Goal: Information Seeking & Learning: Check status

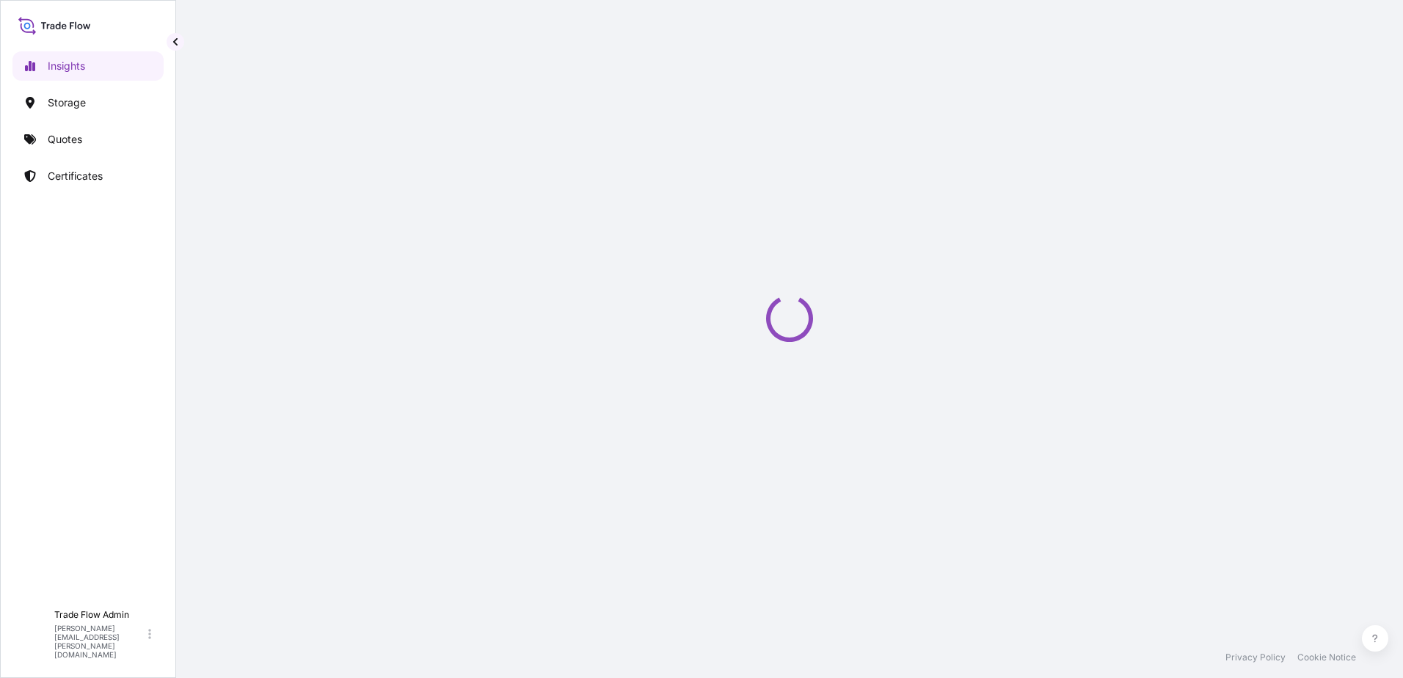
select select "2025"
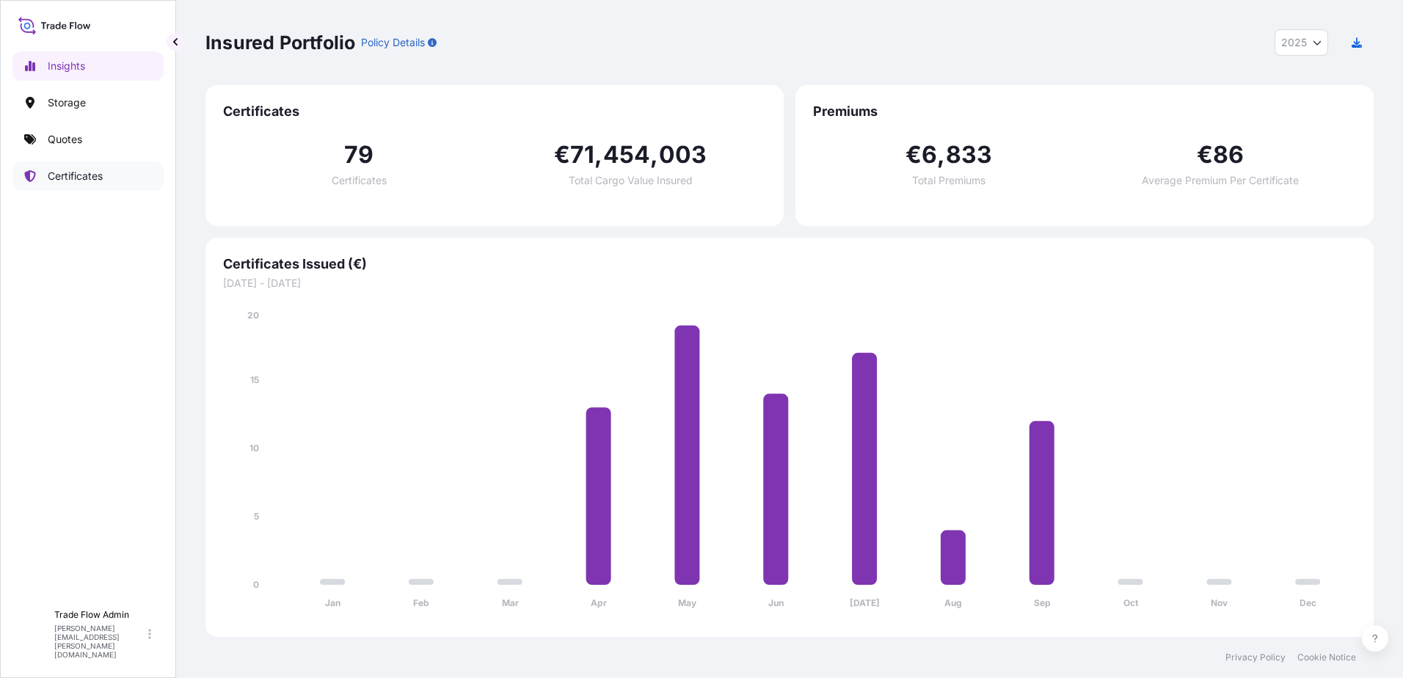
click at [112, 176] on link "Certificates" at bounding box center [87, 175] width 151 height 29
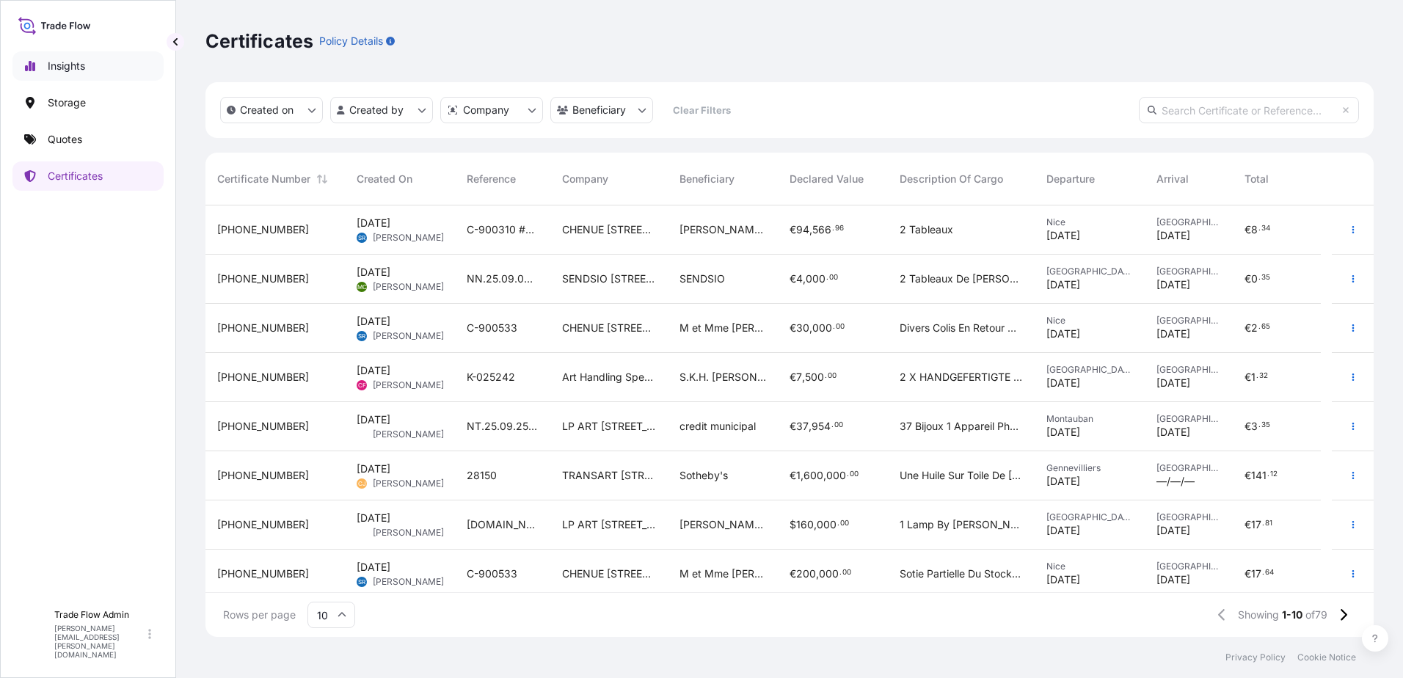
click at [107, 77] on link "Insights" at bounding box center [87, 65] width 151 height 29
select select "2025"
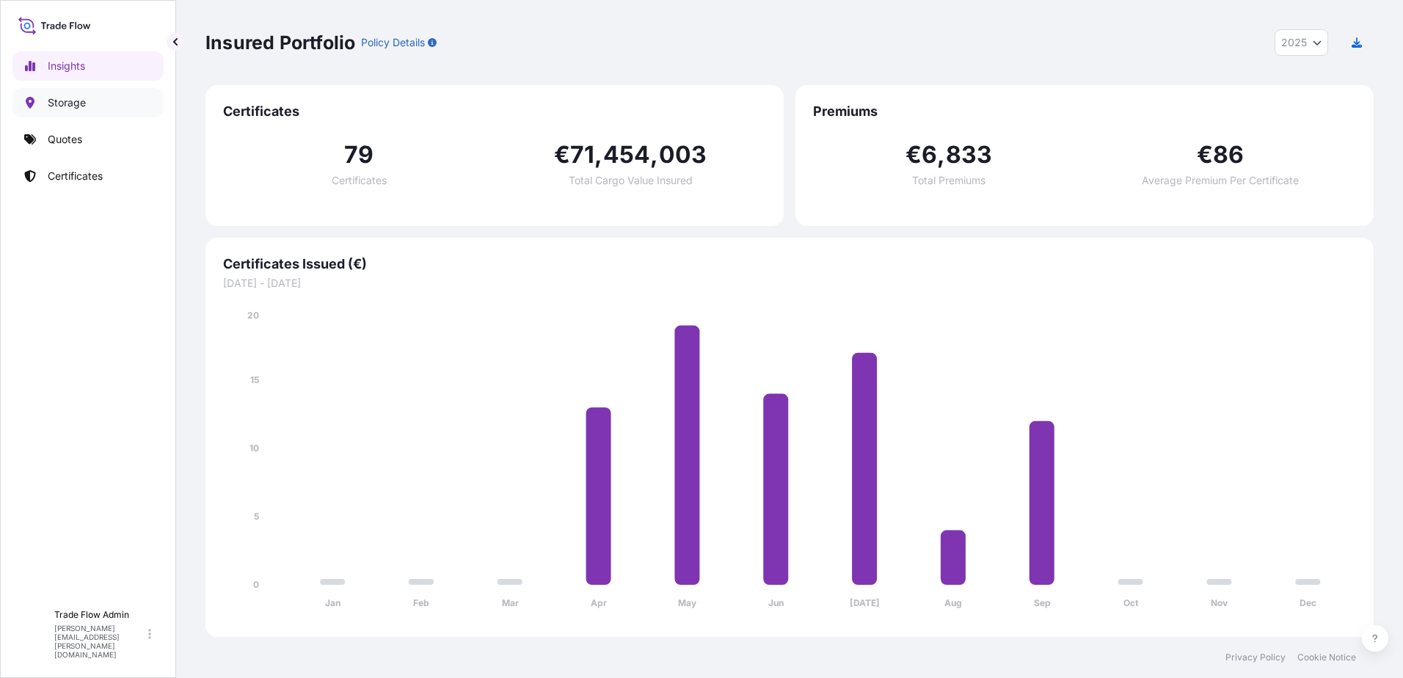
click at [93, 115] on link "Storage" at bounding box center [87, 102] width 151 height 29
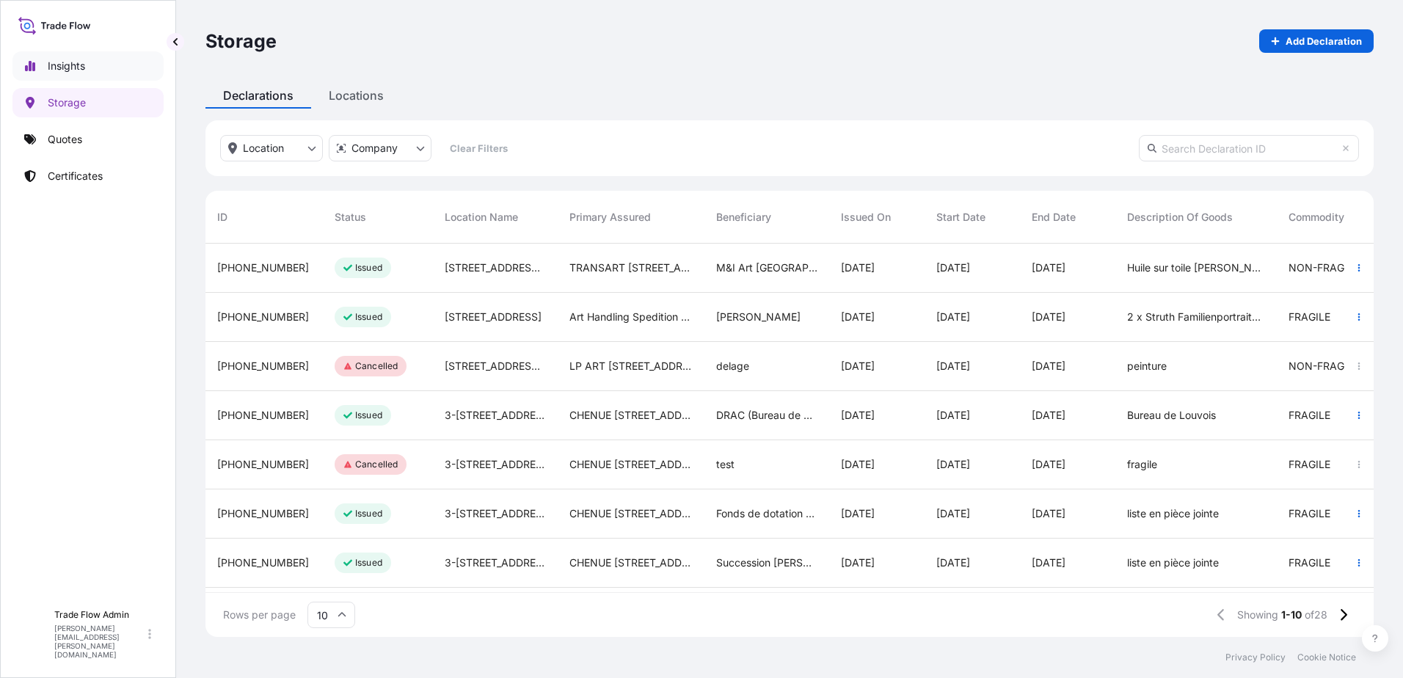
click at [82, 74] on link "Insights" at bounding box center [87, 65] width 151 height 29
select select "2025"
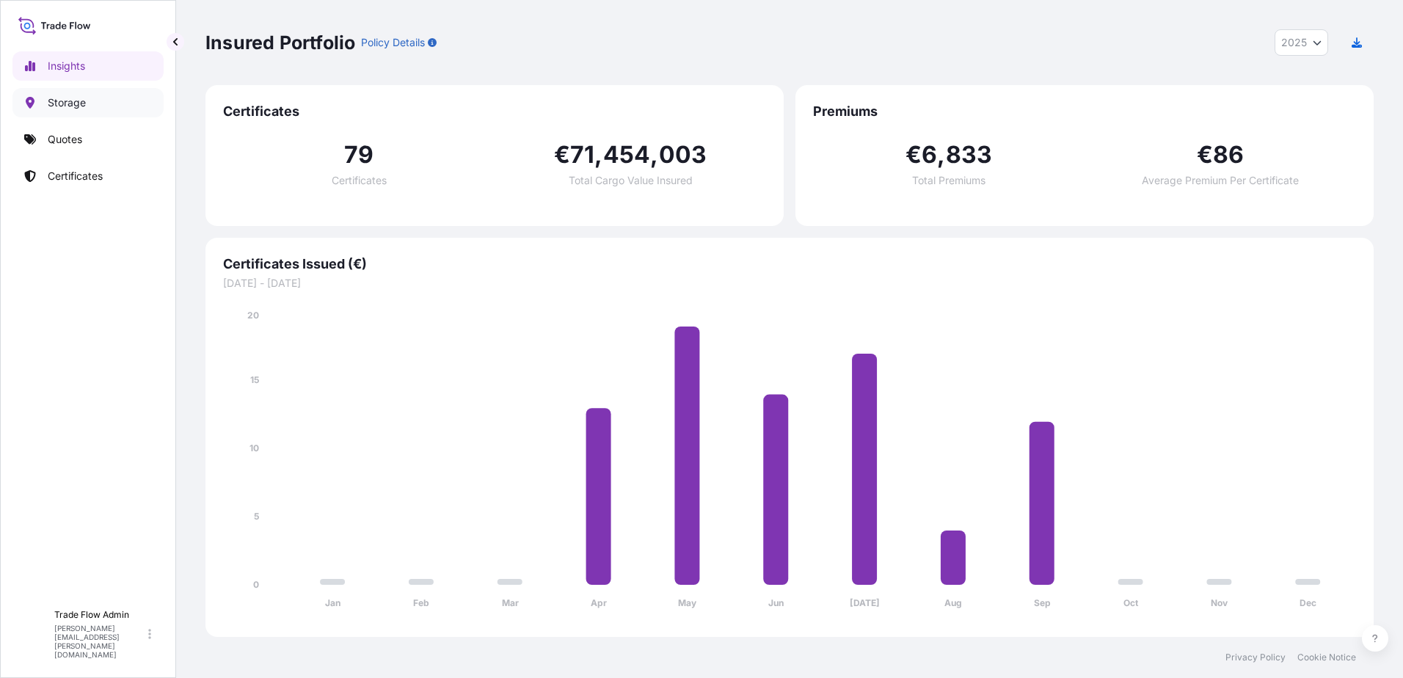
click at [87, 94] on link "Storage" at bounding box center [87, 102] width 151 height 29
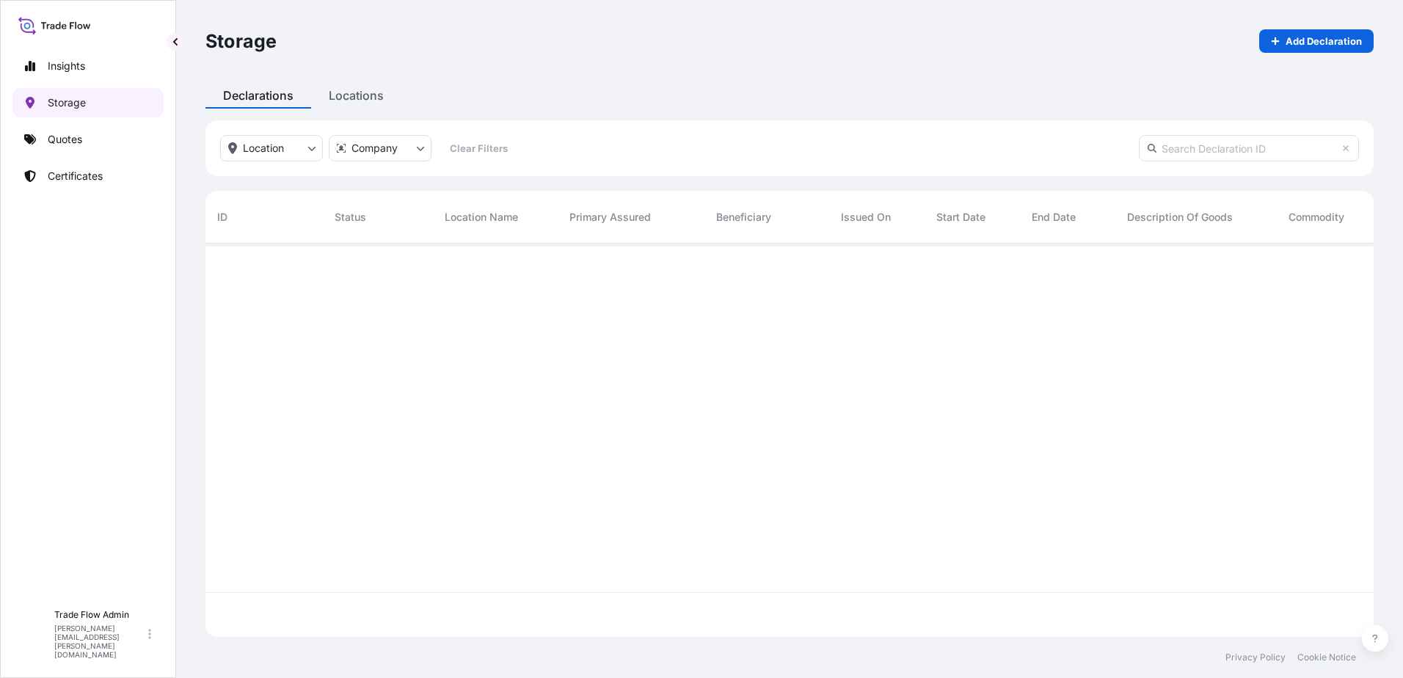
scroll to position [390, 1157]
click at [114, 177] on link "Certificates" at bounding box center [87, 175] width 151 height 29
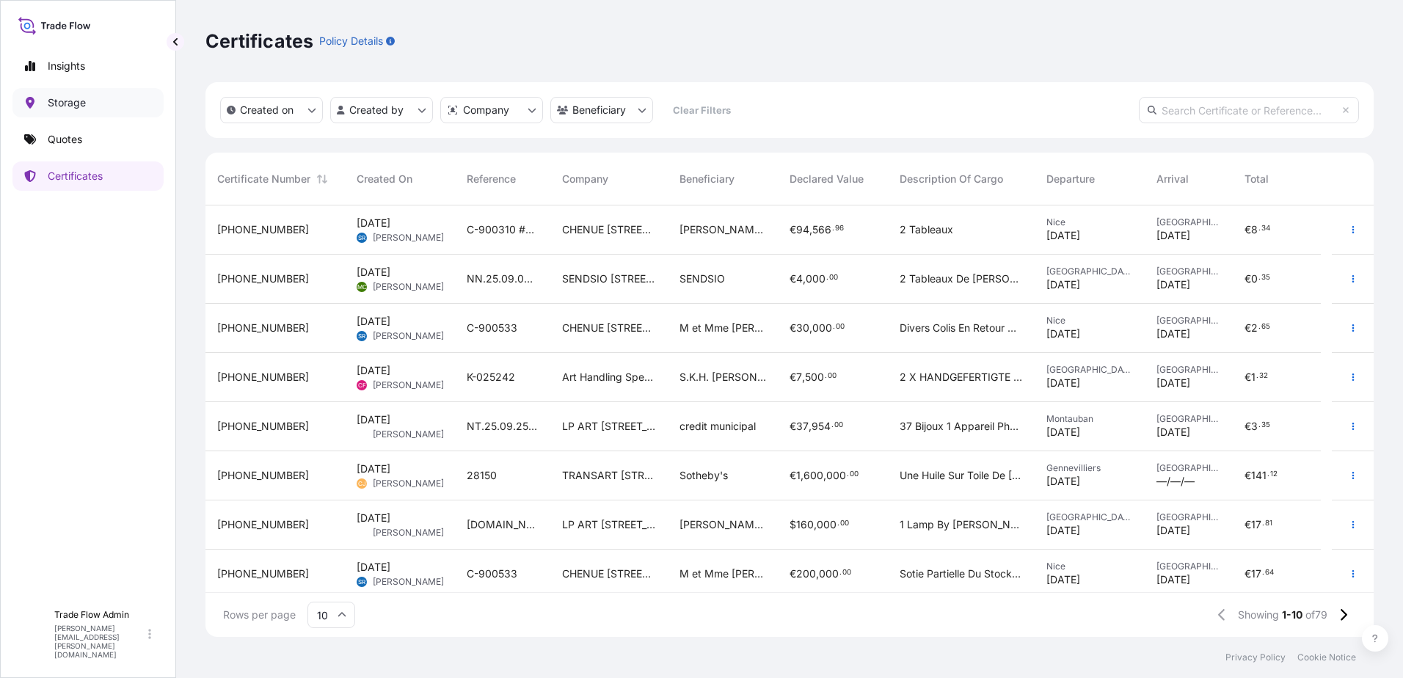
click at [75, 93] on link "Storage" at bounding box center [87, 102] width 151 height 29
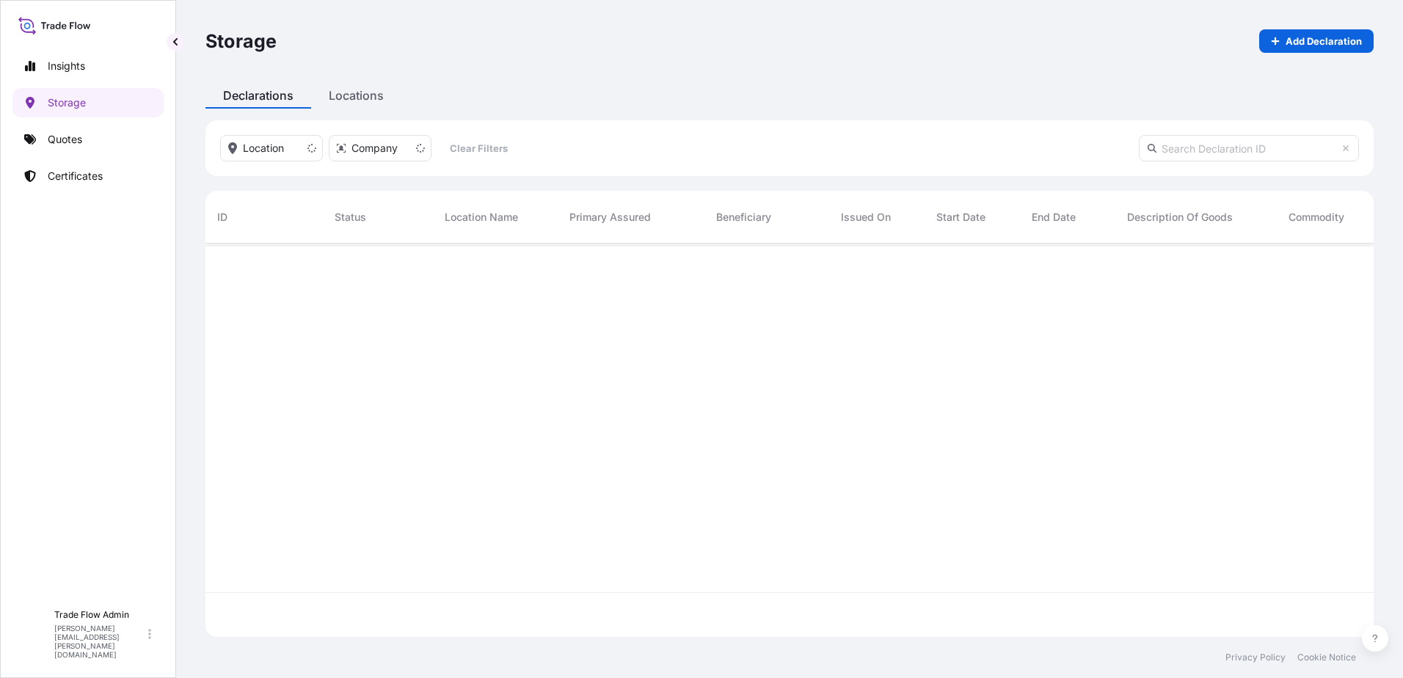
scroll to position [390, 1157]
drag, startPoint x: 862, startPoint y: 578, endPoint x: 1101, endPoint y: 576, distance: 238.5
click at [1144, 567] on div at bounding box center [1027, 418] width 1644 height 349
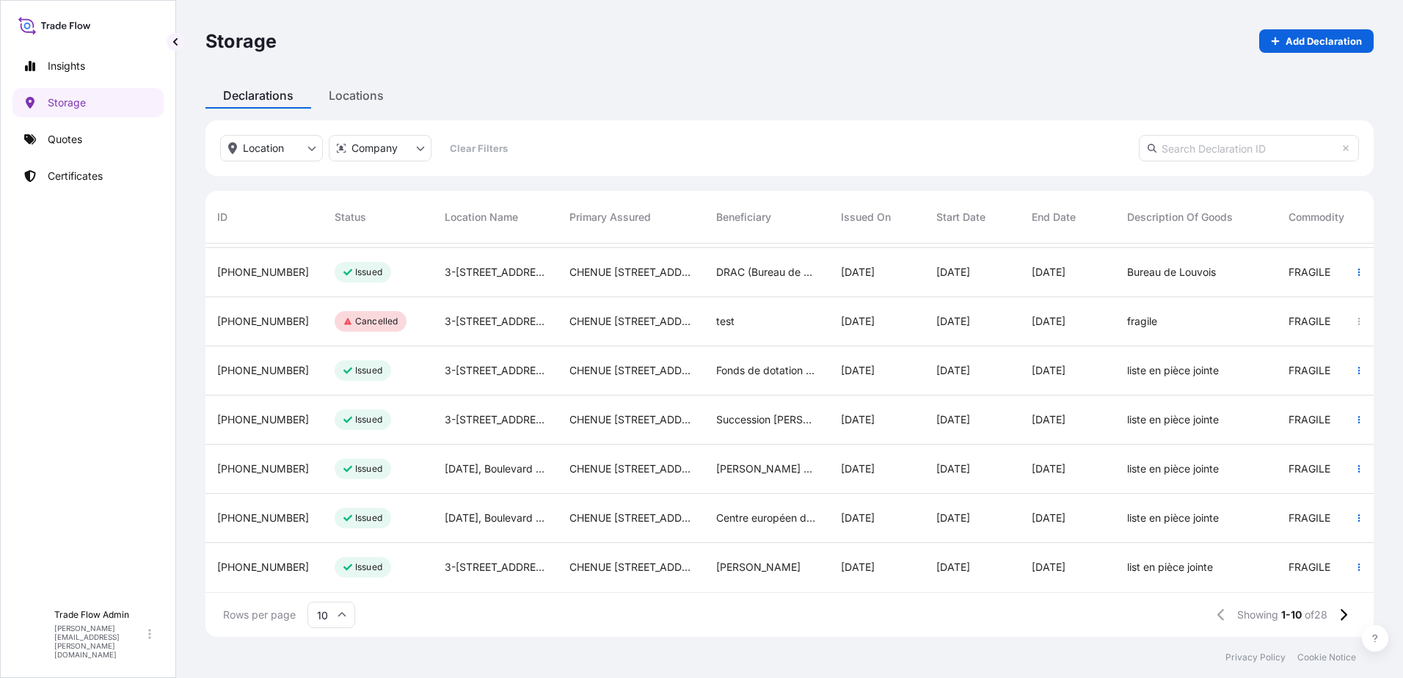
click at [1229, 581] on div "[PHONE_NUMBER] Issued [STREET_ADDRESS][GEOGRAPHIC_DATA][PERSON_NAME][STREET_ADD…" at bounding box center [789, 418] width 1168 height 349
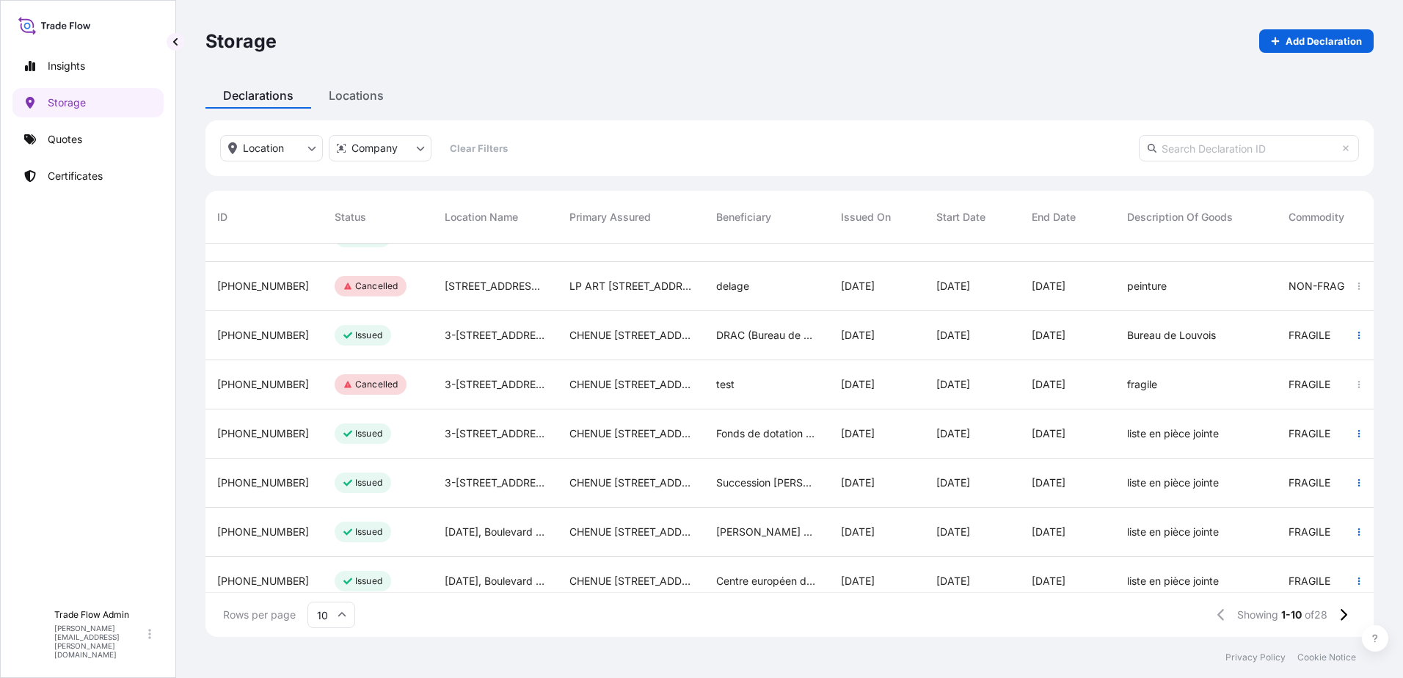
scroll to position [0, 0]
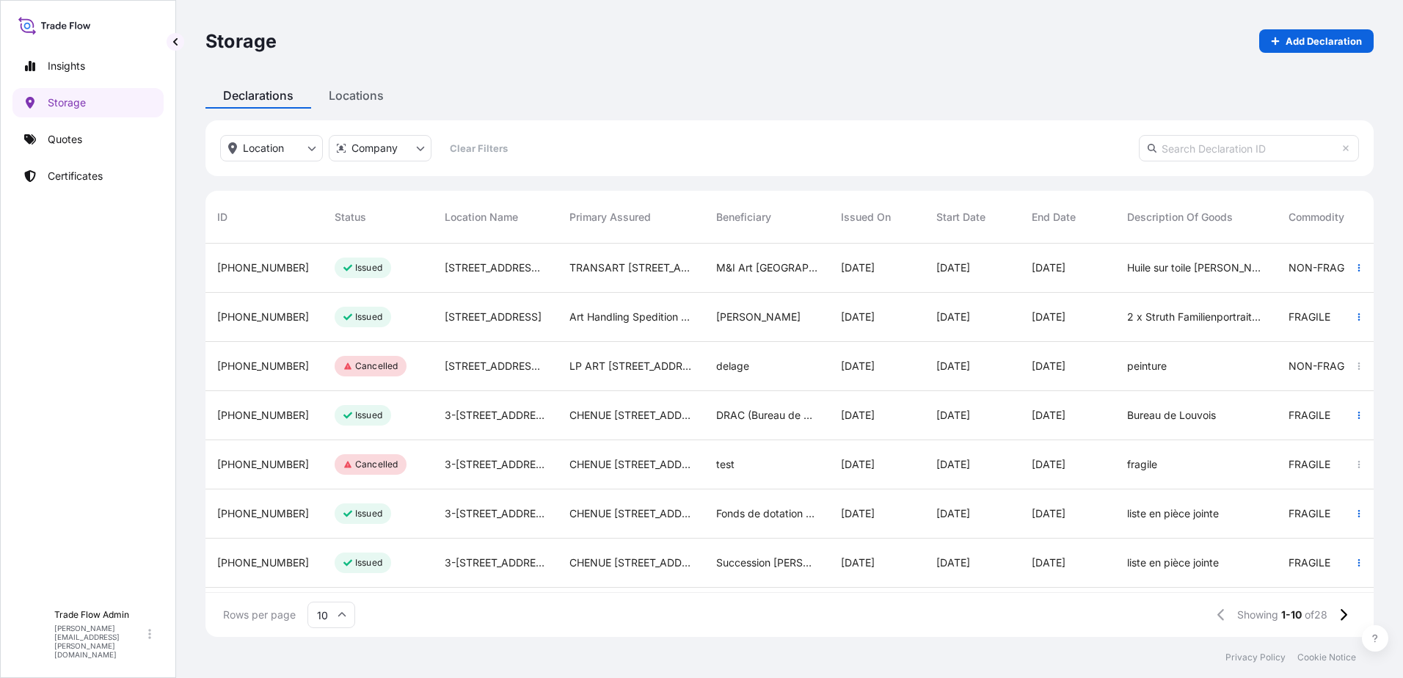
click at [167, 517] on div "Insights Storage Quotes Certificates TF Trade Flow Admin [PERSON_NAME][EMAIL_AD…" at bounding box center [88, 339] width 176 height 678
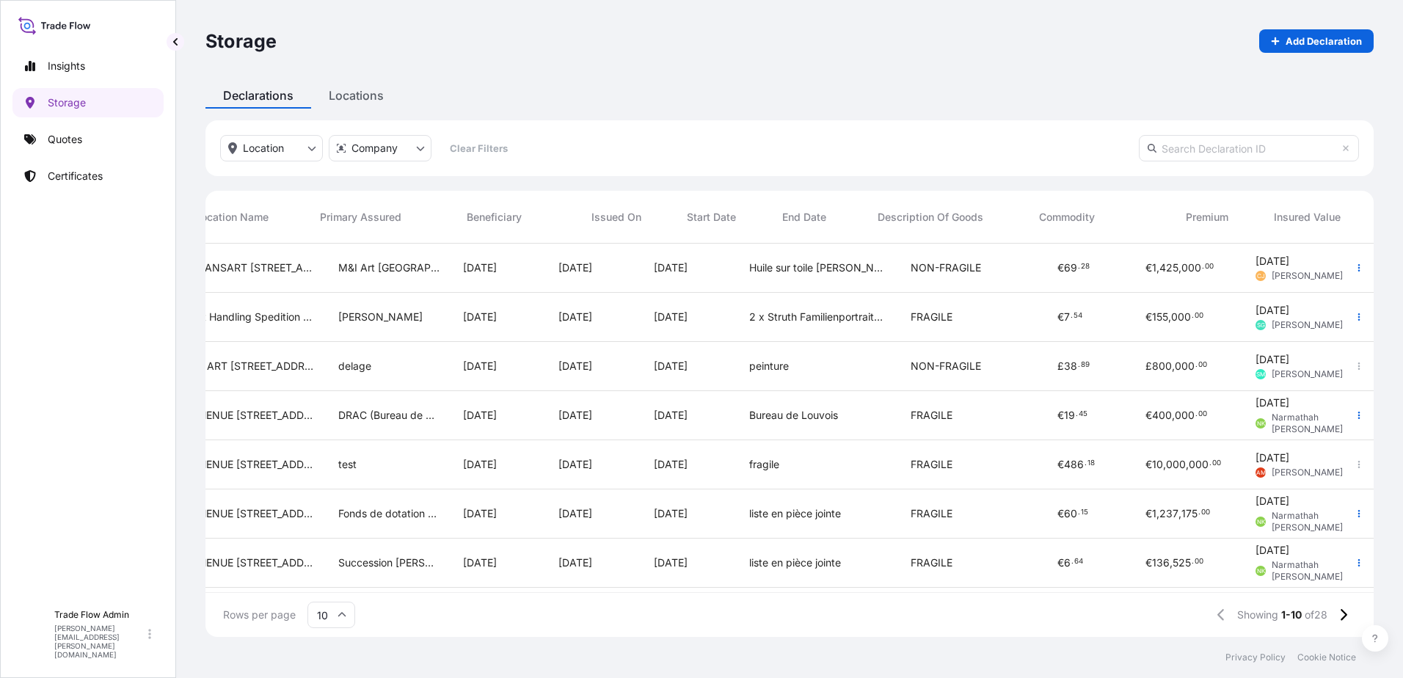
scroll to position [0, 487]
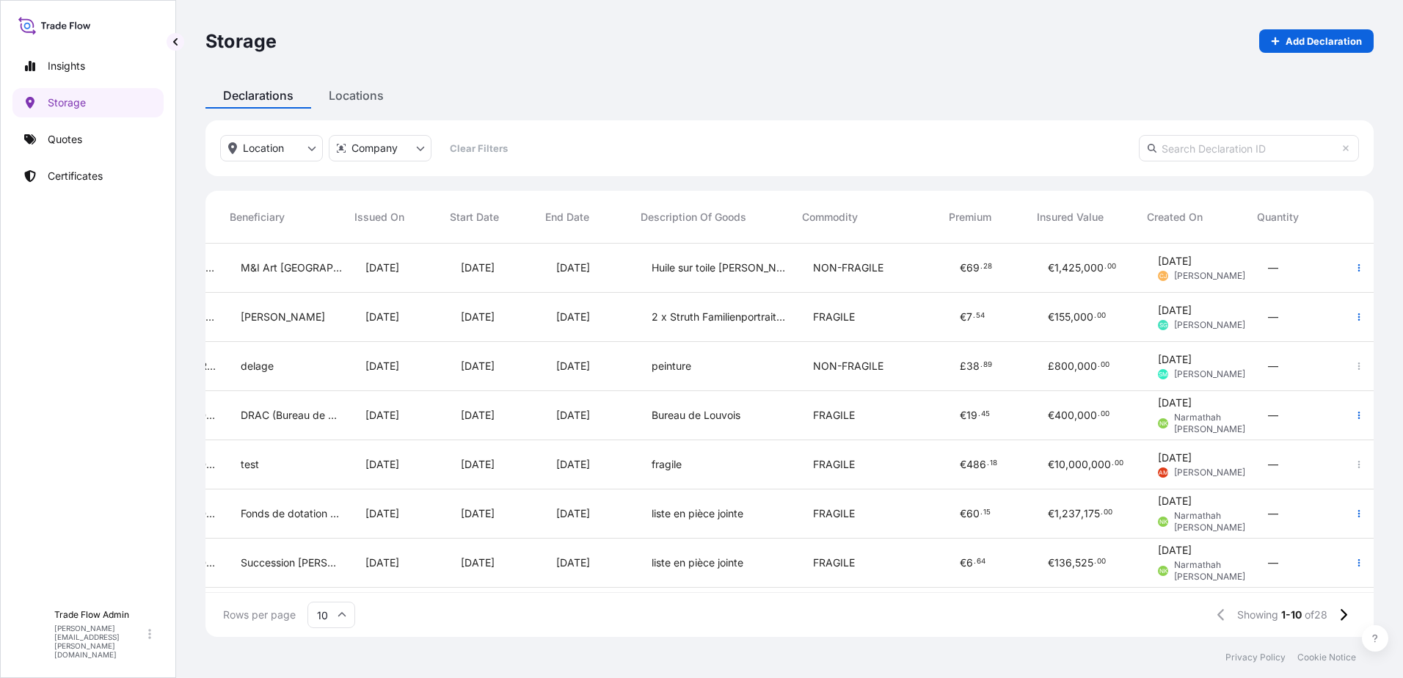
click at [605, 283] on div "[DATE]" at bounding box center [592, 268] width 95 height 49
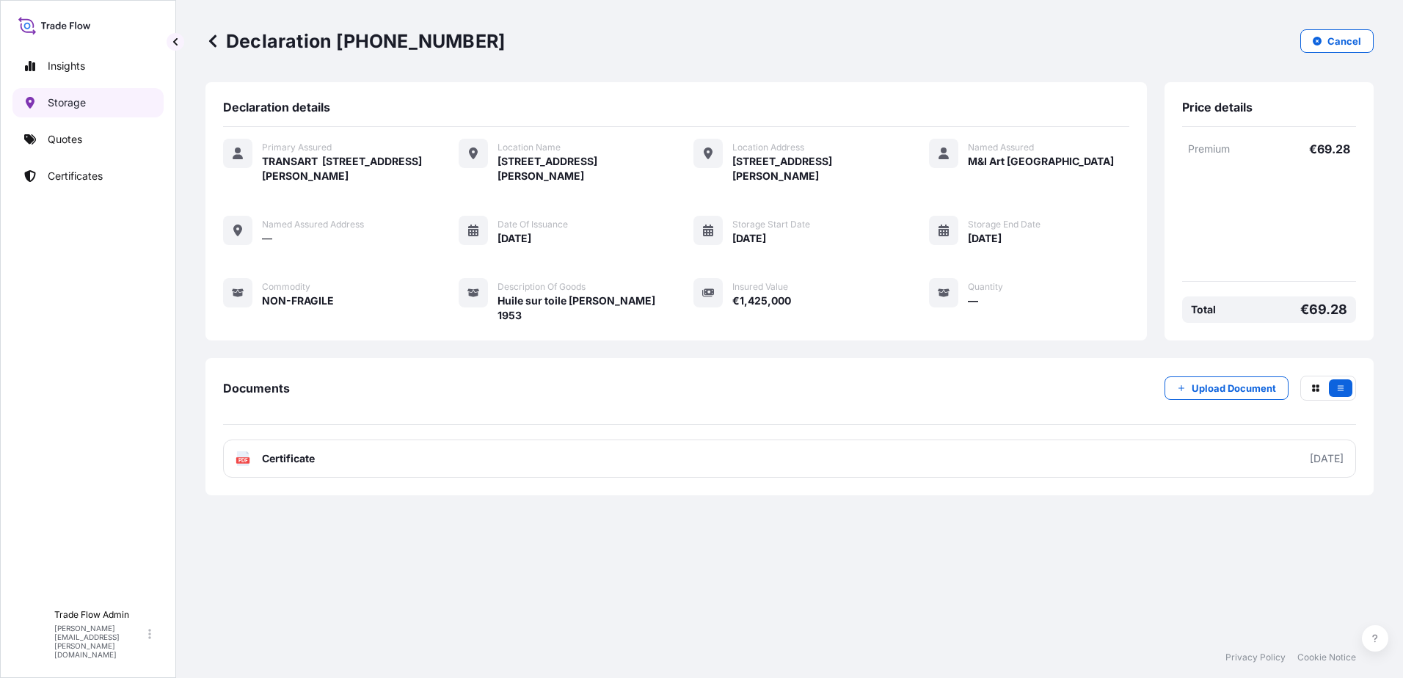
click at [79, 110] on link "Storage" at bounding box center [87, 102] width 151 height 29
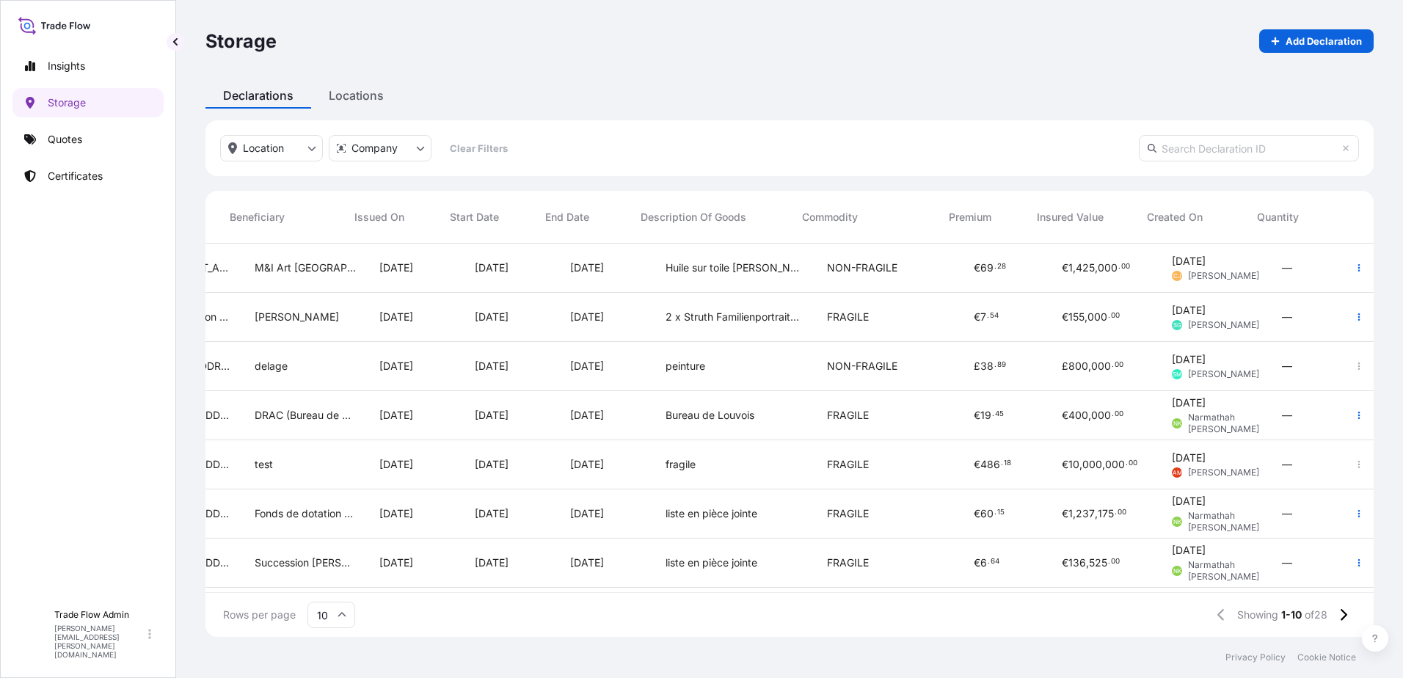
scroll to position [0, 487]
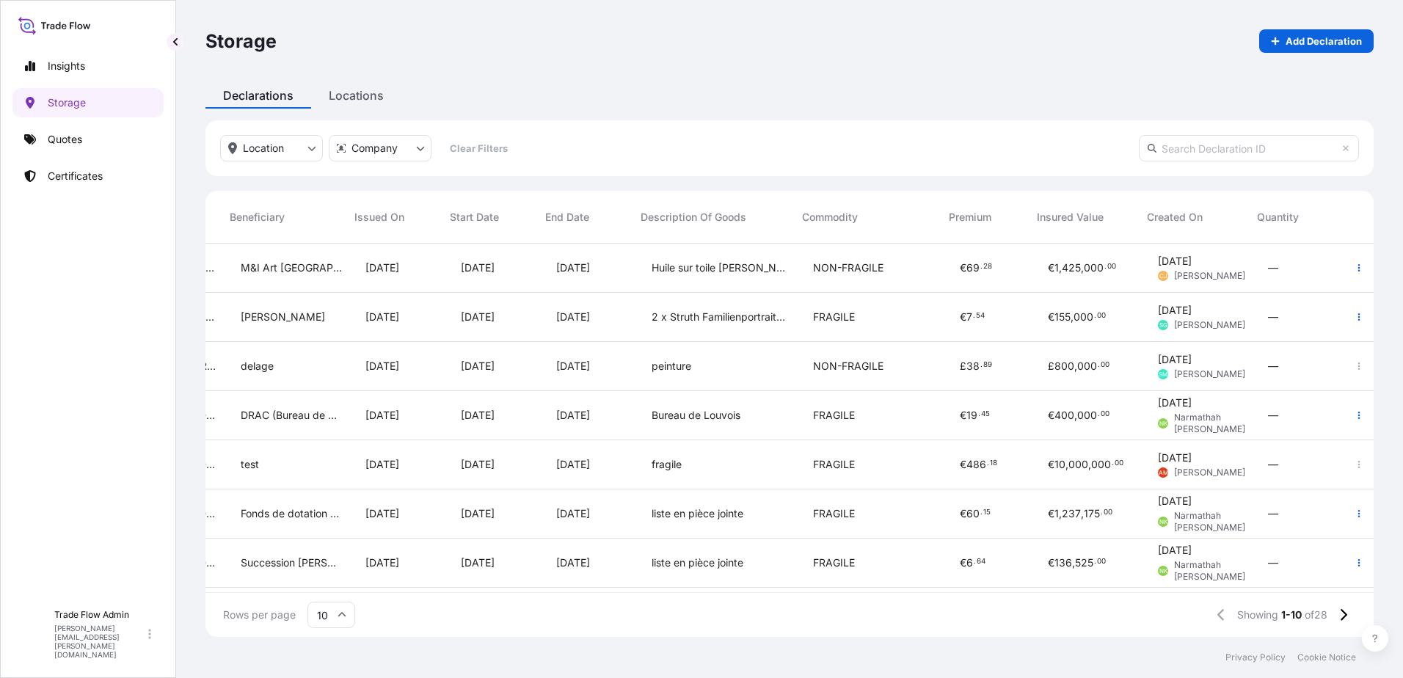
click at [1091, 375] on div "£ 800 , 000 . 00" at bounding box center [1091, 366] width 110 height 49
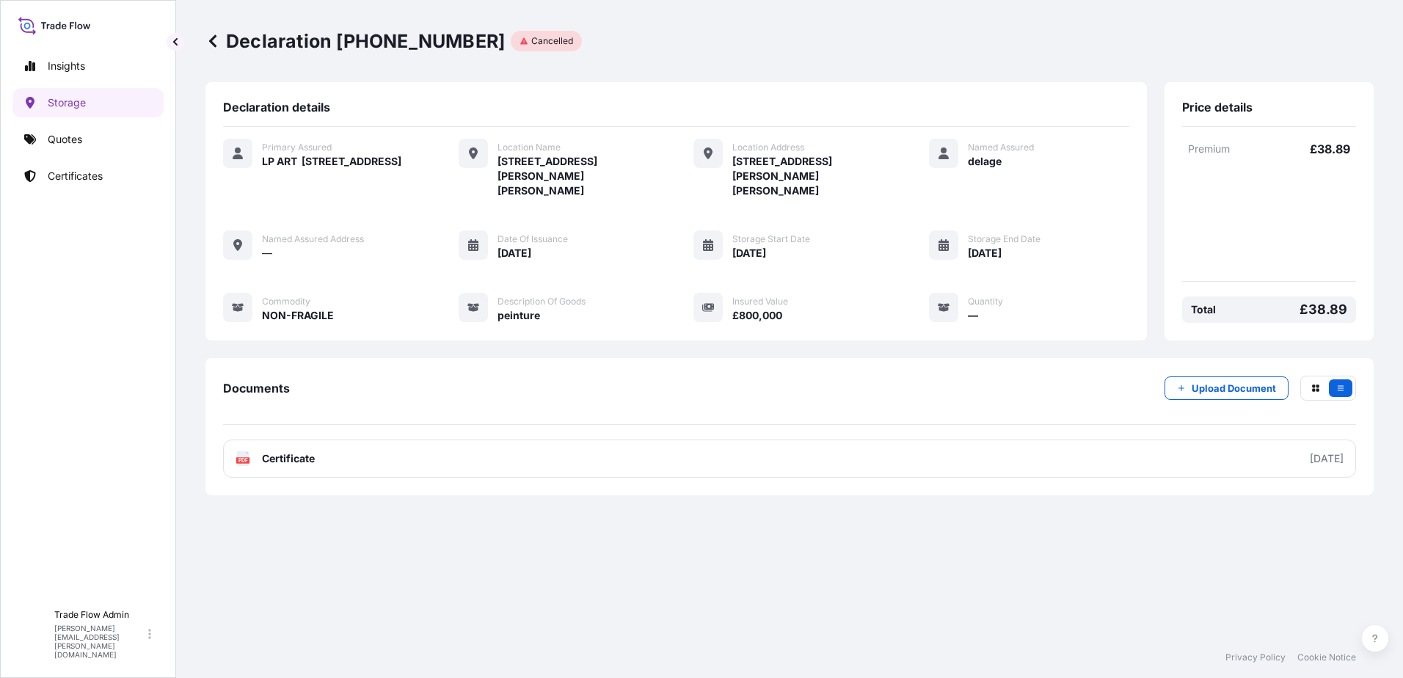
click at [219, 47] on icon at bounding box center [212, 41] width 15 height 15
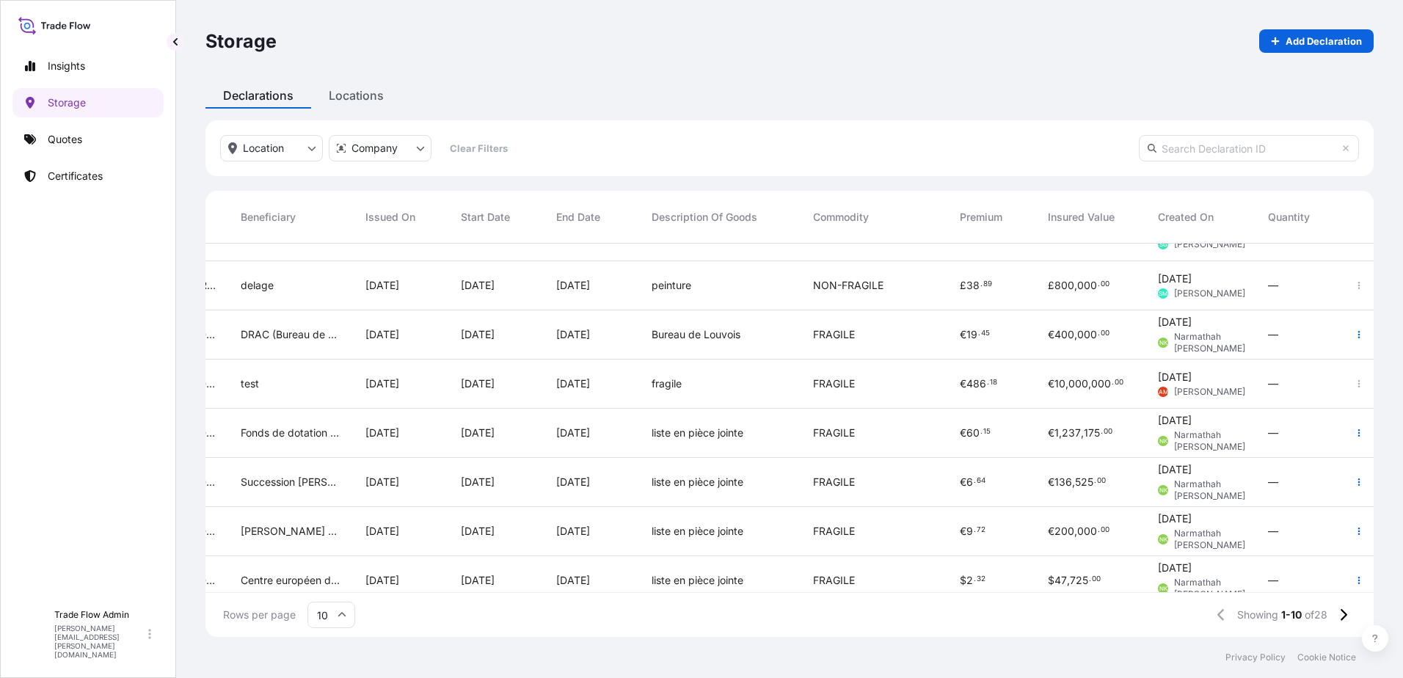
scroll to position [154, 476]
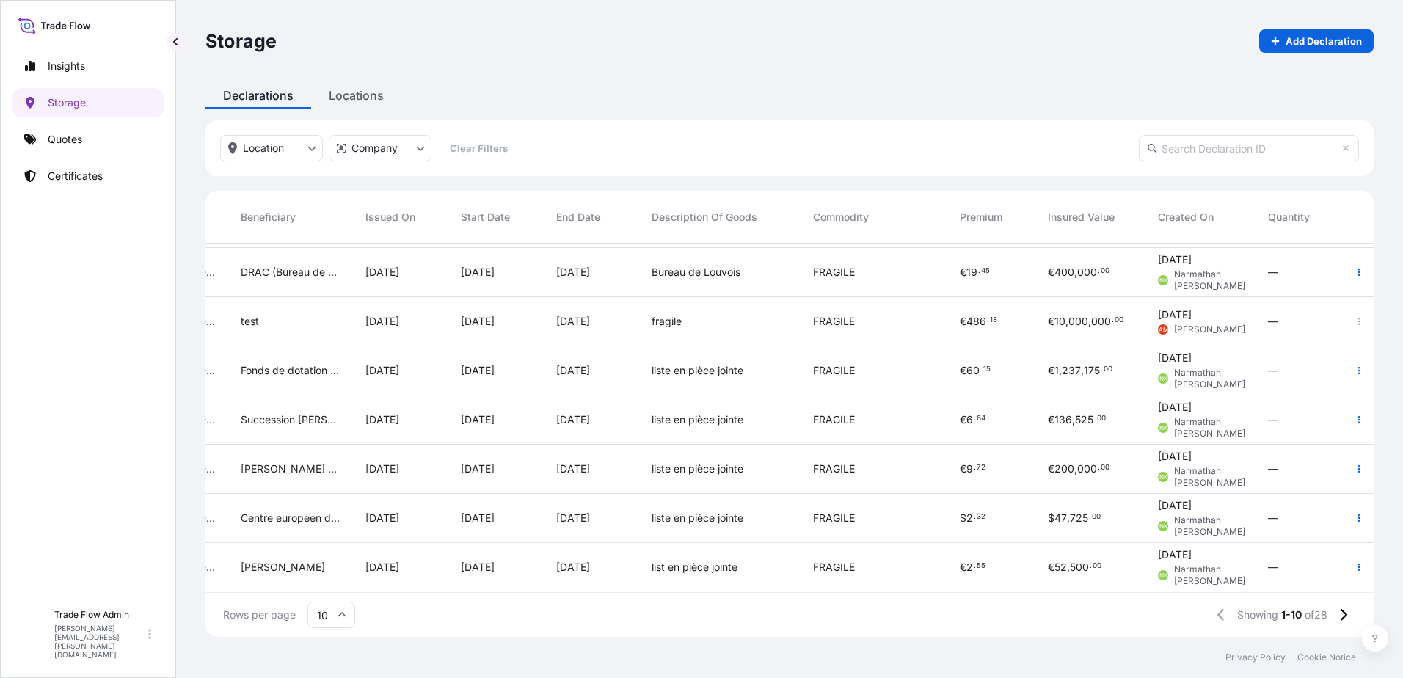
click at [1027, 494] on div "$ 2 . 32" at bounding box center [992, 518] width 88 height 49
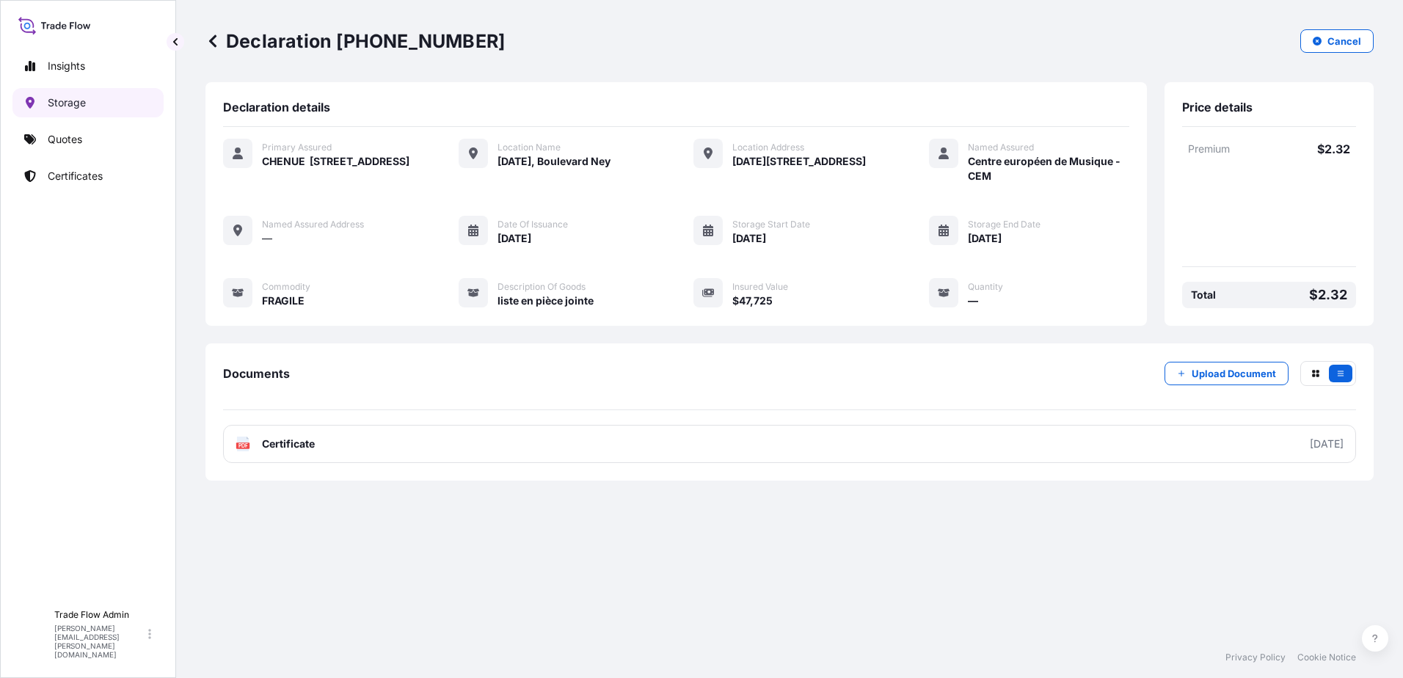
click at [105, 98] on link "Storage" at bounding box center [87, 102] width 151 height 29
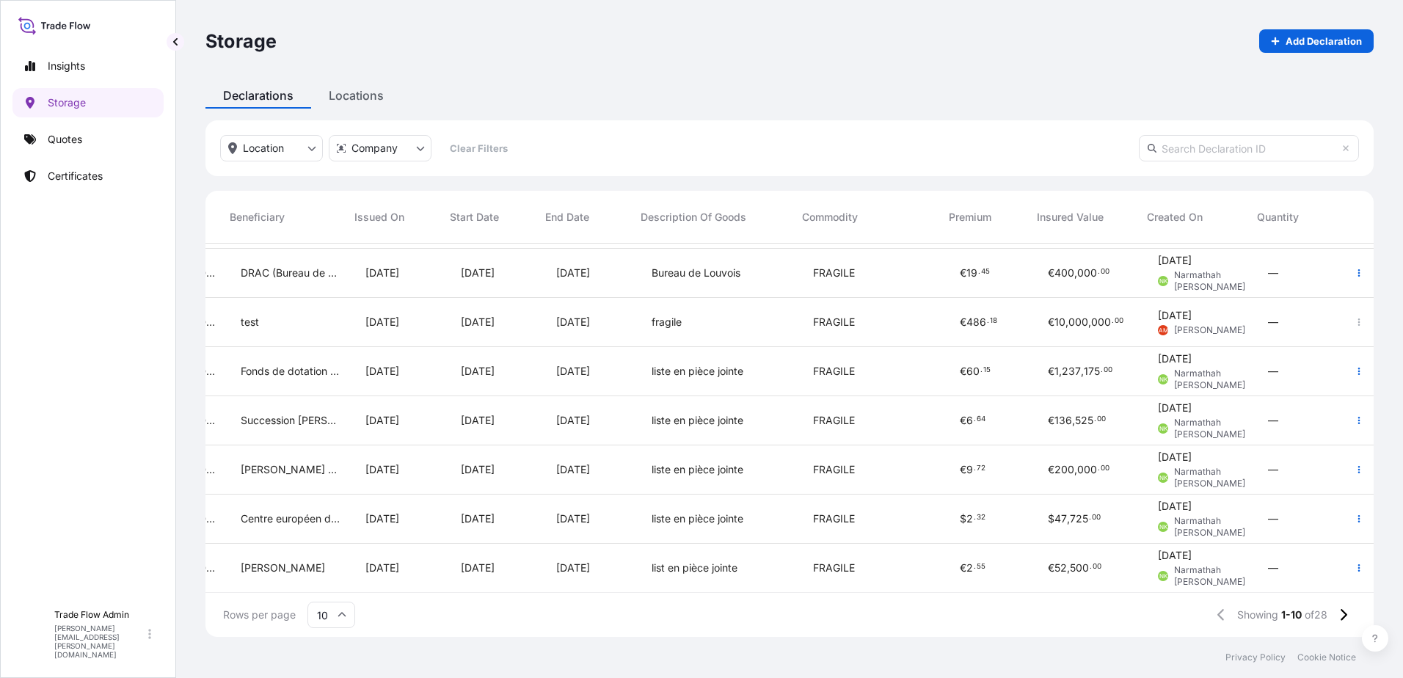
scroll to position [154, 487]
click at [342, 609] on input "10" at bounding box center [331, 615] width 48 height 26
click at [335, 571] on div "50" at bounding box center [331, 575] width 36 height 28
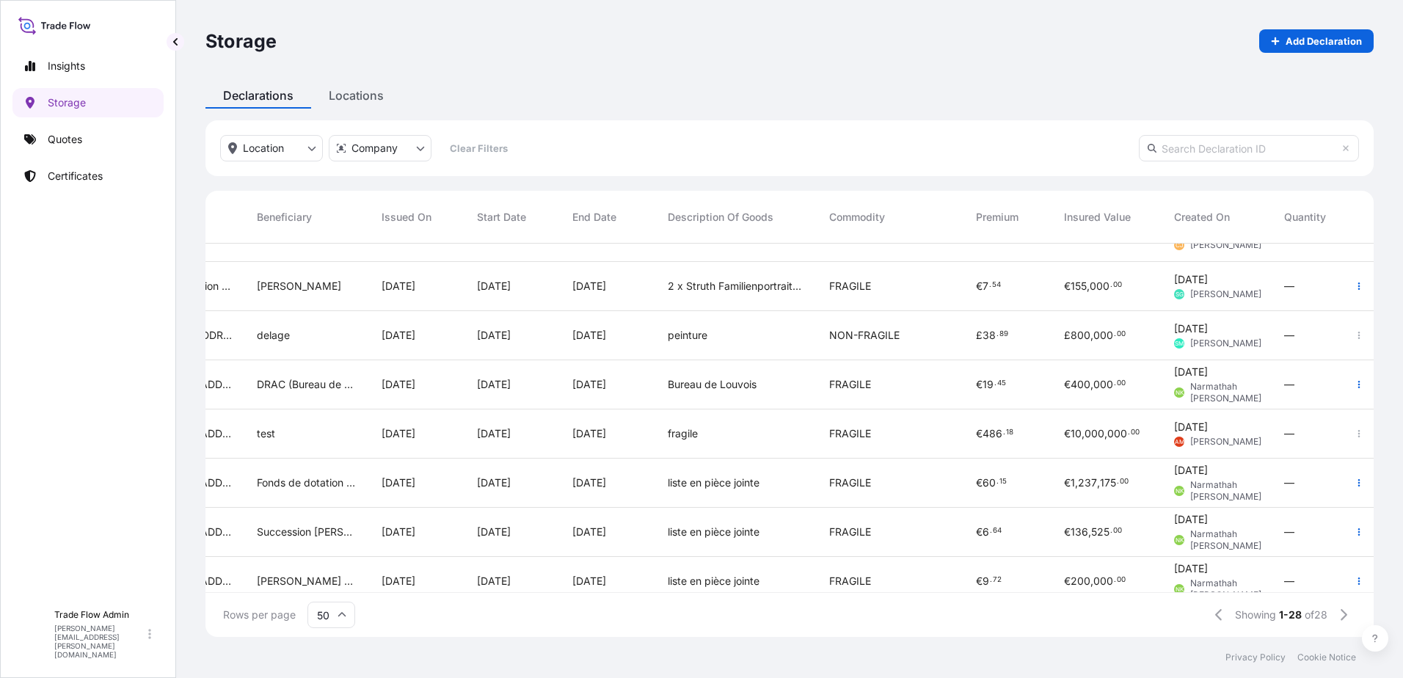
scroll to position [0, 459]
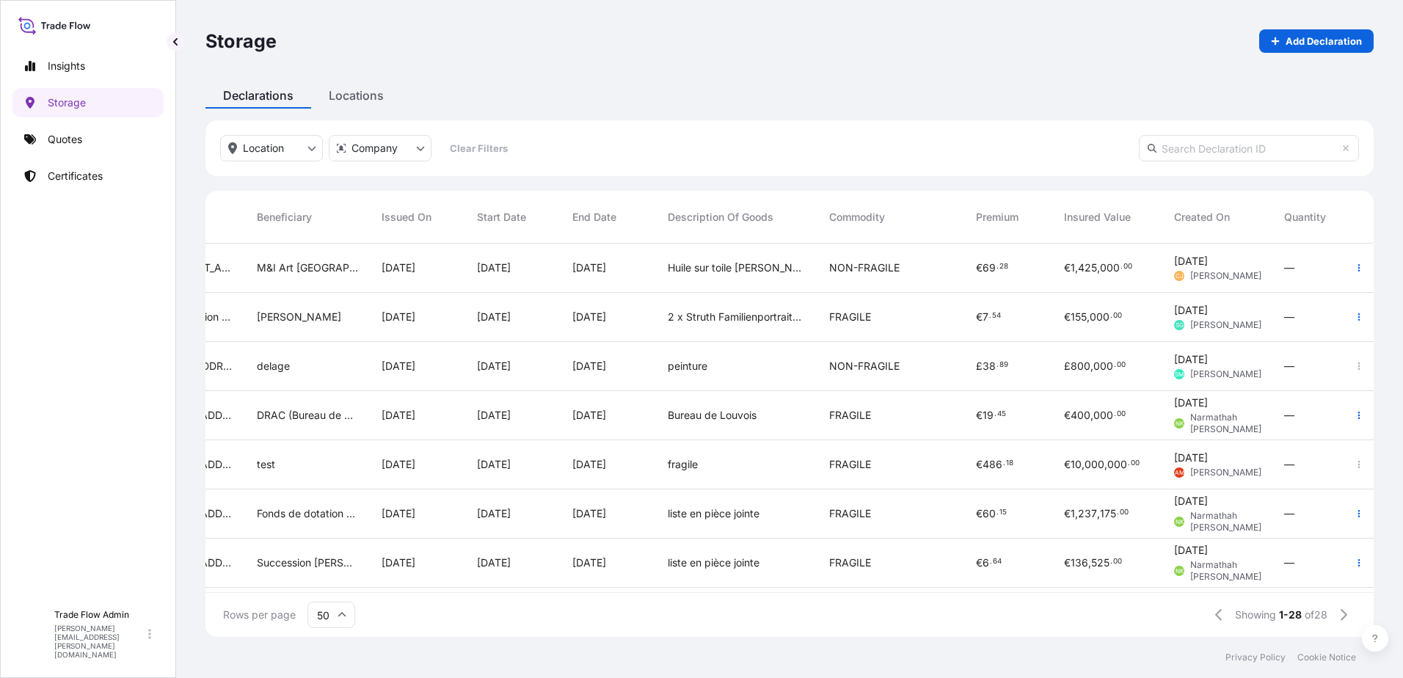
click at [906, 375] on div "NON-FRAGILE" at bounding box center [891, 366] width 147 height 49
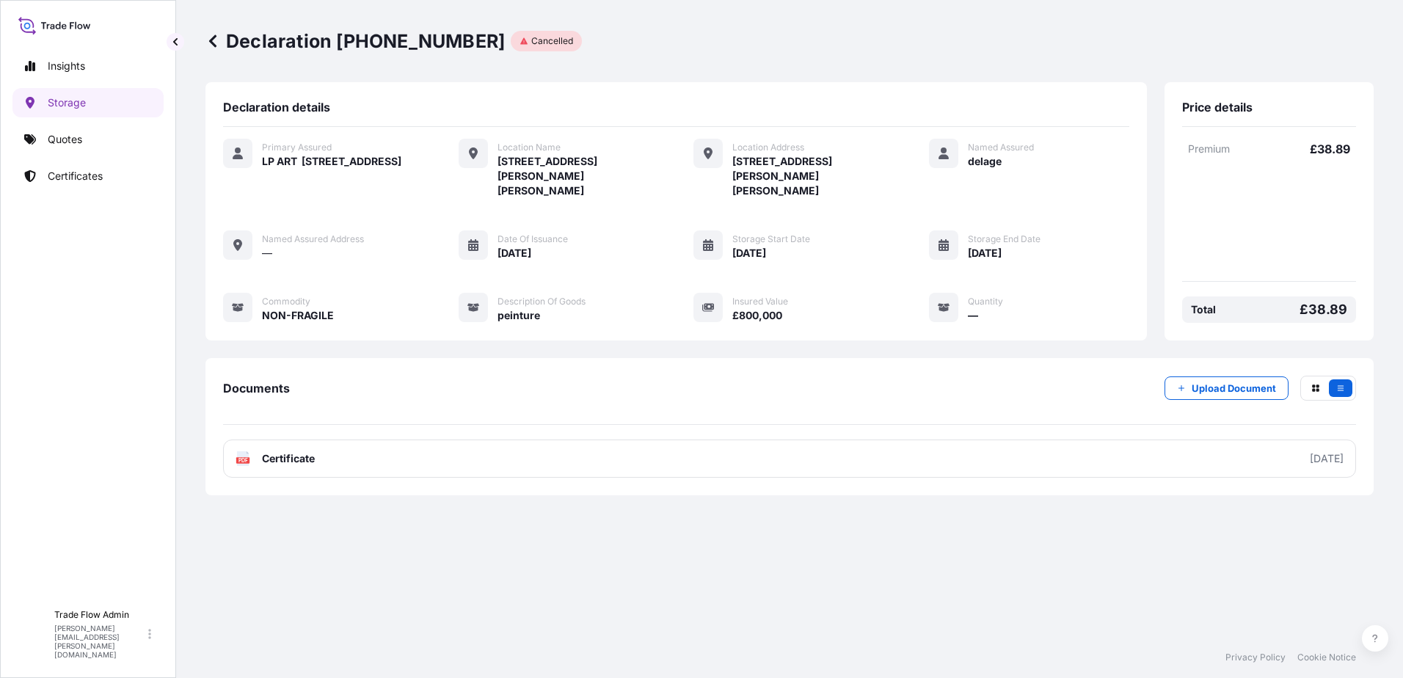
click at [219, 43] on icon at bounding box center [212, 41] width 15 height 15
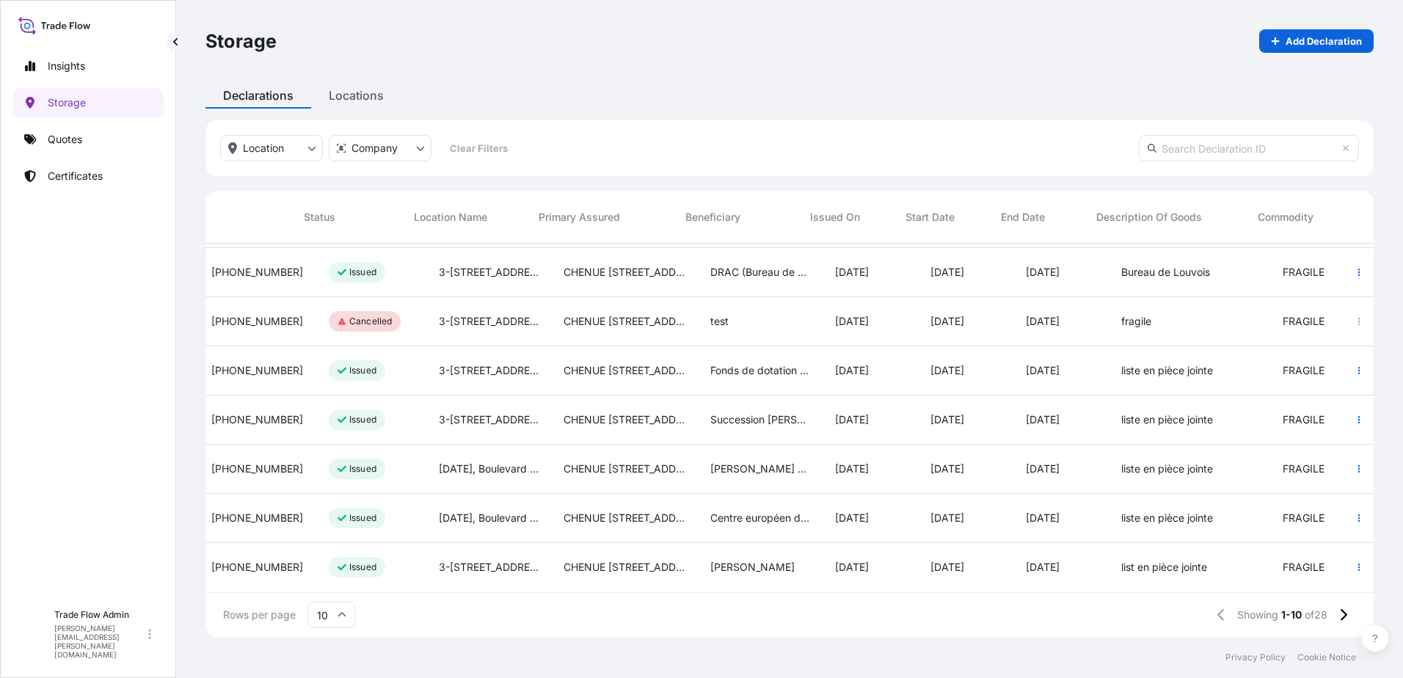
scroll to position [154, 0]
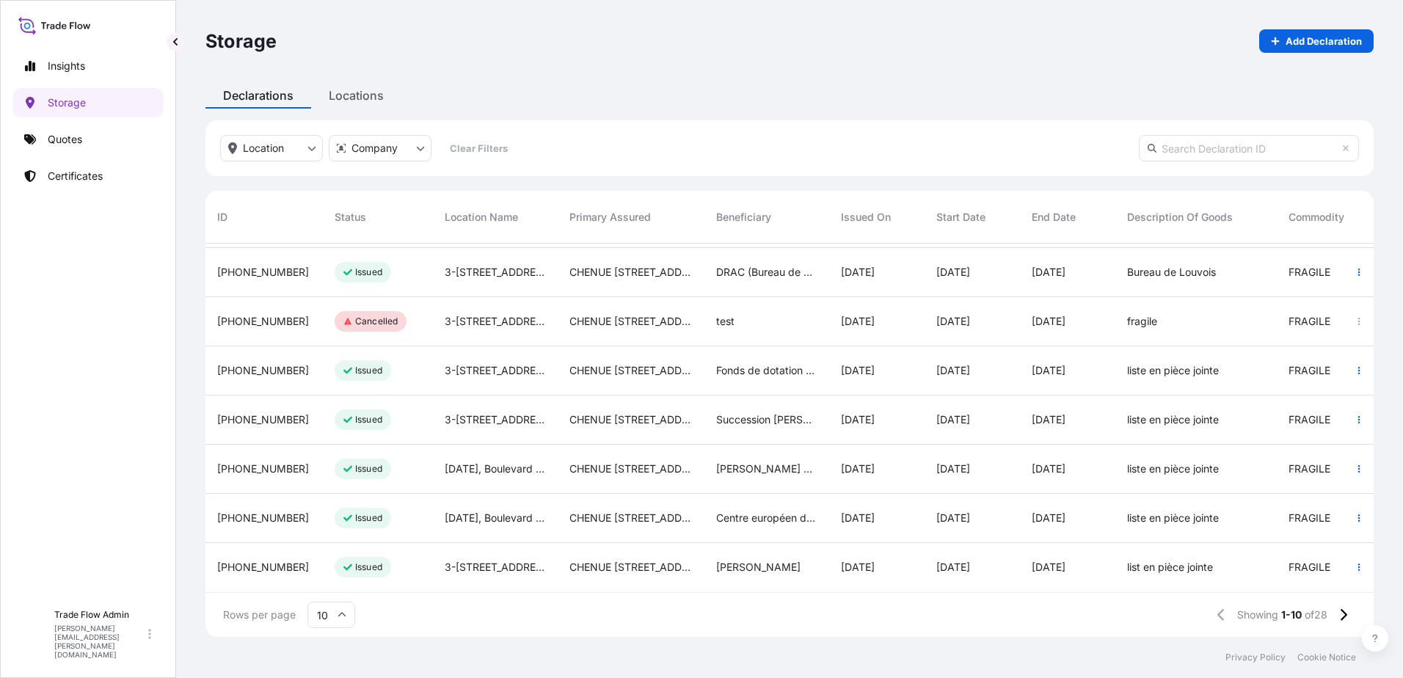
click at [668, 494] on div "CHENUE [STREET_ADDRESS]" at bounding box center [631, 518] width 147 height 49
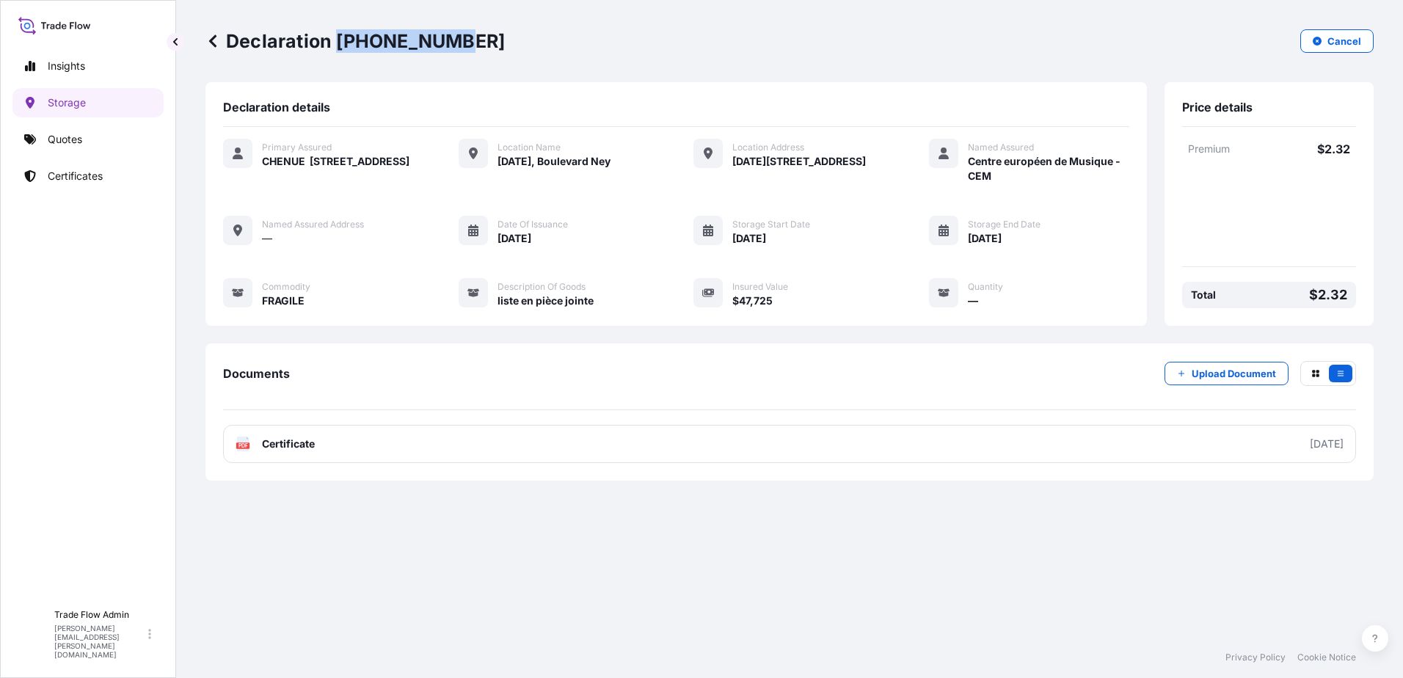
drag, startPoint x: 339, startPoint y: 42, endPoint x: 447, endPoint y: 44, distance: 107.9
click at [447, 44] on p "Declaration [PHONE_NUMBER]" at bounding box center [354, 40] width 299 height 23
copy p "[PHONE_NUMBER]"
click at [447, 59] on div "Declaration [PHONE_NUMBER] Cancel" at bounding box center [789, 41] width 1168 height 82
click at [215, 47] on icon at bounding box center [212, 40] width 7 height 12
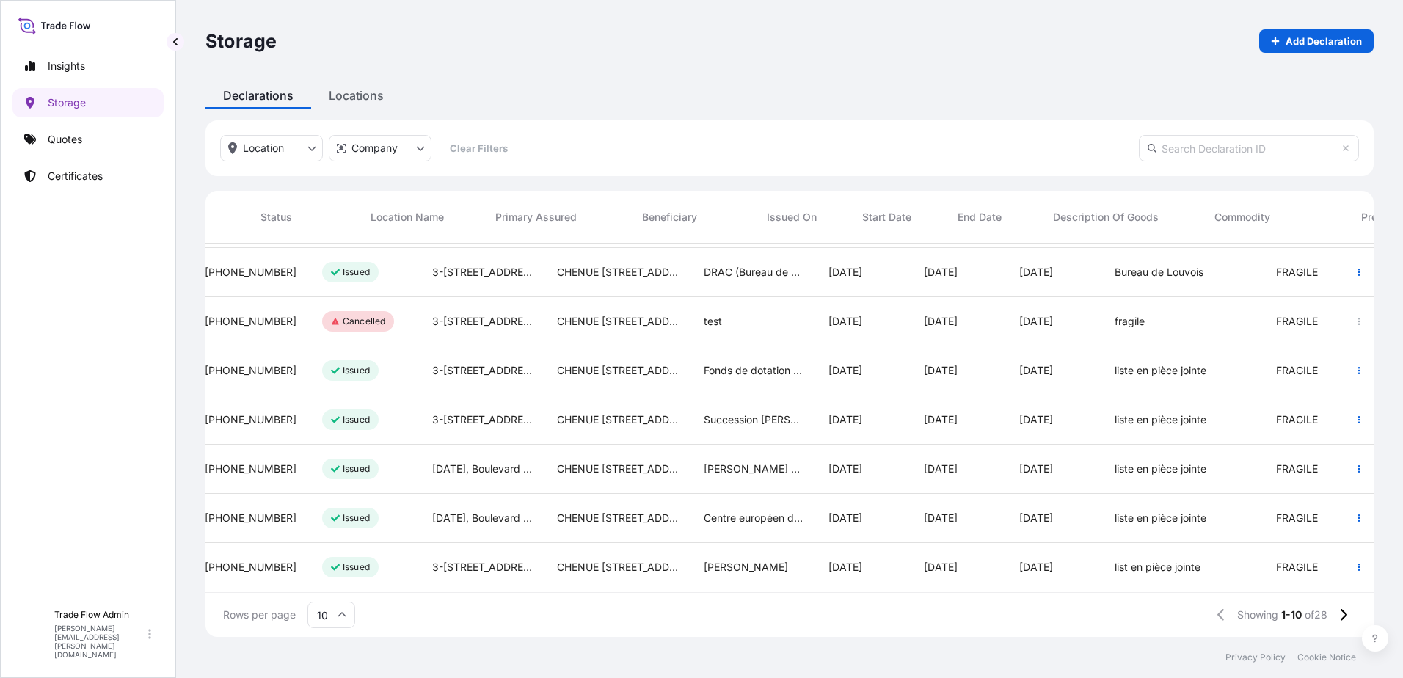
scroll to position [154, 0]
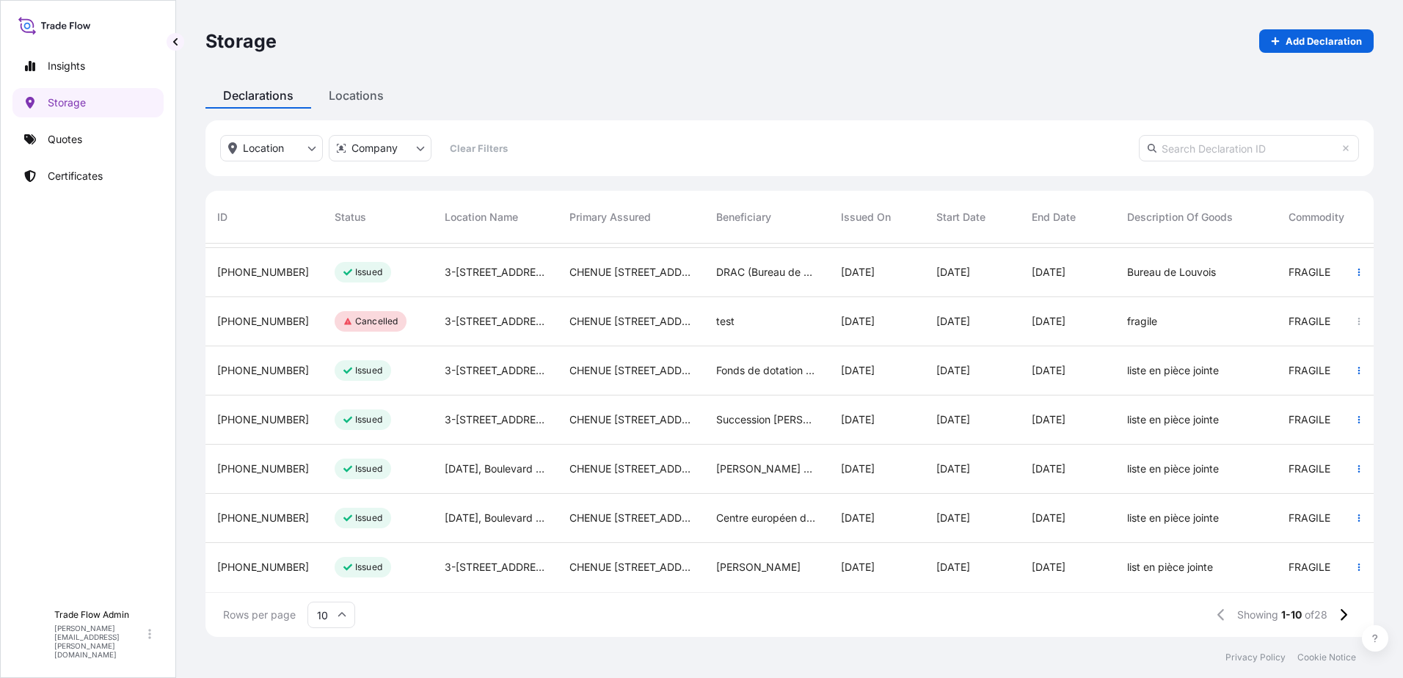
click at [336, 614] on input "10" at bounding box center [331, 615] width 48 height 26
click at [338, 581] on div "50" at bounding box center [331, 575] width 36 height 28
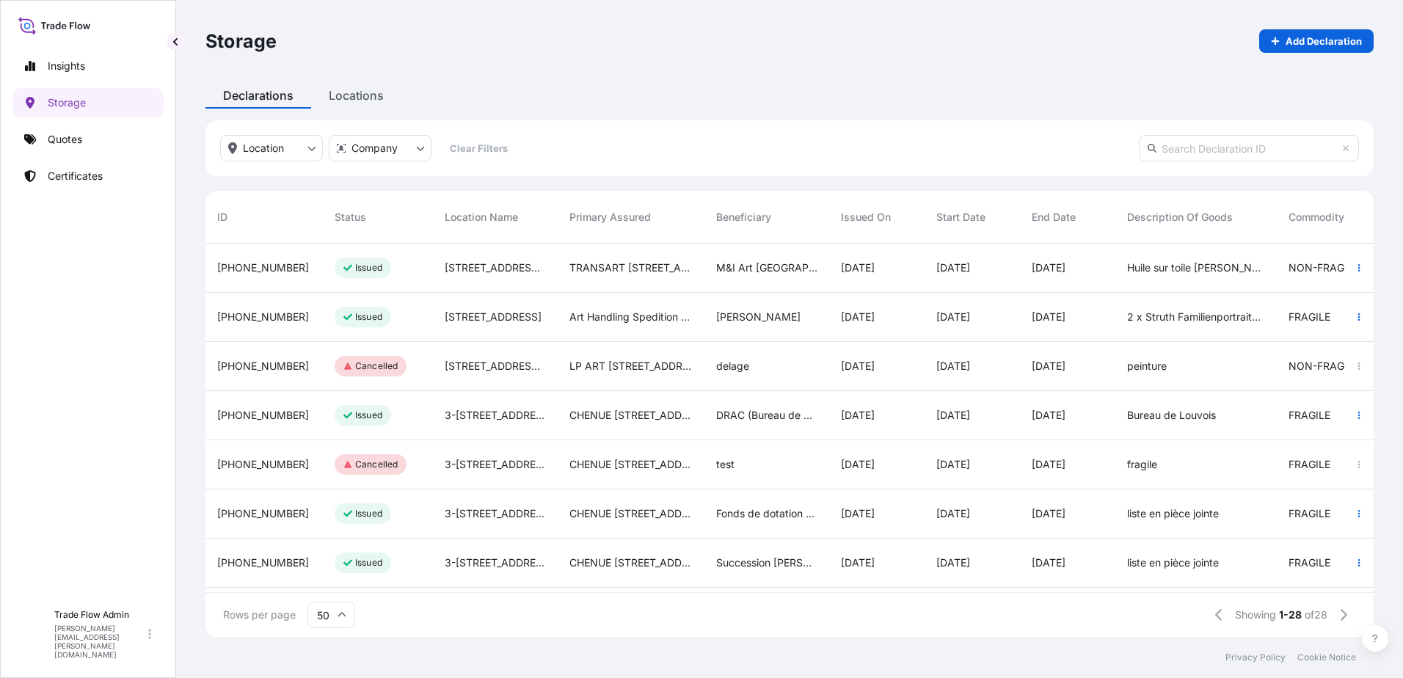
click at [355, 221] on span "Status" at bounding box center [351, 217] width 32 height 15
click at [350, 221] on span "Status" at bounding box center [351, 217] width 32 height 15
click at [1251, 161] on input "text" at bounding box center [1249, 148] width 220 height 26
paste input "[PHONE_NUMBER]"
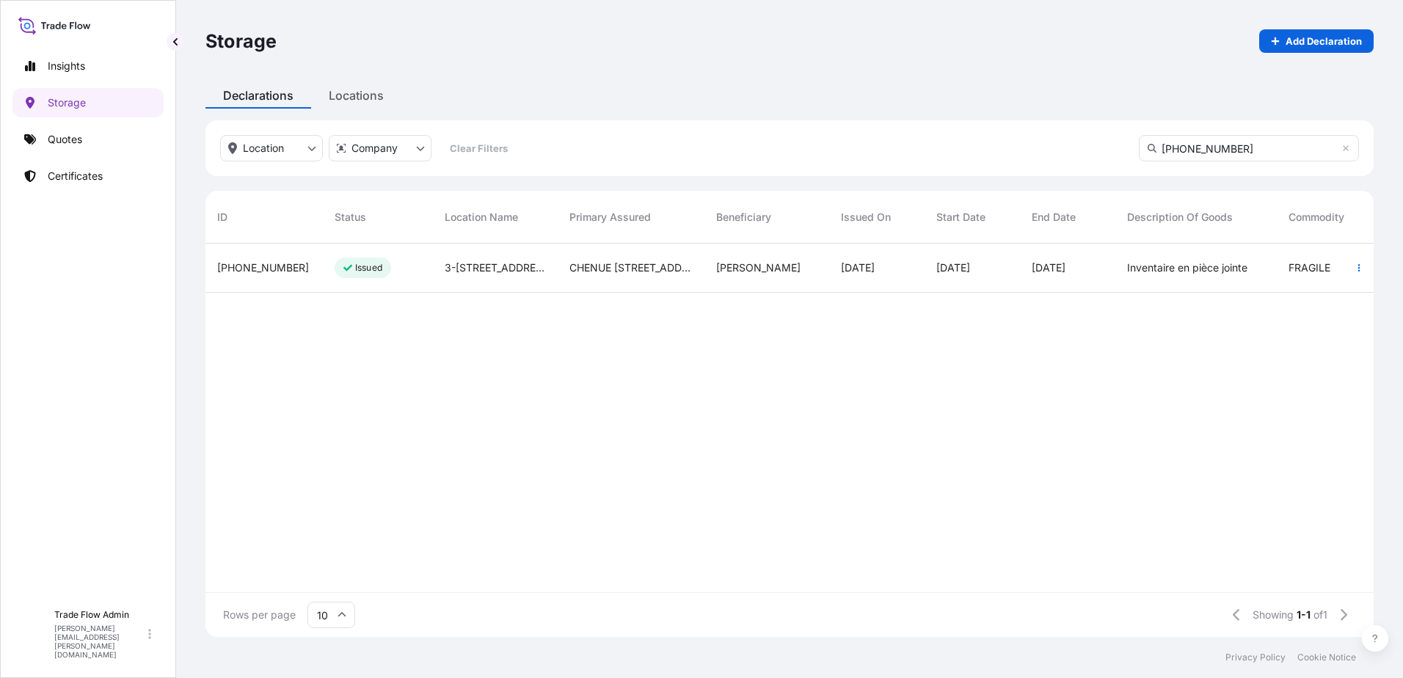
type input "[PHONE_NUMBER]"
click at [466, 283] on div "3-[STREET_ADDRESS]" at bounding box center [495, 268] width 125 height 49
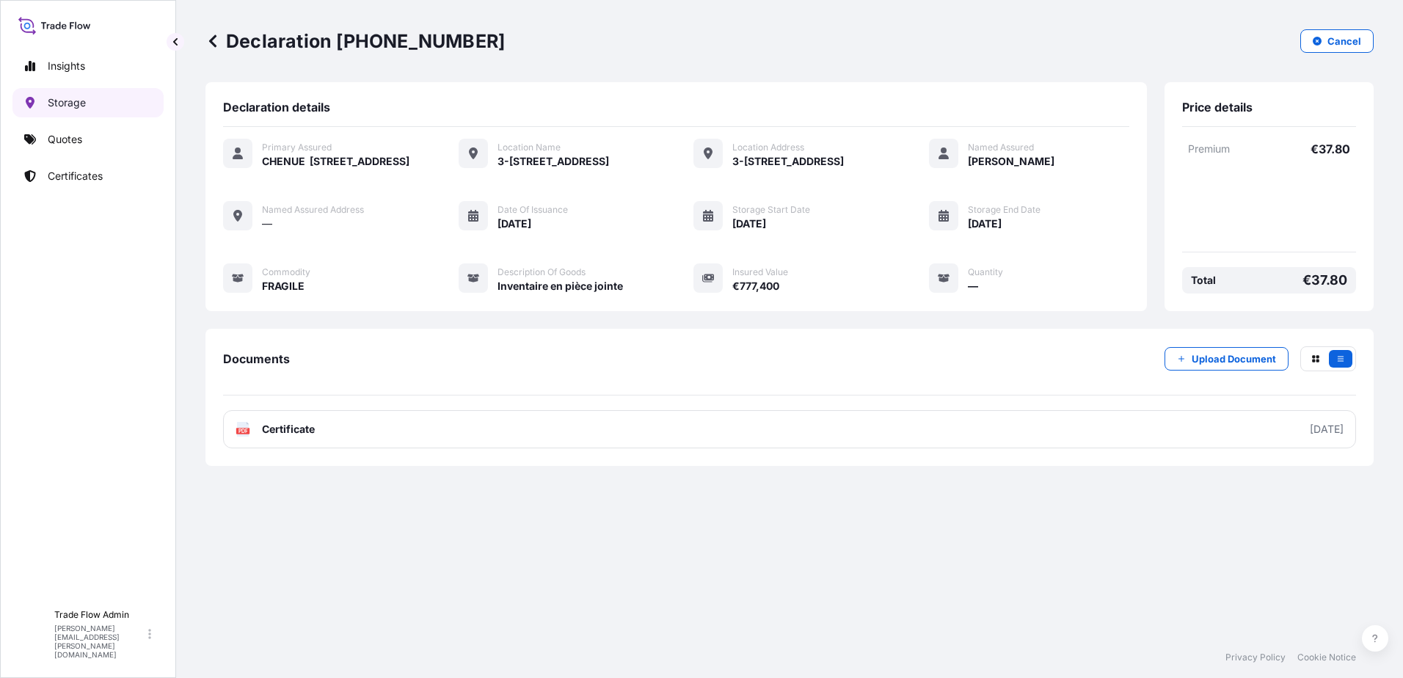
click at [90, 105] on link "Storage" at bounding box center [87, 102] width 151 height 29
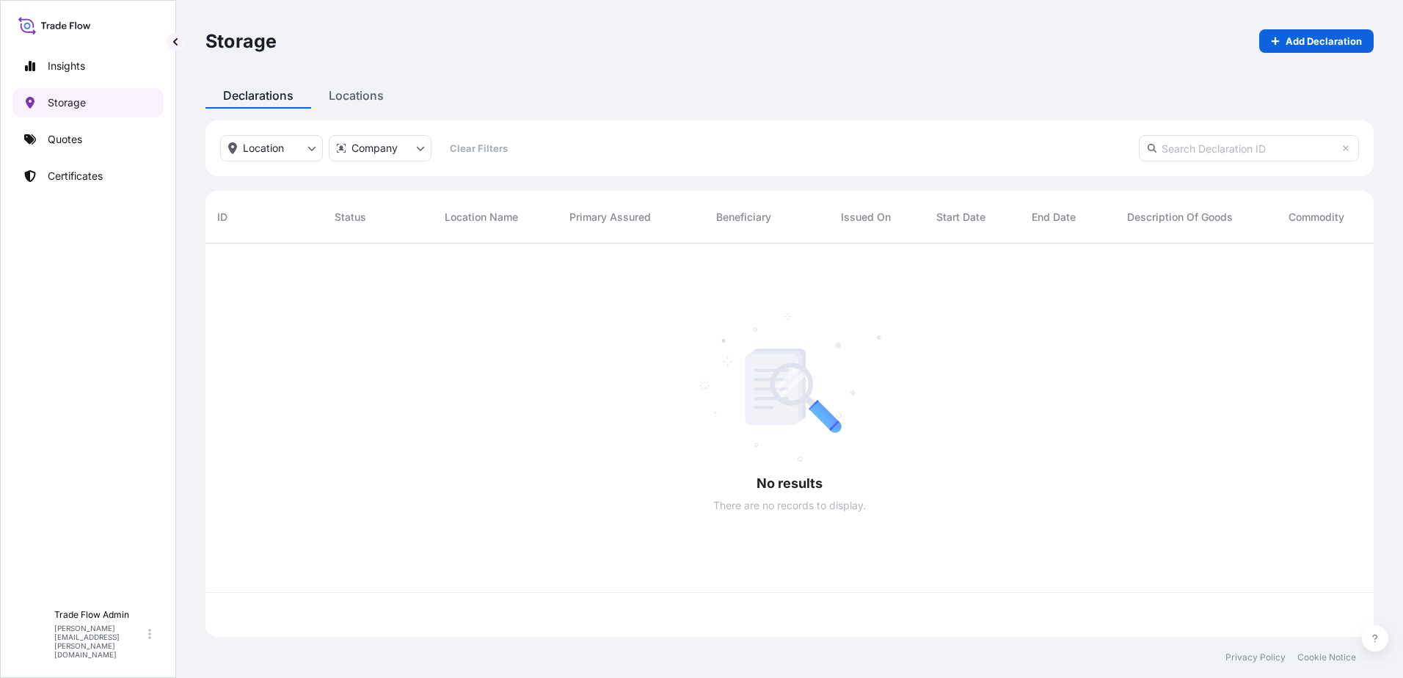
scroll to position [390, 1157]
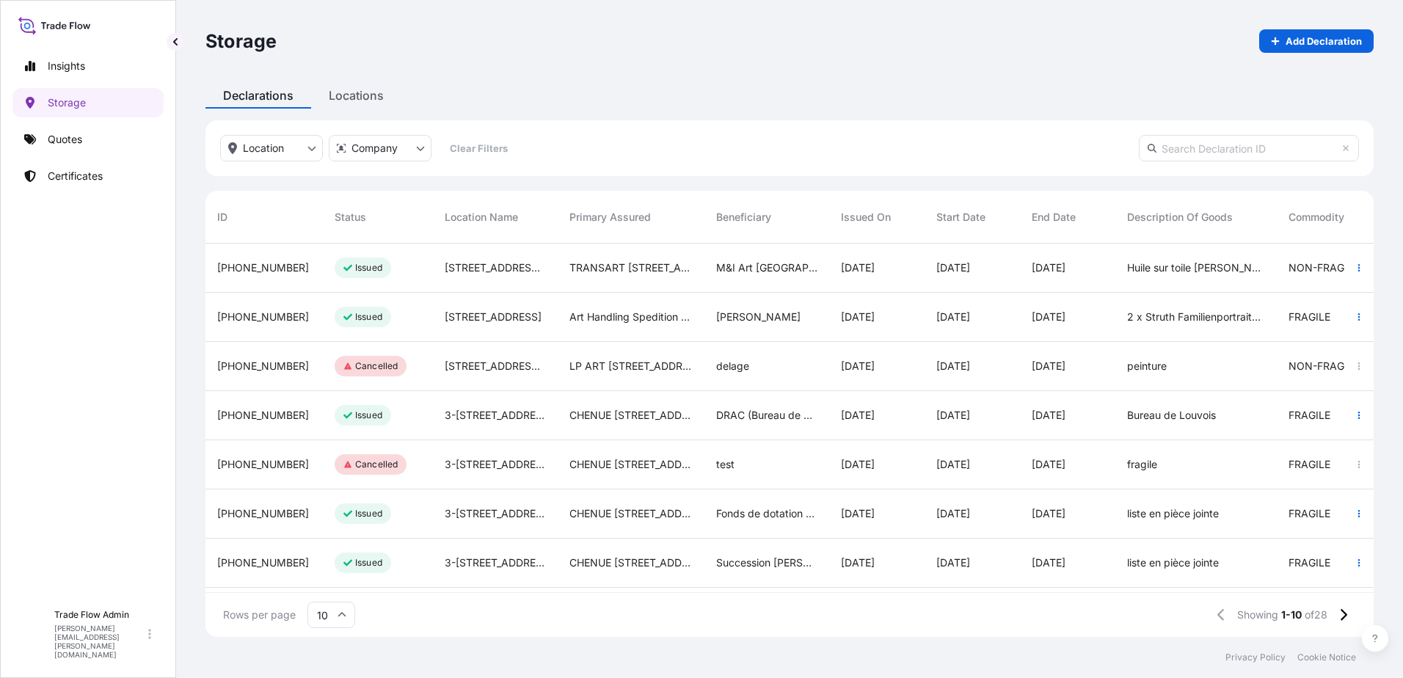
click at [1219, 148] on input "text" at bounding box center [1249, 148] width 220 height 26
paste input "[PHONE_NUMBER]"
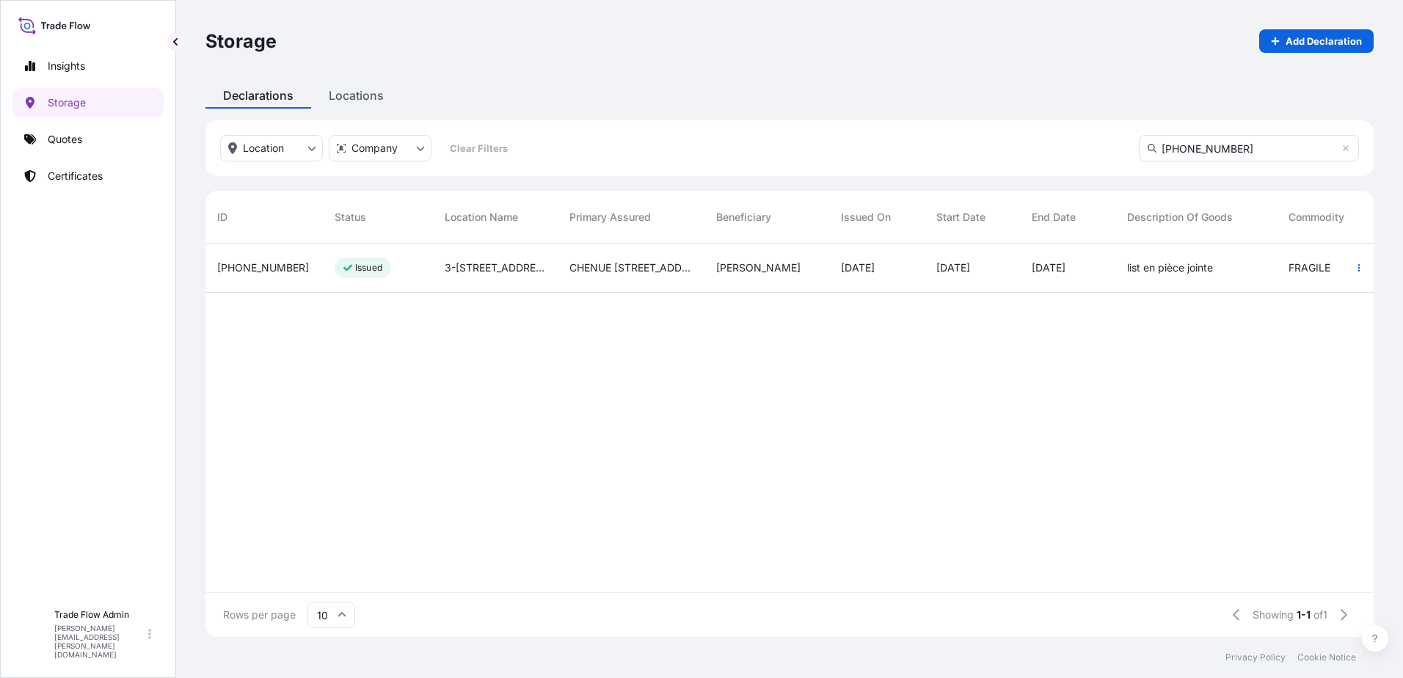
type input "[PHONE_NUMBER]"
click at [415, 276] on div "Issued" at bounding box center [378, 268] width 110 height 49
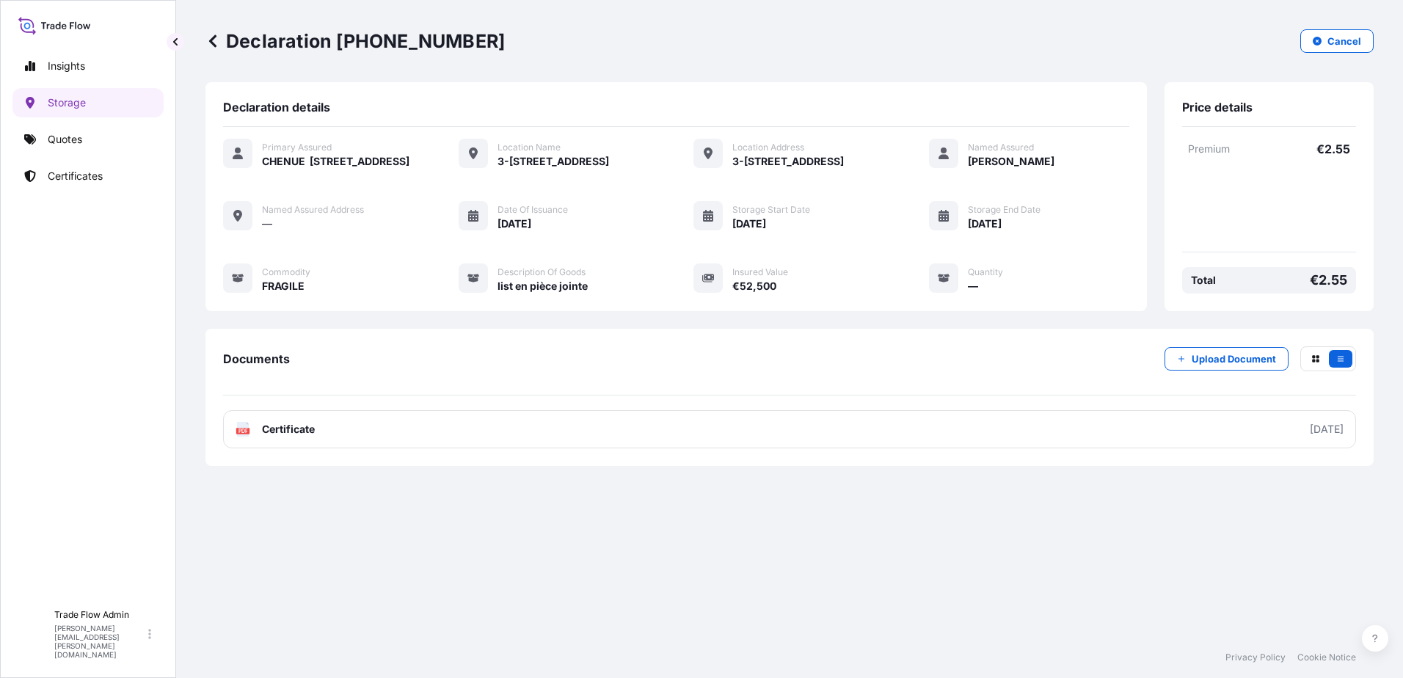
click at [212, 37] on icon at bounding box center [212, 41] width 15 height 15
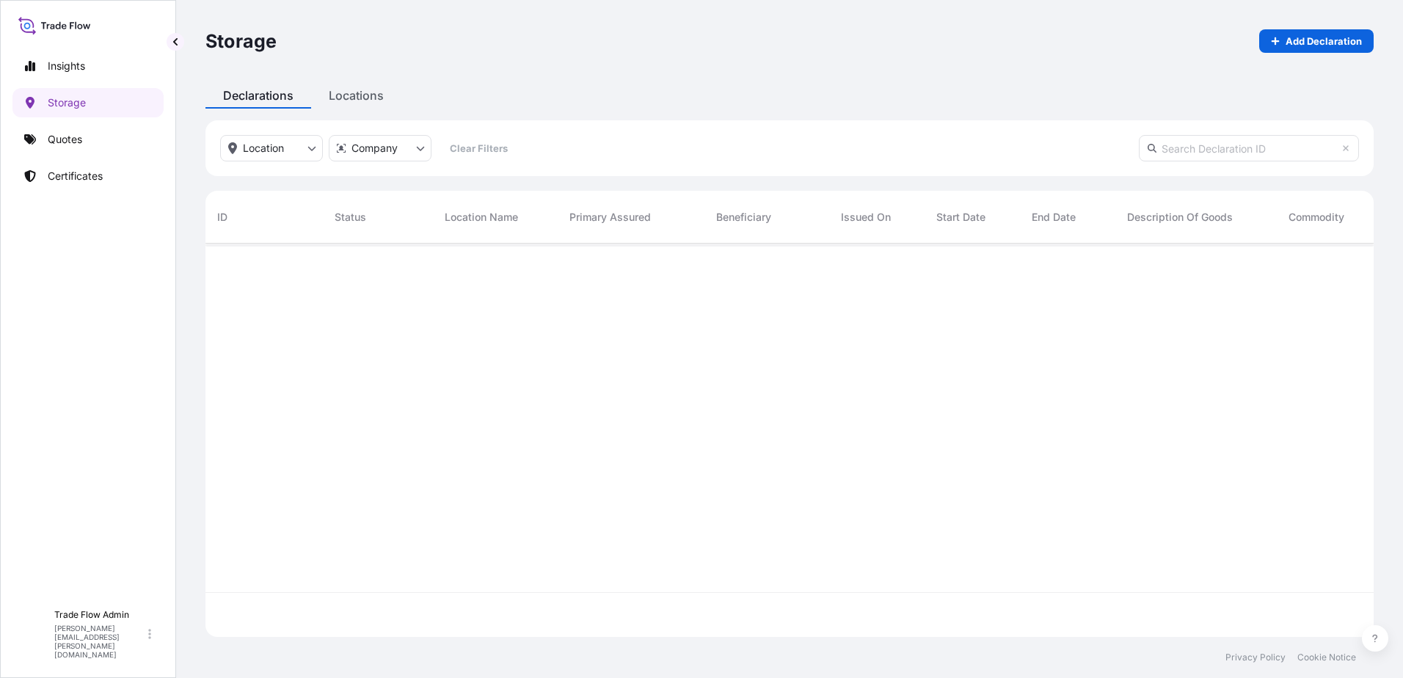
scroll to position [390, 1157]
click at [1177, 154] on input "text" at bounding box center [1249, 148] width 220 height 26
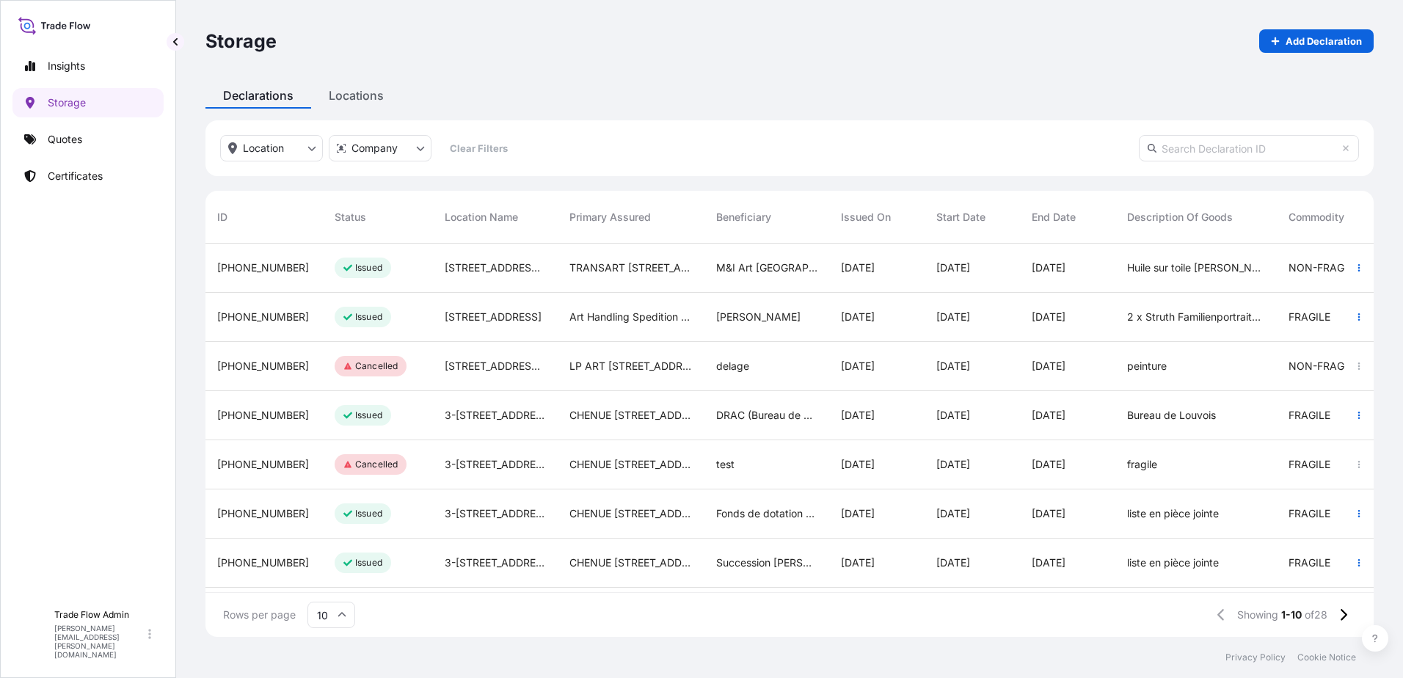
paste input "[PHONE_NUMBER]"
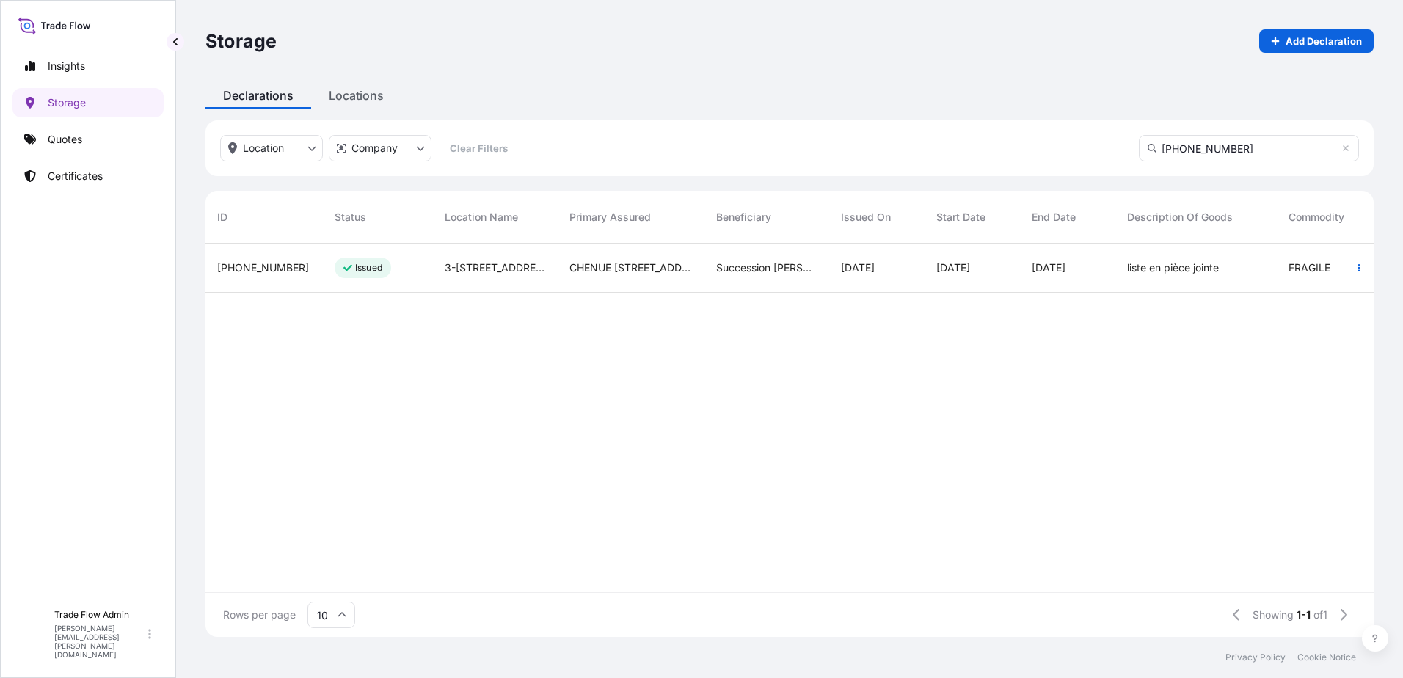
type input "[PHONE_NUMBER]"
click at [666, 281] on div "CHENUE [STREET_ADDRESS]" at bounding box center [631, 268] width 147 height 49
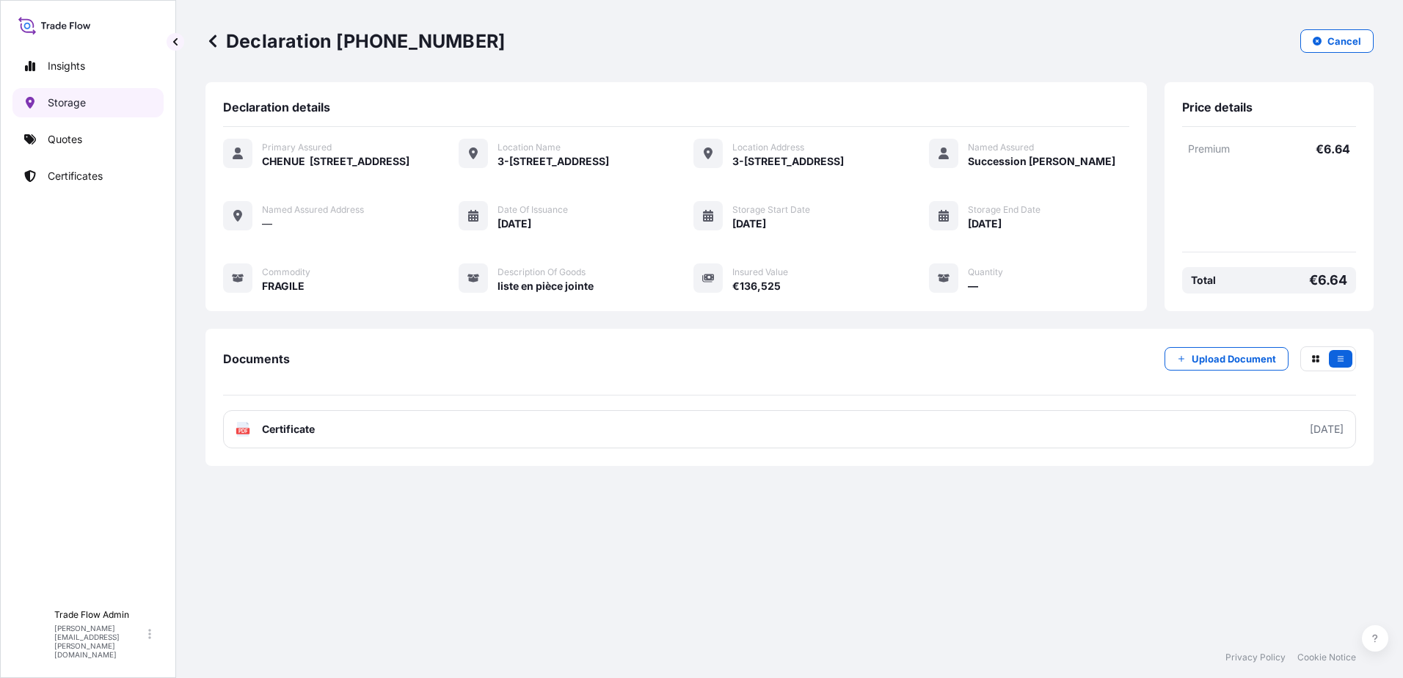
click at [98, 93] on link "Storage" at bounding box center [87, 102] width 151 height 29
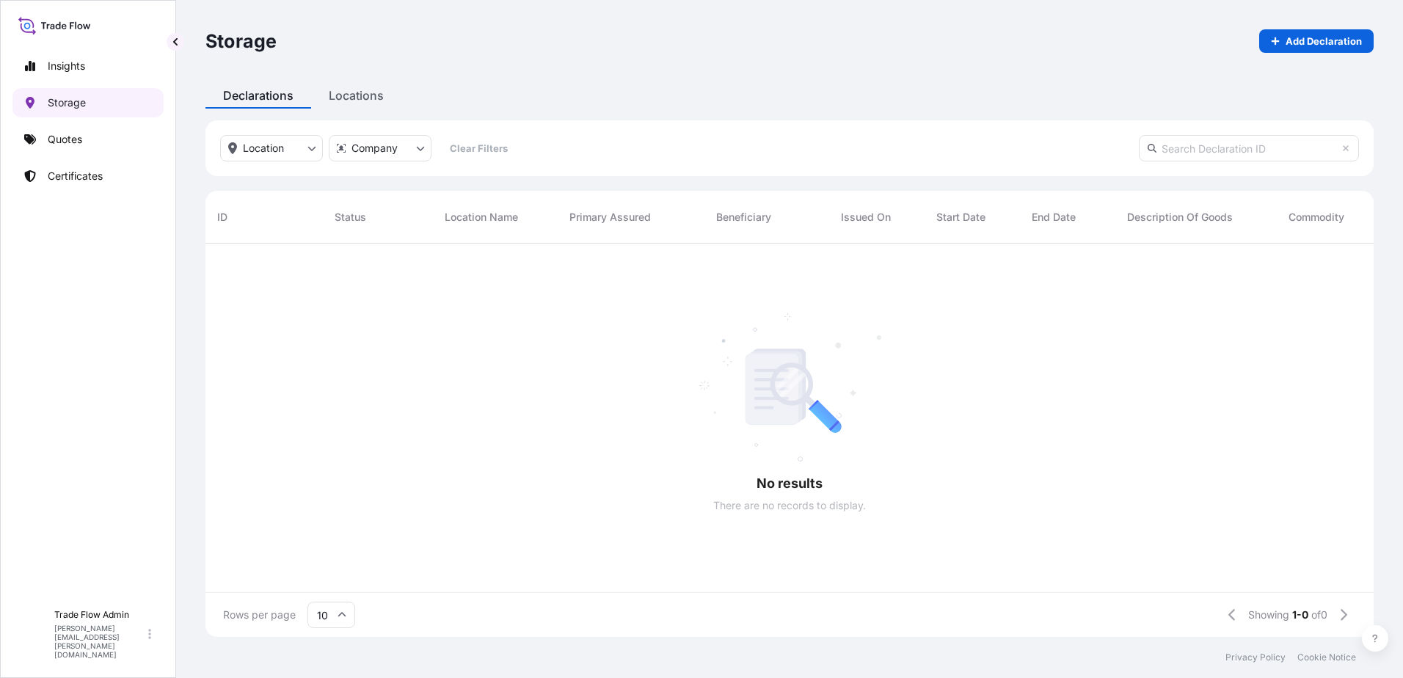
scroll to position [390, 1157]
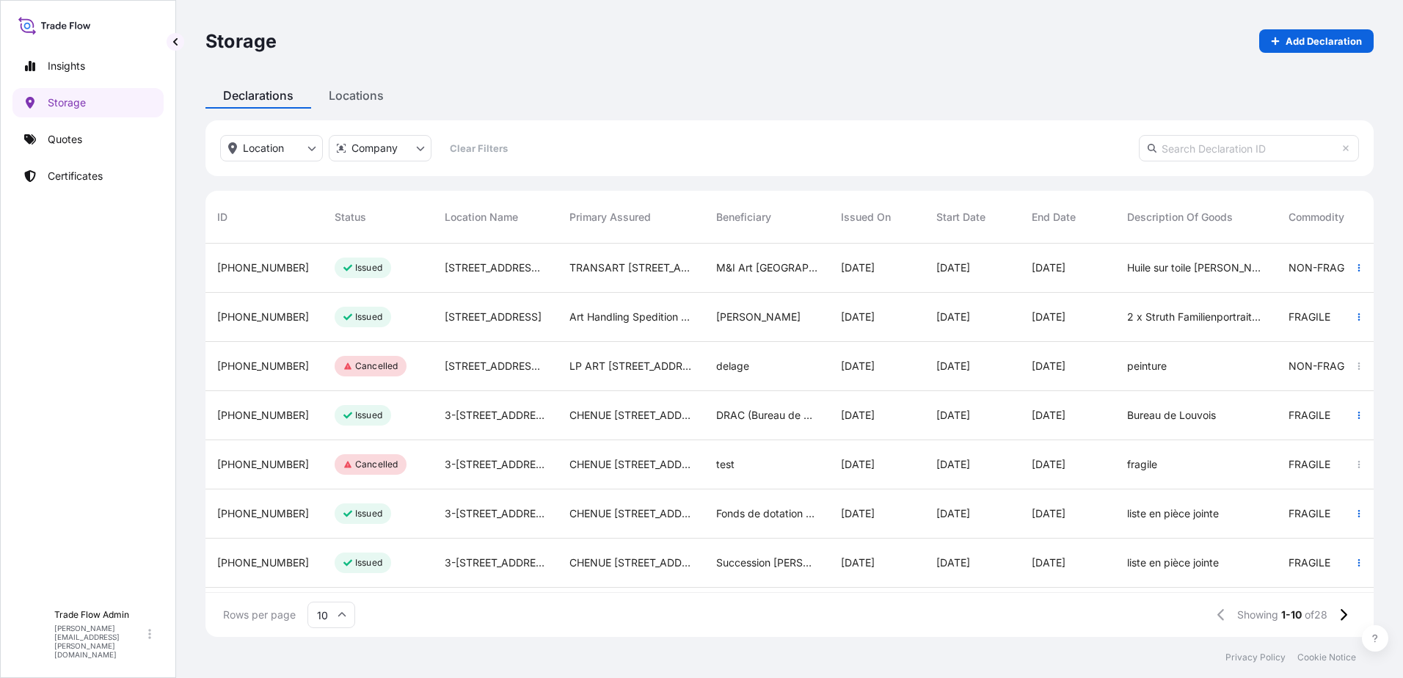
click at [1167, 148] on input "text" at bounding box center [1249, 148] width 220 height 26
paste input "[PHONE_NUMBER]"
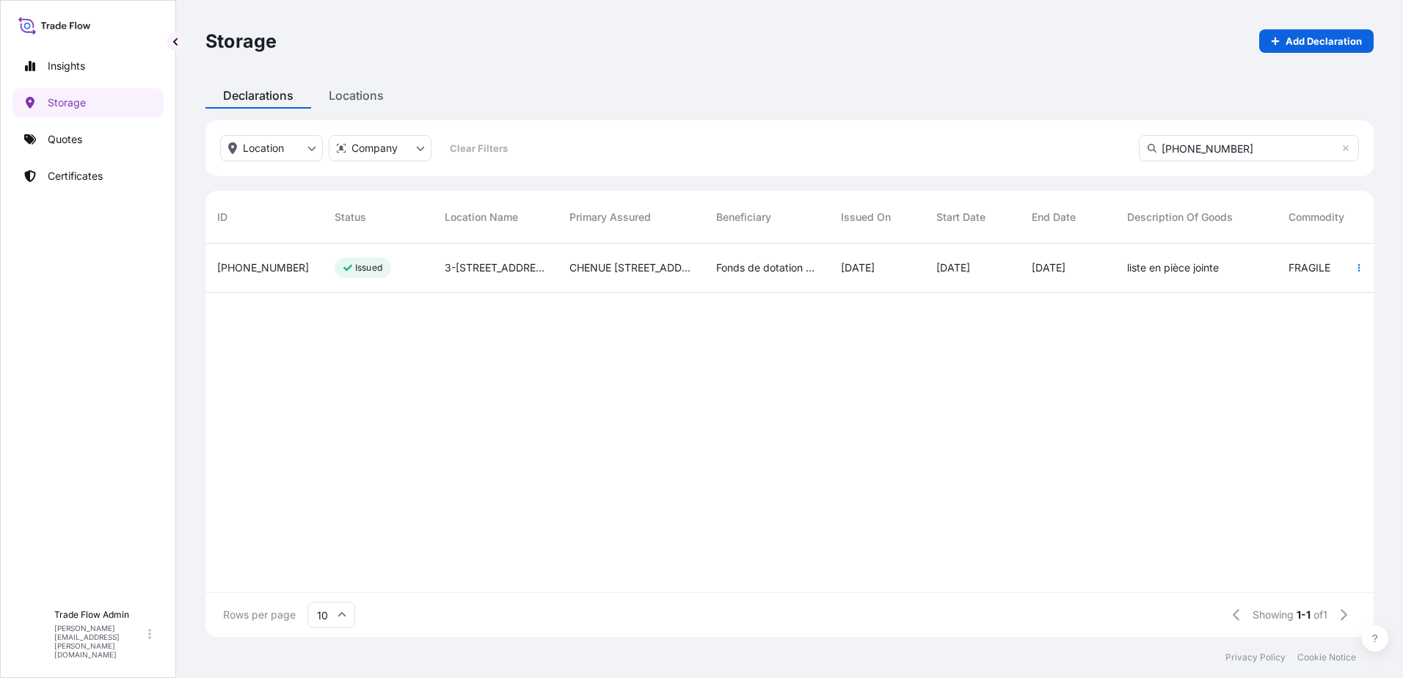
type input "[PHONE_NUMBER]"
click at [597, 281] on div "CHENUE [STREET_ADDRESS]" at bounding box center [631, 268] width 147 height 49
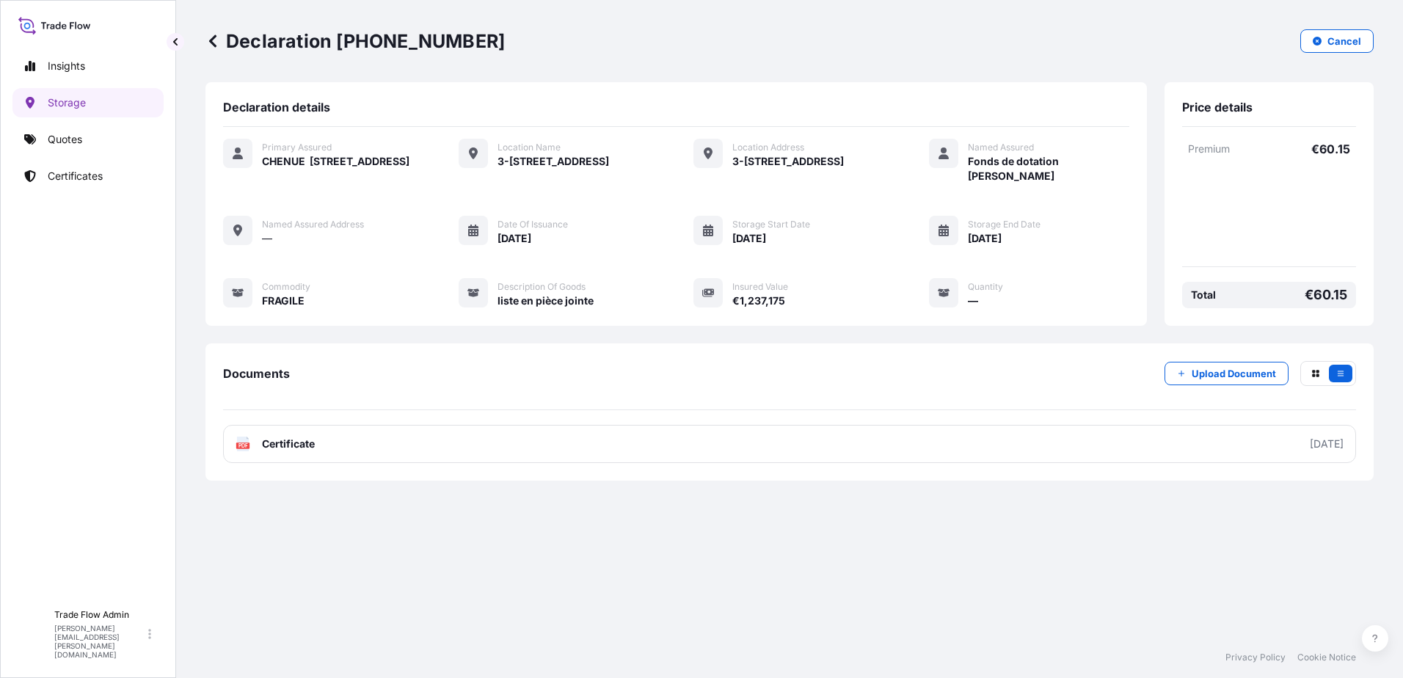
click at [214, 40] on icon at bounding box center [212, 41] width 15 height 15
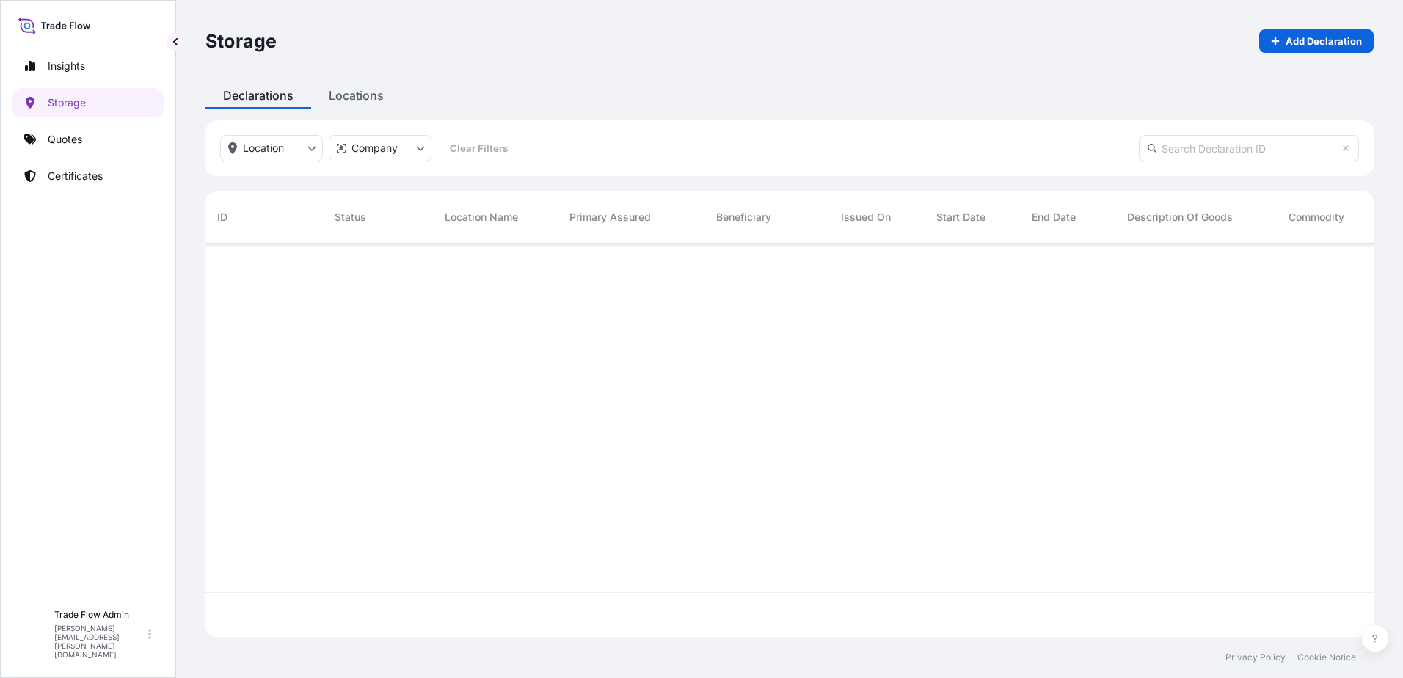
scroll to position [390, 1157]
click at [1218, 144] on input "text" at bounding box center [1249, 148] width 220 height 26
paste input "[PHONE_NUMBER]"
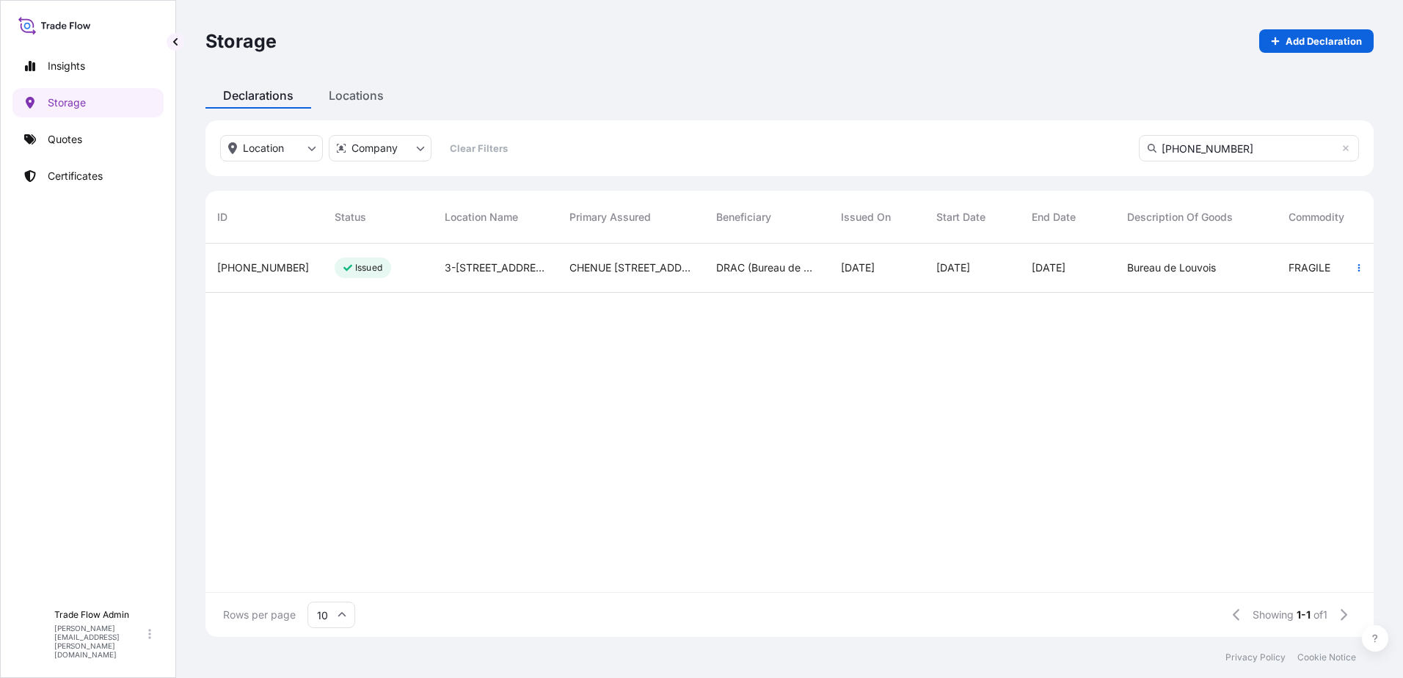
type input "[PHONE_NUMBER]"
click at [1055, 258] on div "[DATE]" at bounding box center [1067, 268] width 95 height 49
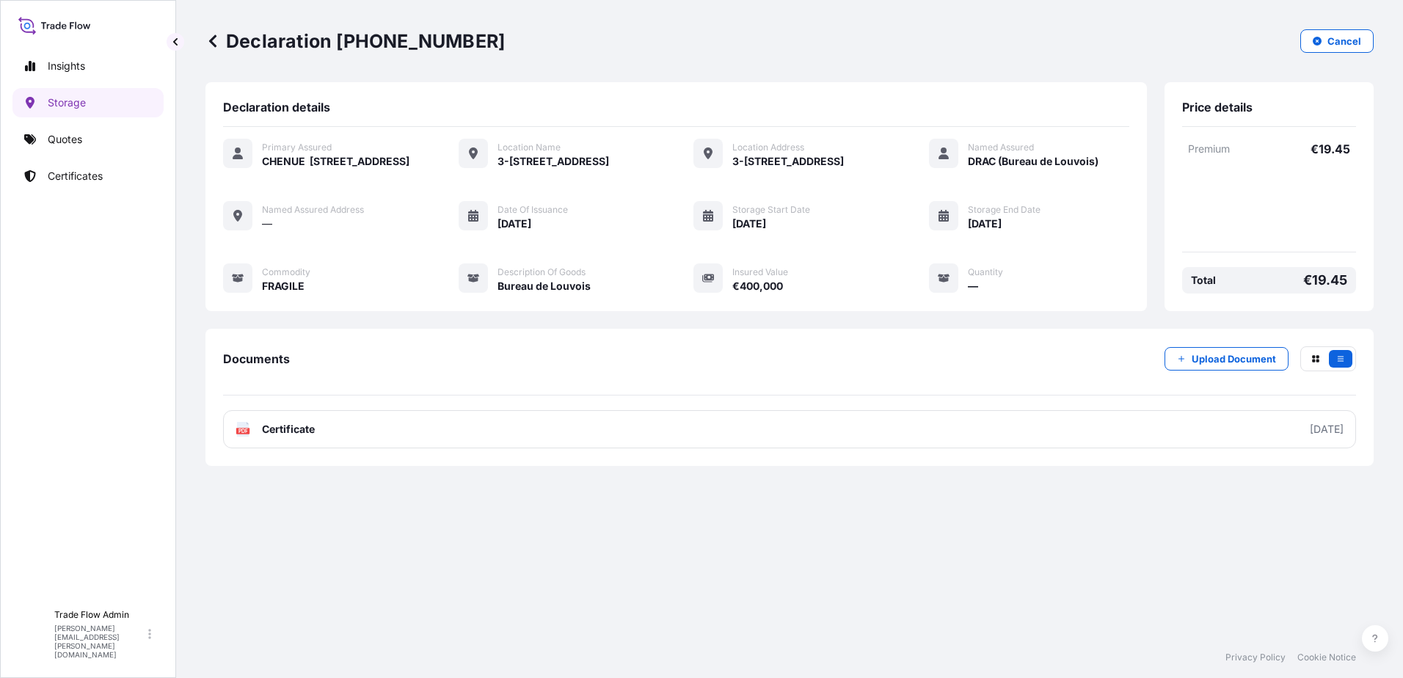
click at [220, 39] on p "Declaration [PHONE_NUMBER]" at bounding box center [354, 40] width 299 height 23
click at [213, 44] on icon at bounding box center [212, 40] width 7 height 12
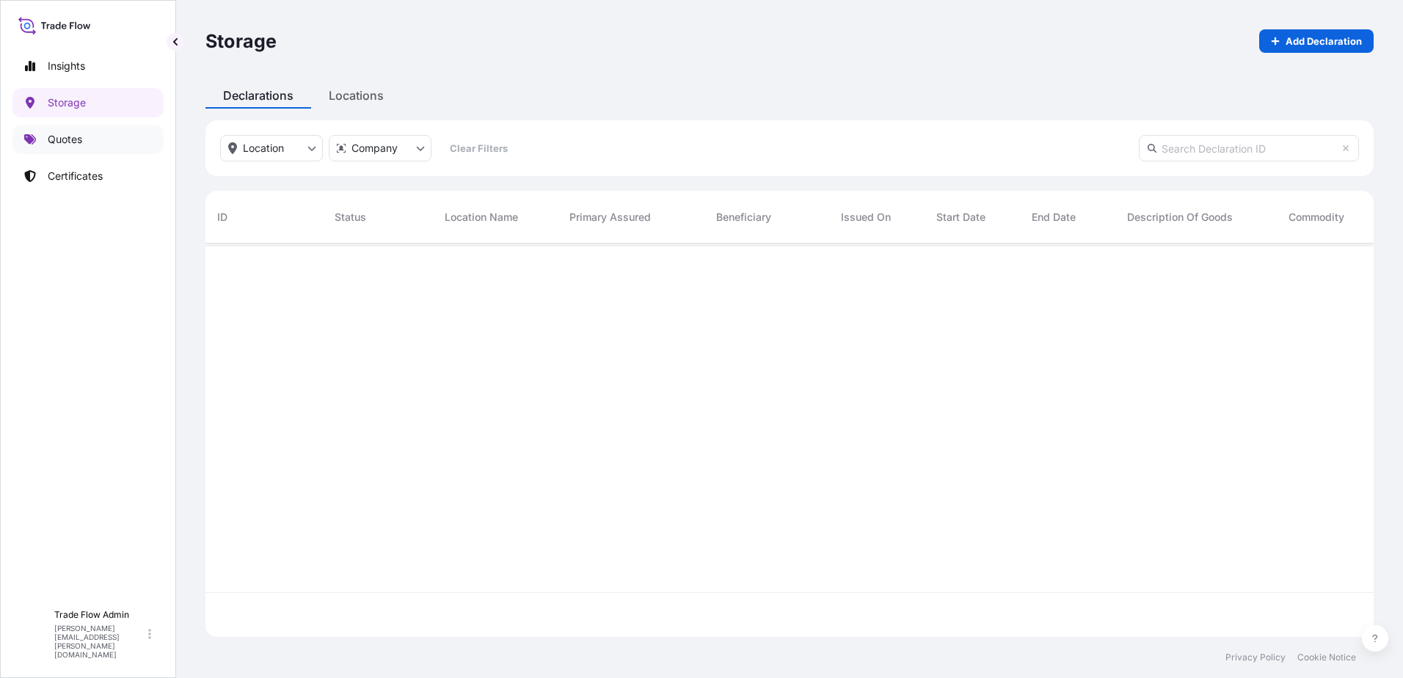
scroll to position [390, 1157]
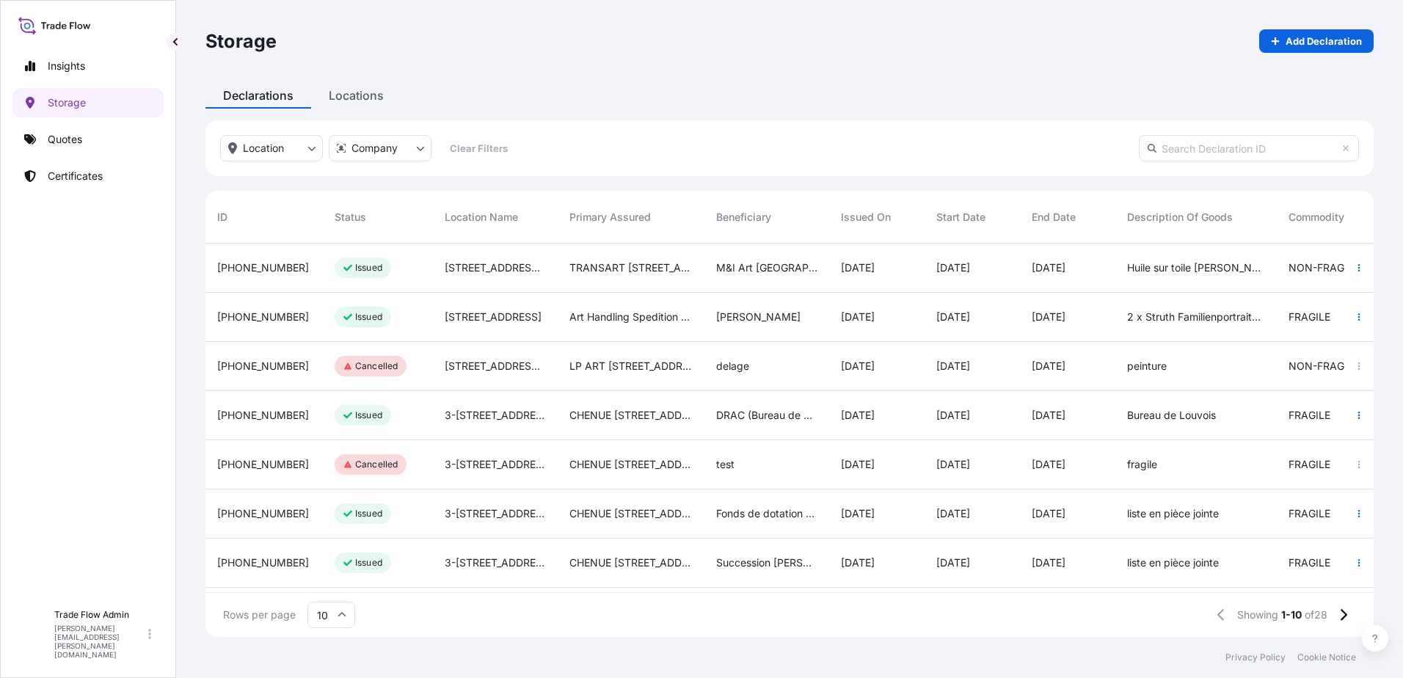
click at [1292, 148] on input "text" at bounding box center [1249, 148] width 220 height 26
paste input "[PHONE_NUMBER]"
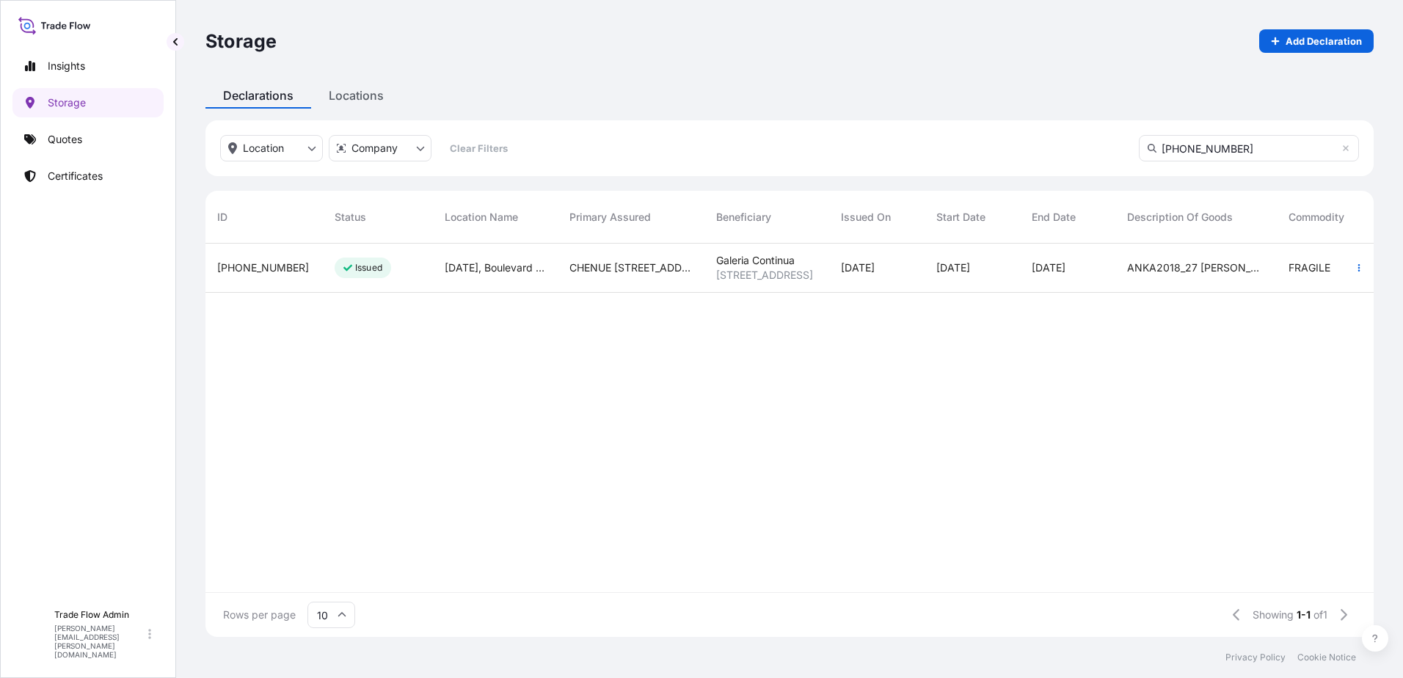
type input "[PHONE_NUMBER]"
click at [875, 272] on span "[DATE]" at bounding box center [858, 268] width 34 height 15
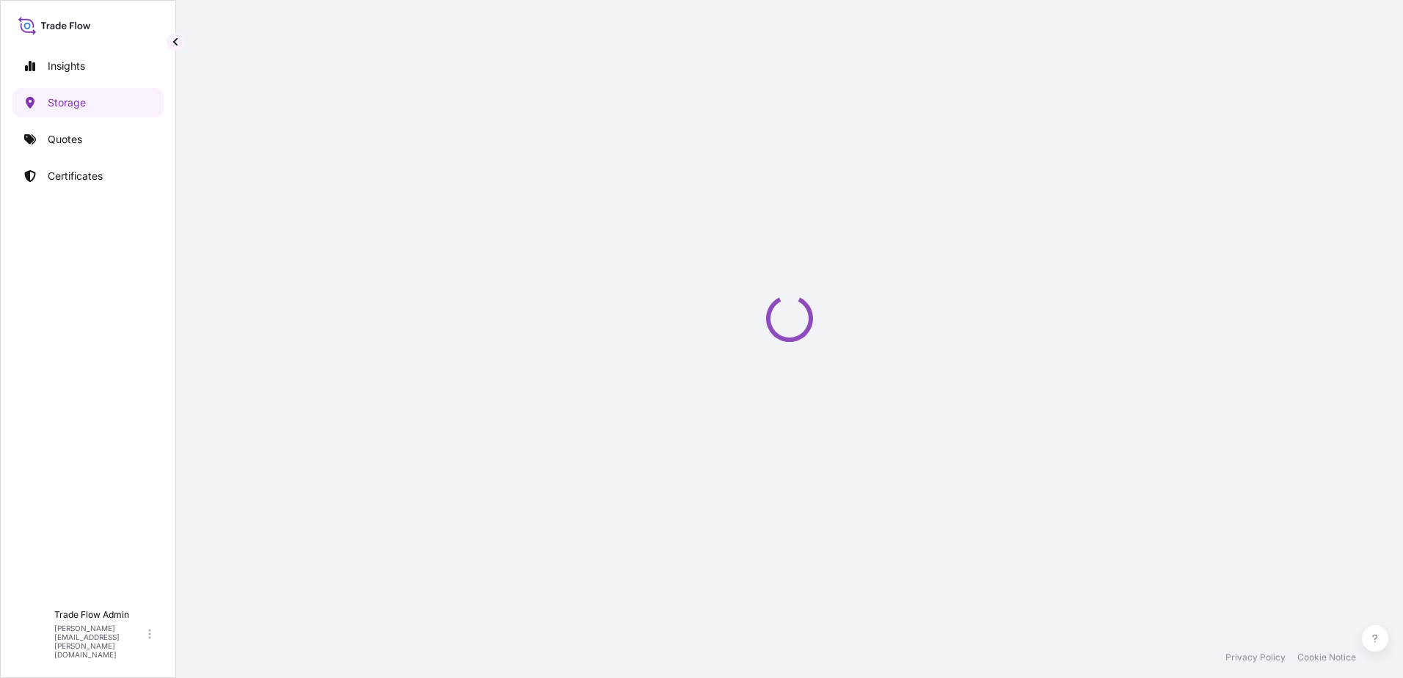
click at [9, 235] on div "Insights Storage Quotes Certificates TF Trade Flow Admin [PERSON_NAME][EMAIL_AD…" at bounding box center [88, 339] width 176 height 678
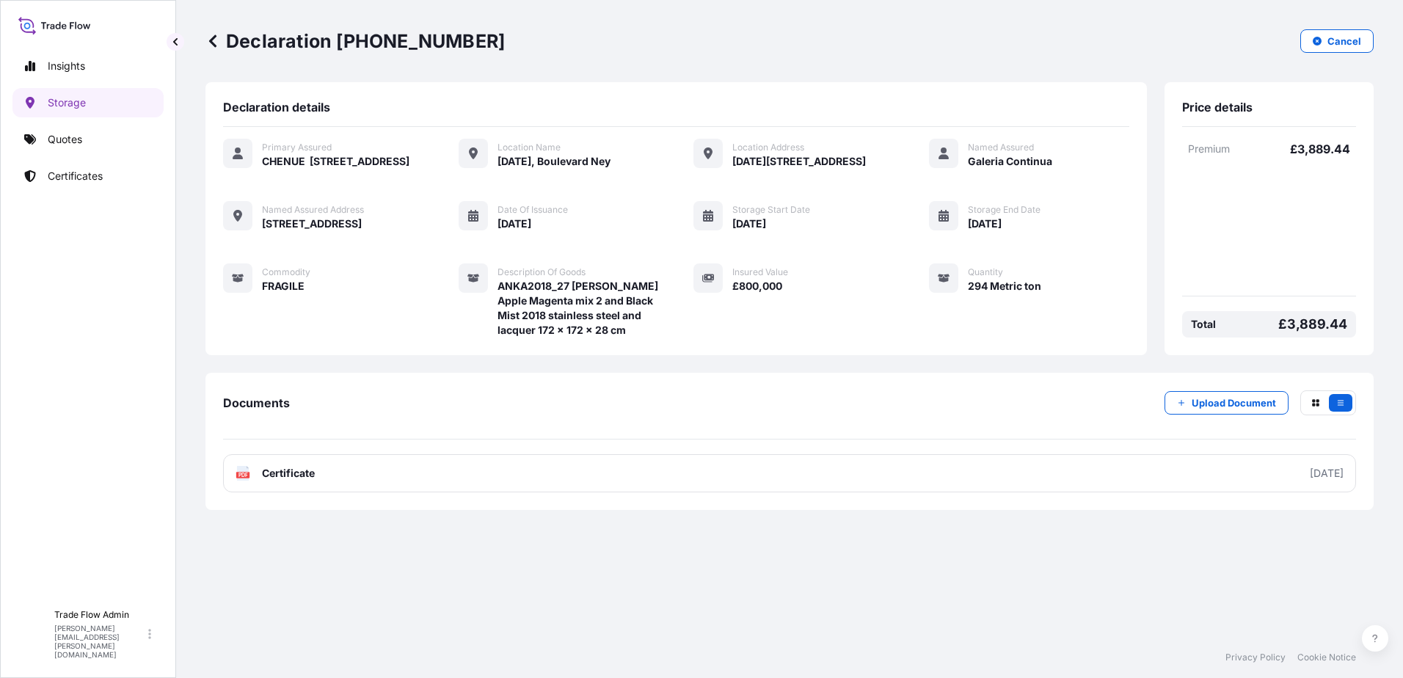
click at [209, 36] on icon at bounding box center [212, 41] width 15 height 15
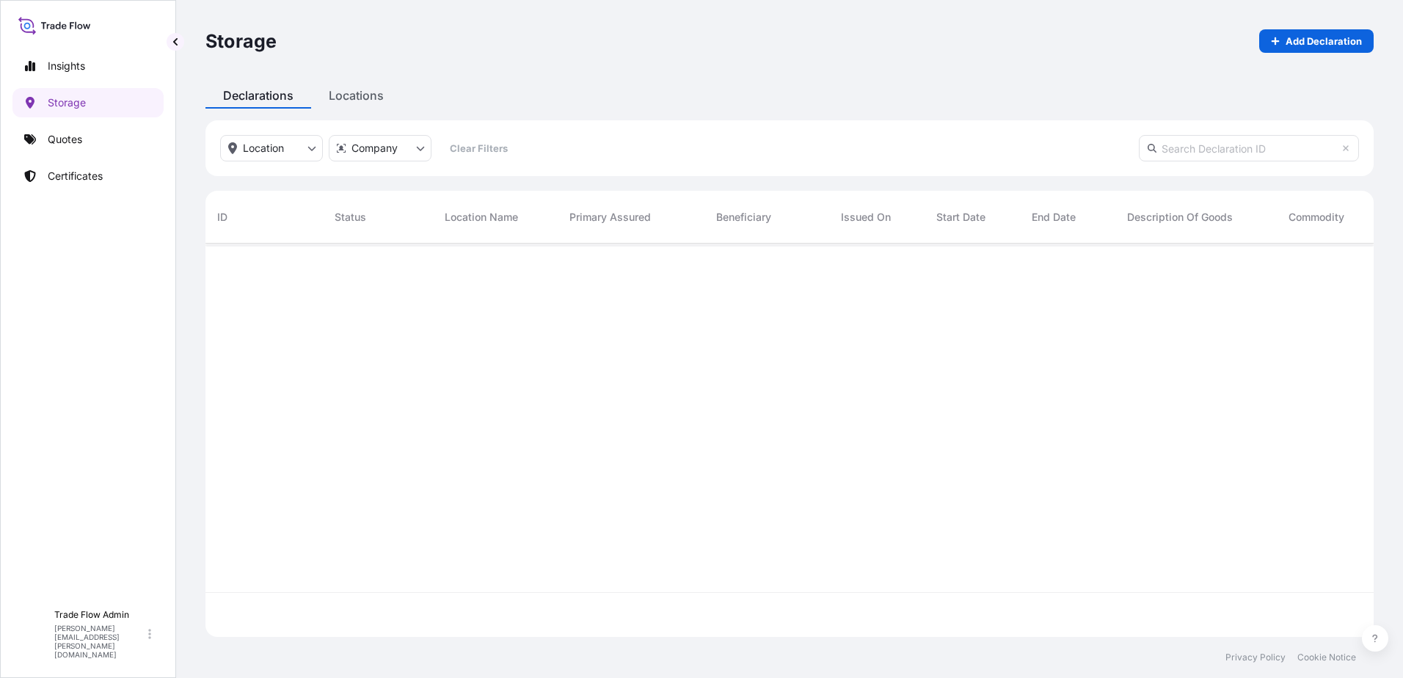
scroll to position [390, 1157]
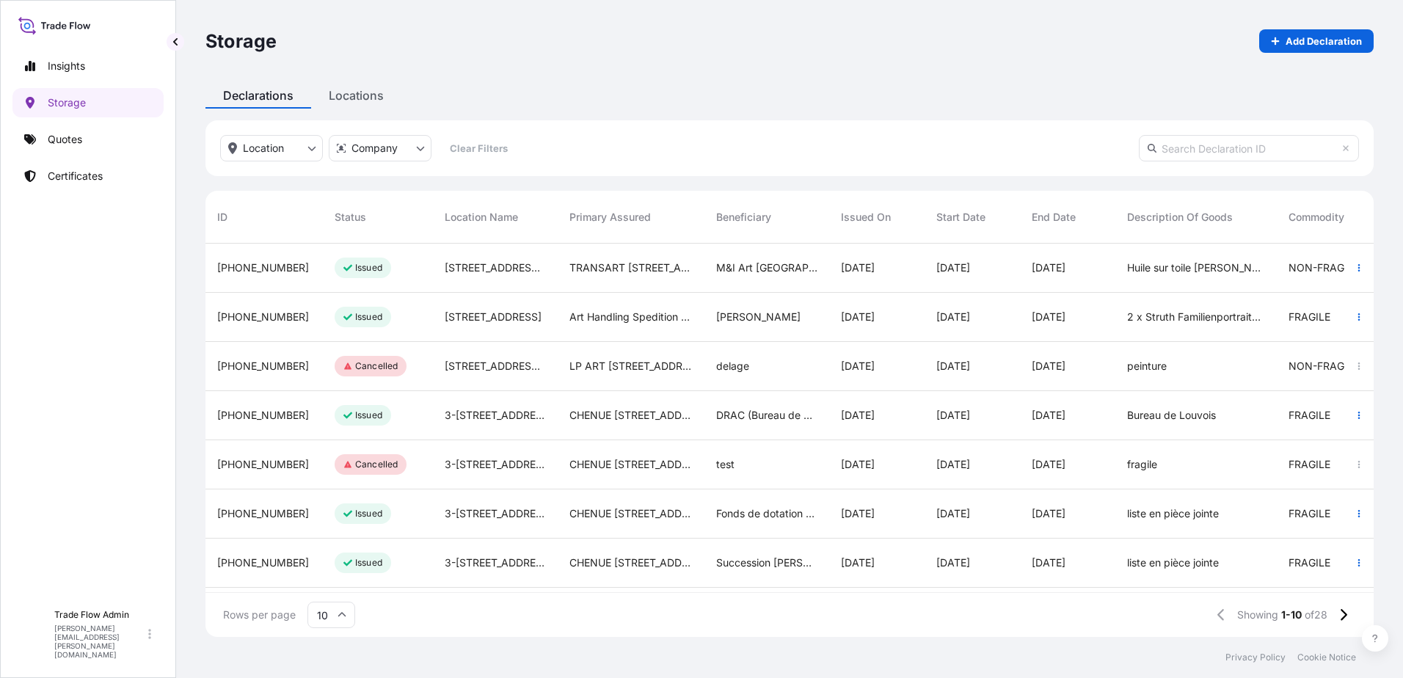
click at [1250, 141] on input "text" at bounding box center [1249, 148] width 220 height 26
paste input "[PHONE_NUMBER]"
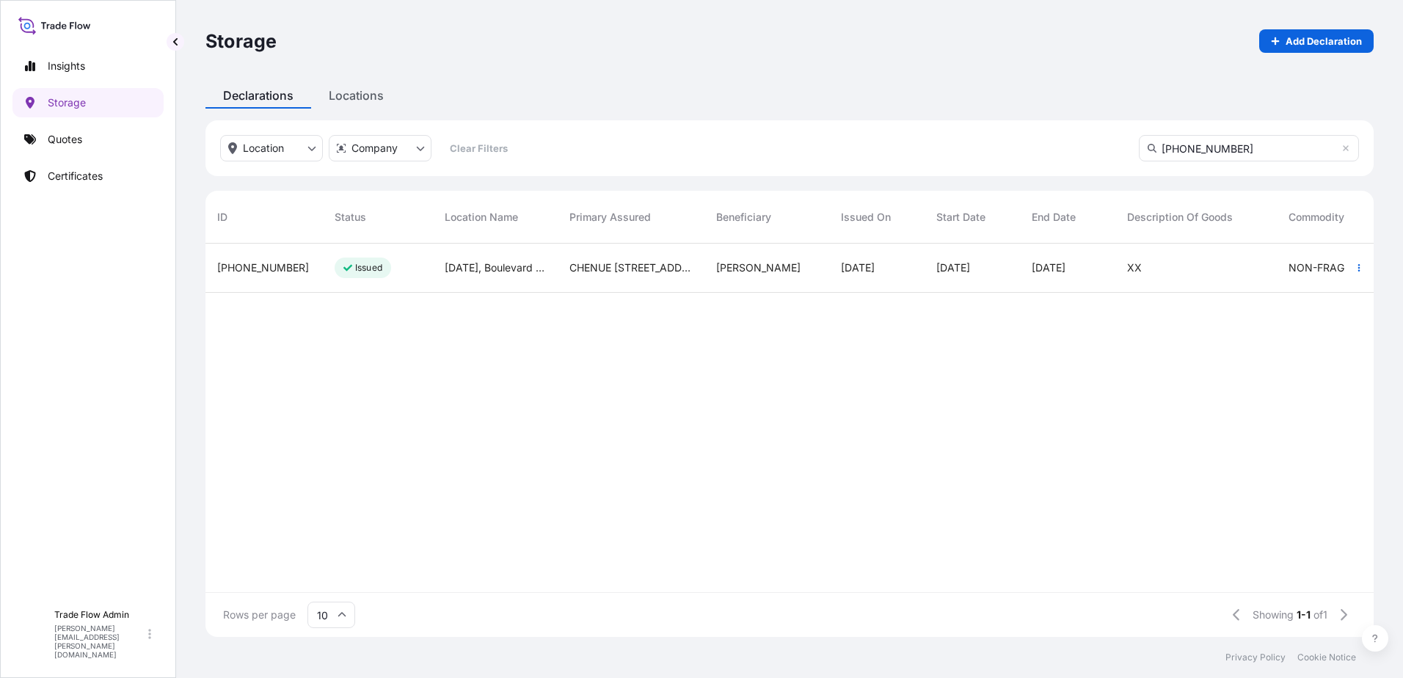
type input "[PHONE_NUMBER]"
click at [740, 285] on div "[PERSON_NAME]" at bounding box center [767, 268] width 125 height 49
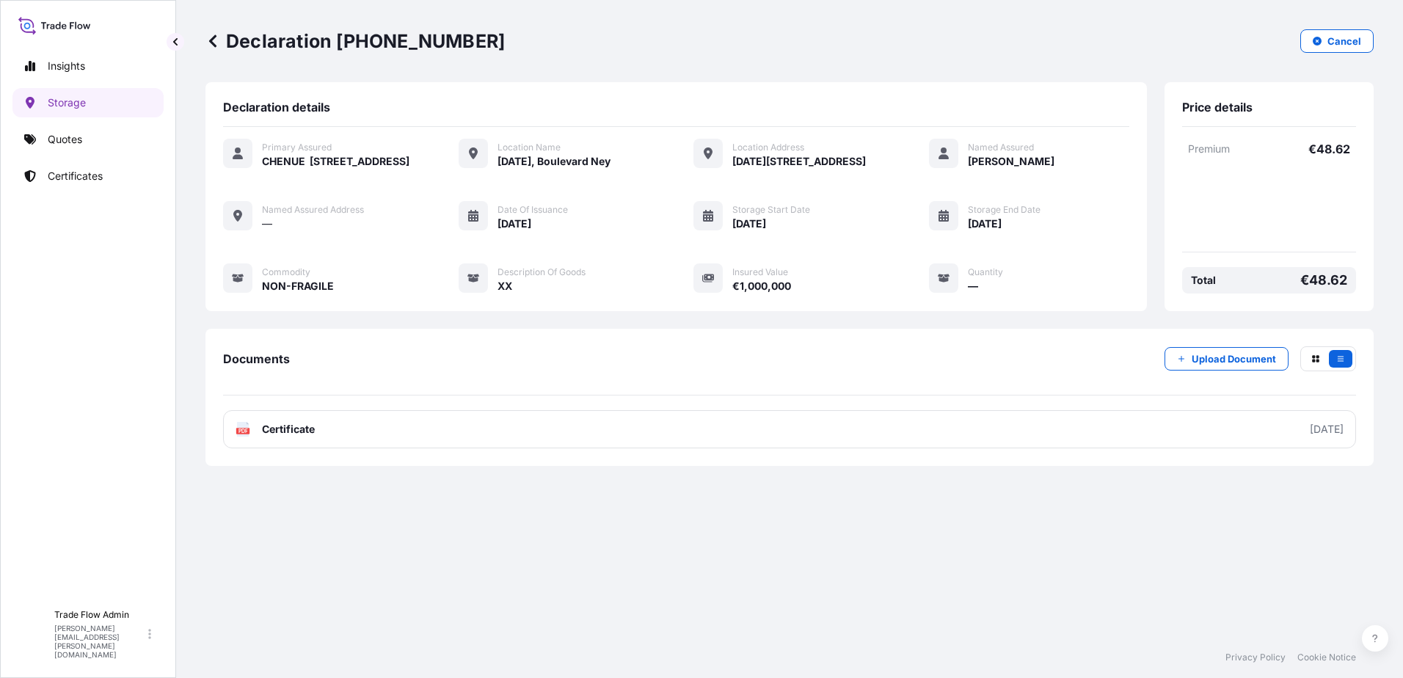
click at [225, 47] on p "Declaration [PHONE_NUMBER]" at bounding box center [354, 40] width 299 height 23
click at [219, 45] on icon at bounding box center [212, 41] width 15 height 15
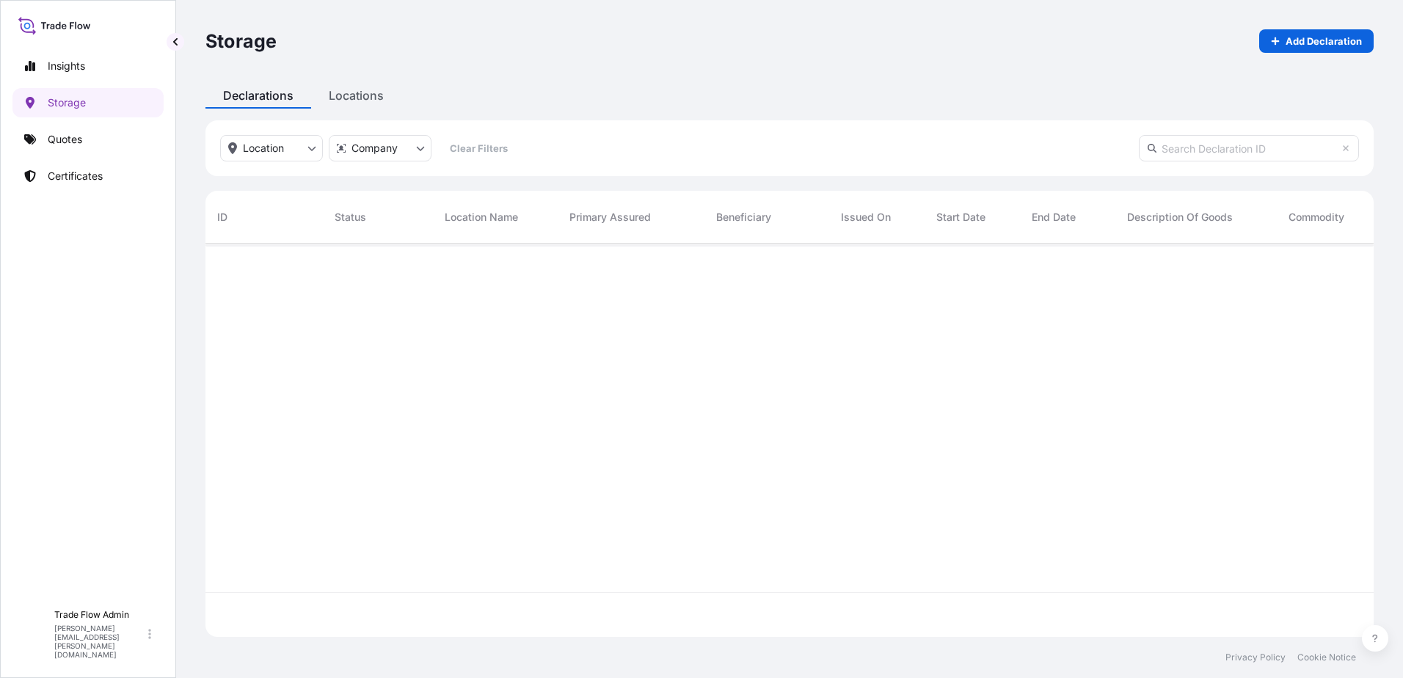
scroll to position [390, 1157]
click at [1240, 156] on input "text" at bounding box center [1249, 148] width 220 height 26
paste input "[PHONE_NUMBER]"
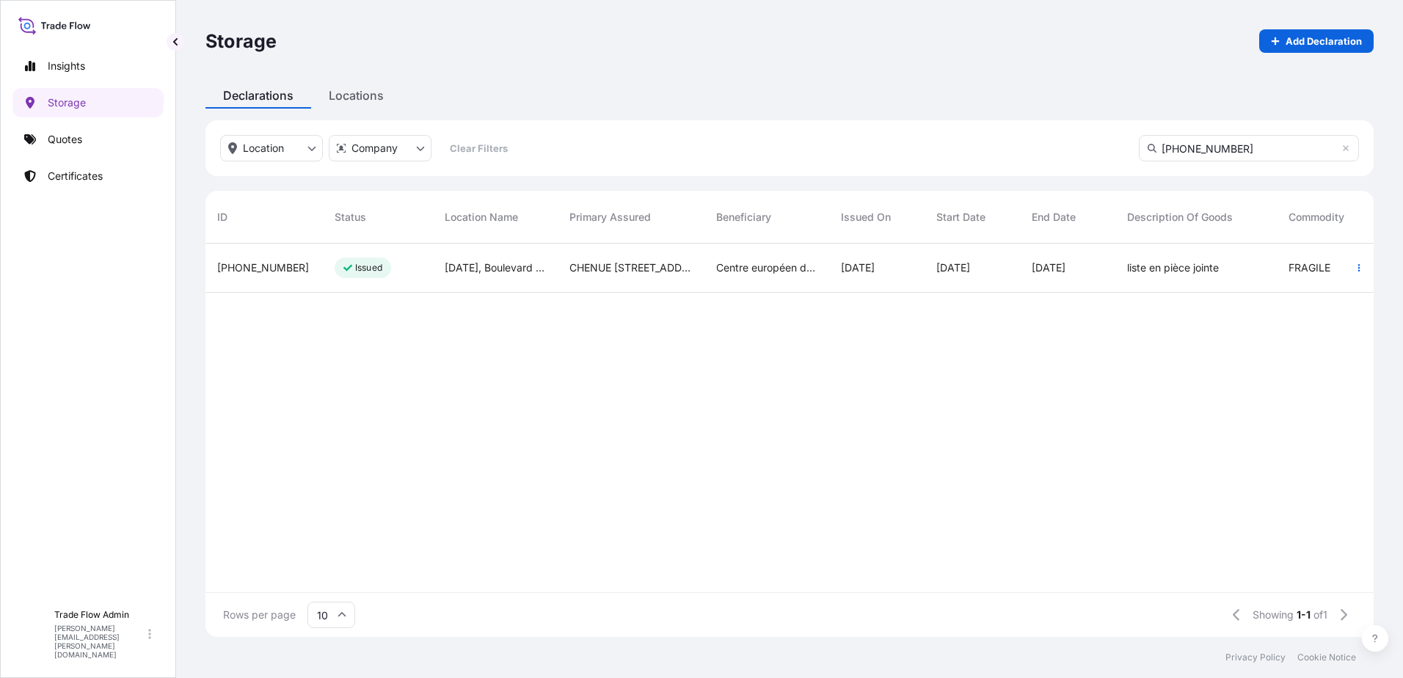
type input "[PHONE_NUMBER]"
click at [556, 280] on div "[DATE], Boulevard Ney" at bounding box center [495, 268] width 125 height 49
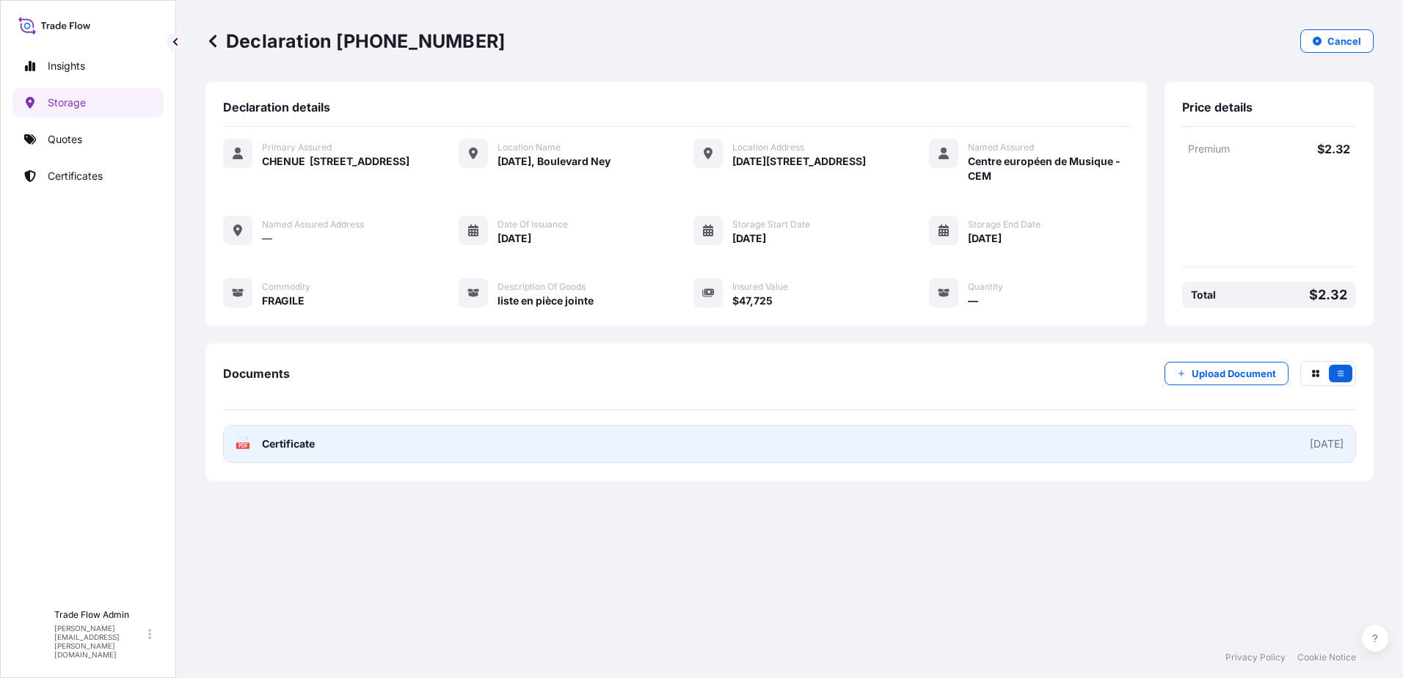
click at [301, 458] on link "PDF Certificate [DATE]" at bounding box center [789, 444] width 1133 height 38
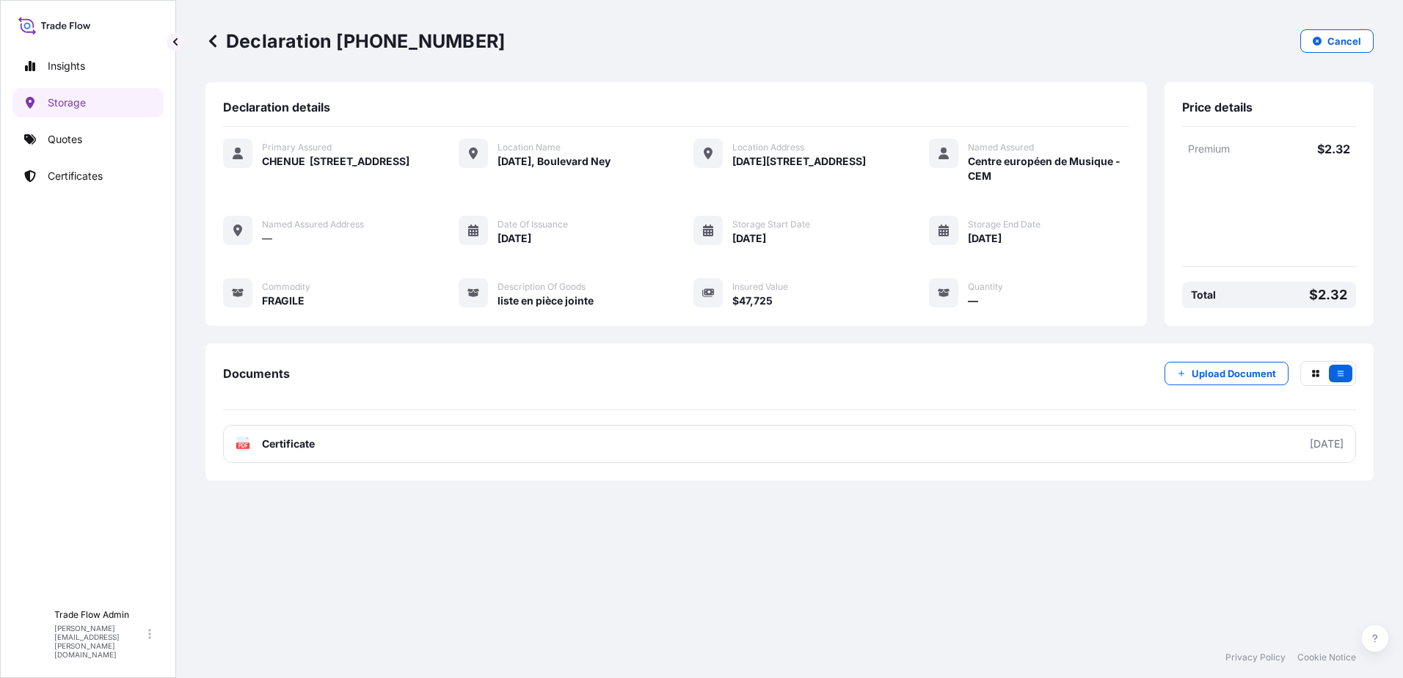
click at [205, 43] on div "Declaration [PHONE_NUMBER] Cancel Declaration details Primary Assured CHENUE [S…" at bounding box center [789, 318] width 1227 height 637
click at [209, 41] on icon at bounding box center [212, 40] width 7 height 12
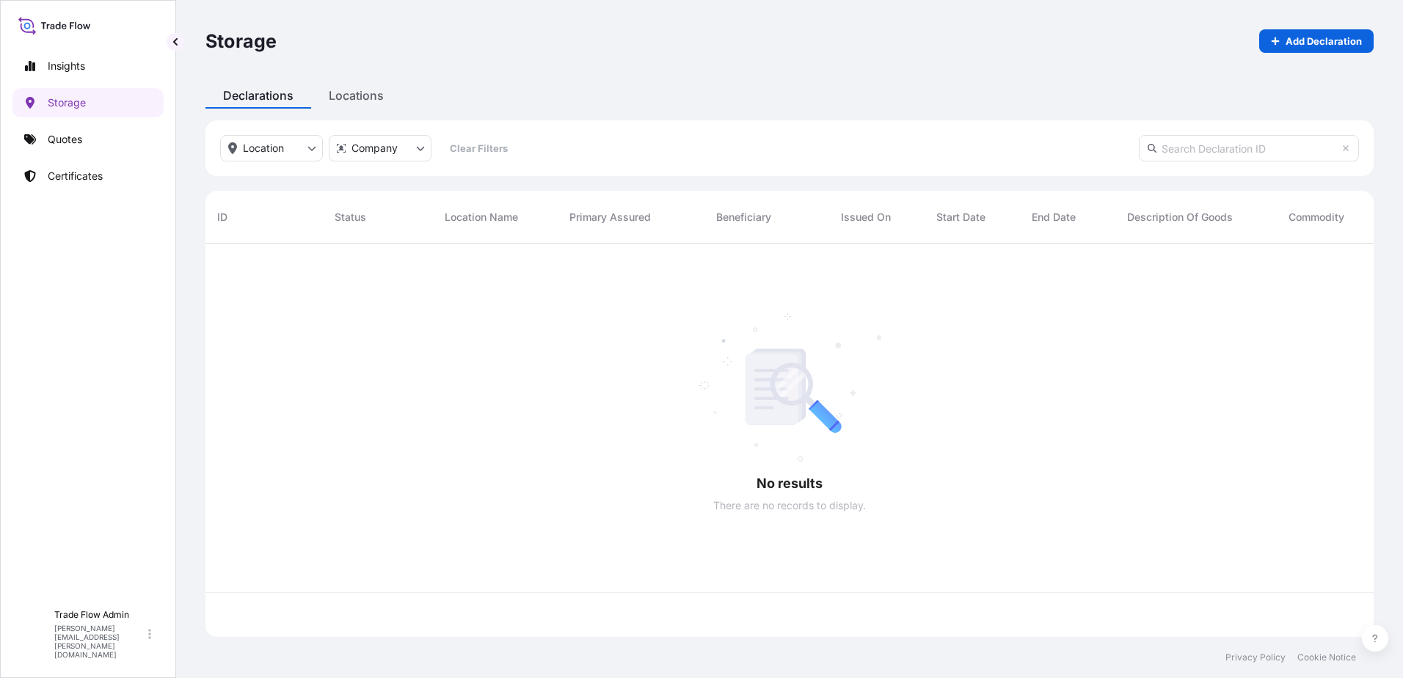
scroll to position [390, 1157]
click at [1275, 145] on input "text" at bounding box center [1249, 148] width 220 height 26
paste input "[PHONE_NUMBER]"
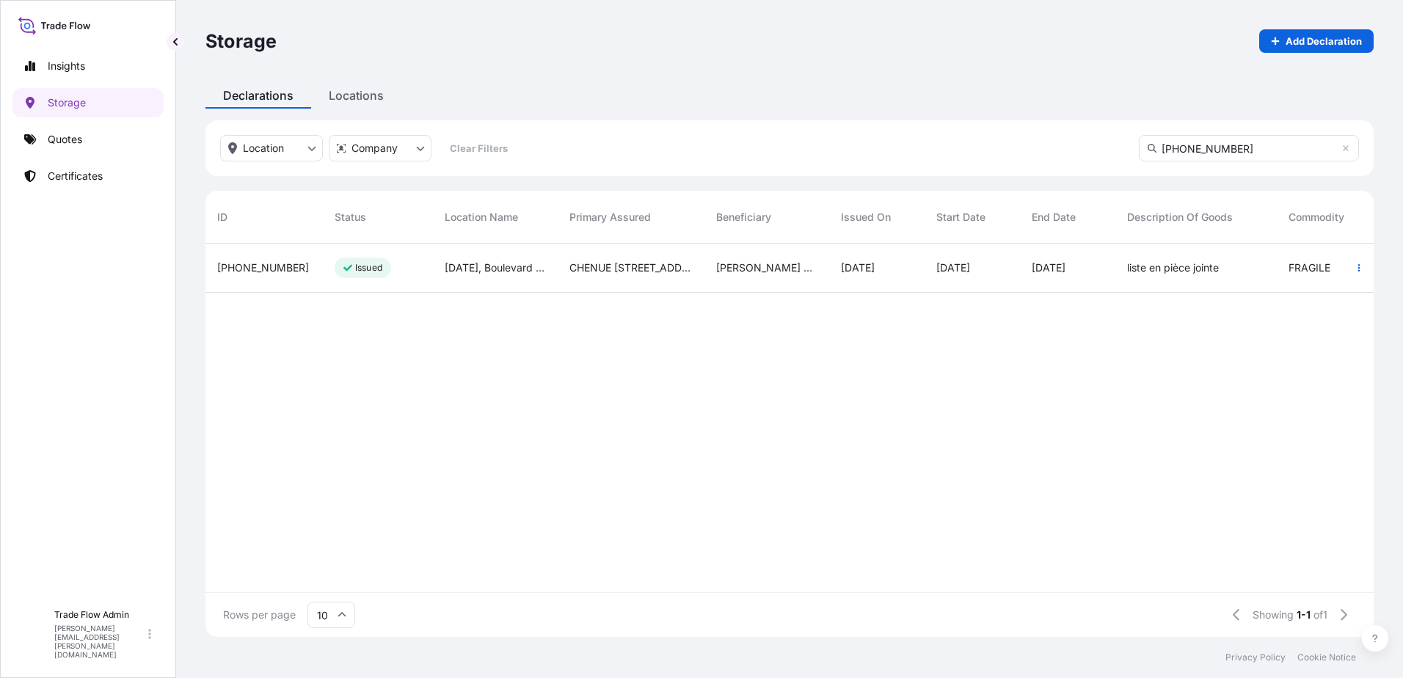
type input "[PHONE_NUMBER]"
click at [276, 281] on div "[PHONE_NUMBER]" at bounding box center [263, 268] width 117 height 49
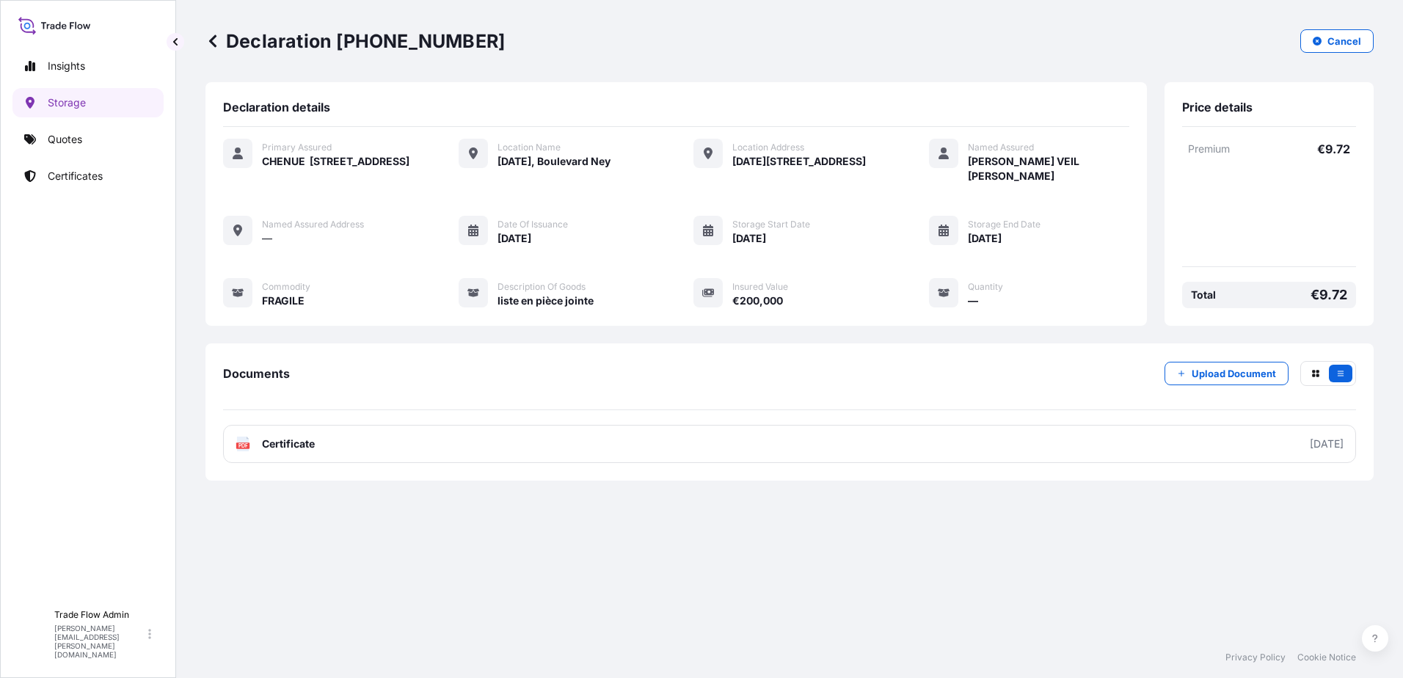
click at [211, 41] on icon at bounding box center [212, 40] width 7 height 12
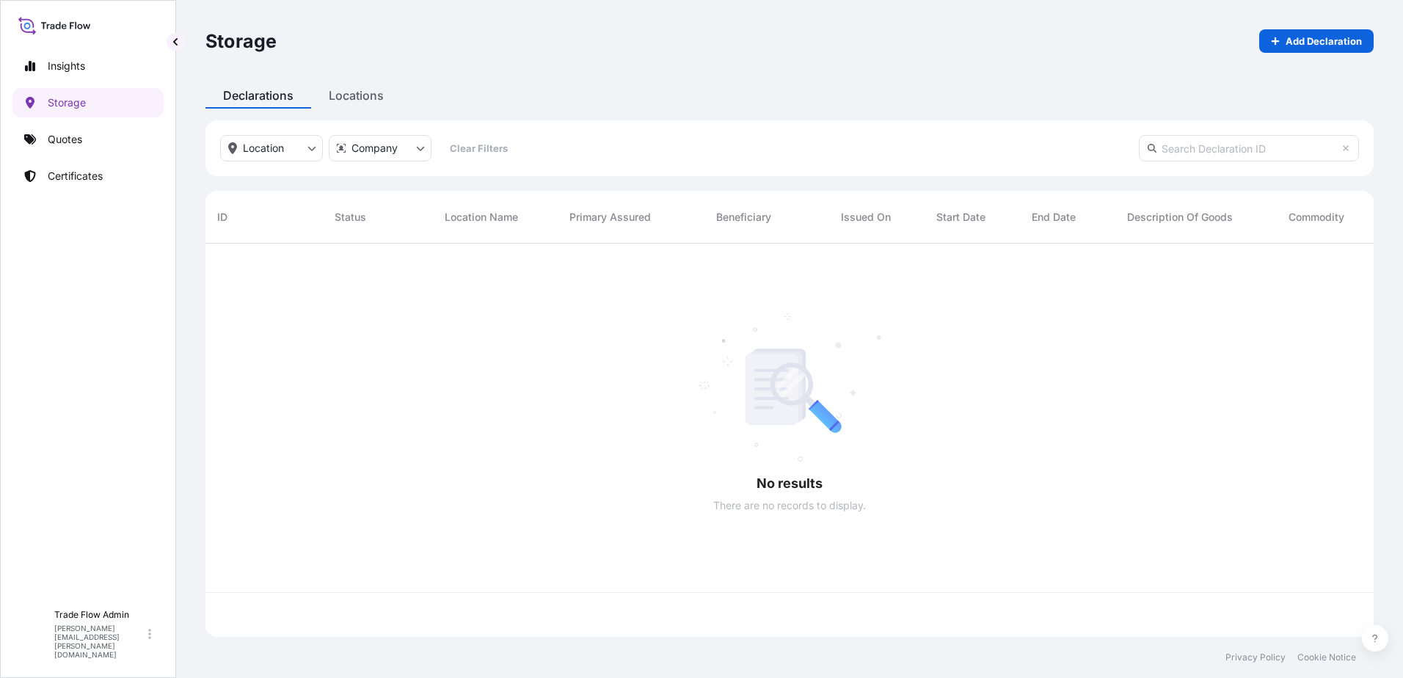
scroll to position [390, 1157]
click at [1248, 156] on input "text" at bounding box center [1249, 148] width 220 height 26
paste input "[PHONE_NUMBER]"
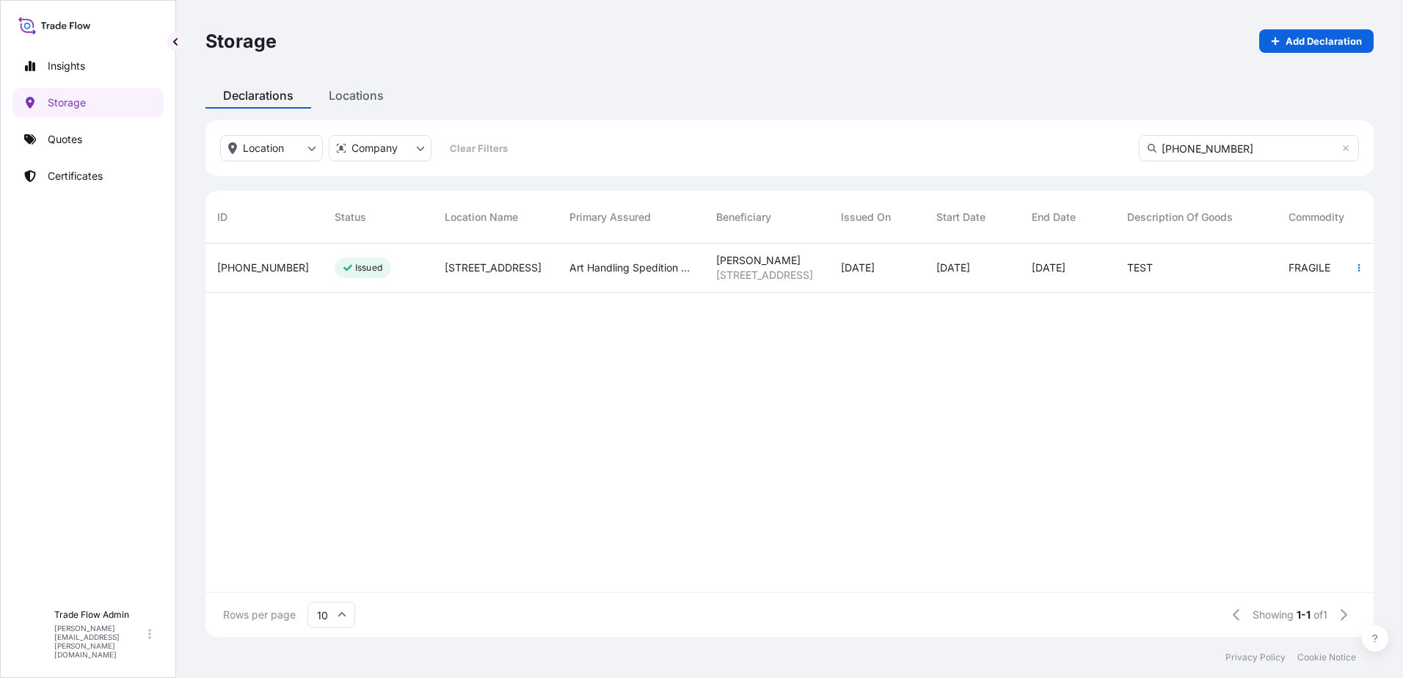
type input "[PHONE_NUMBER]"
click at [295, 269] on div "[PHONE_NUMBER]" at bounding box center [264, 268] width 94 height 15
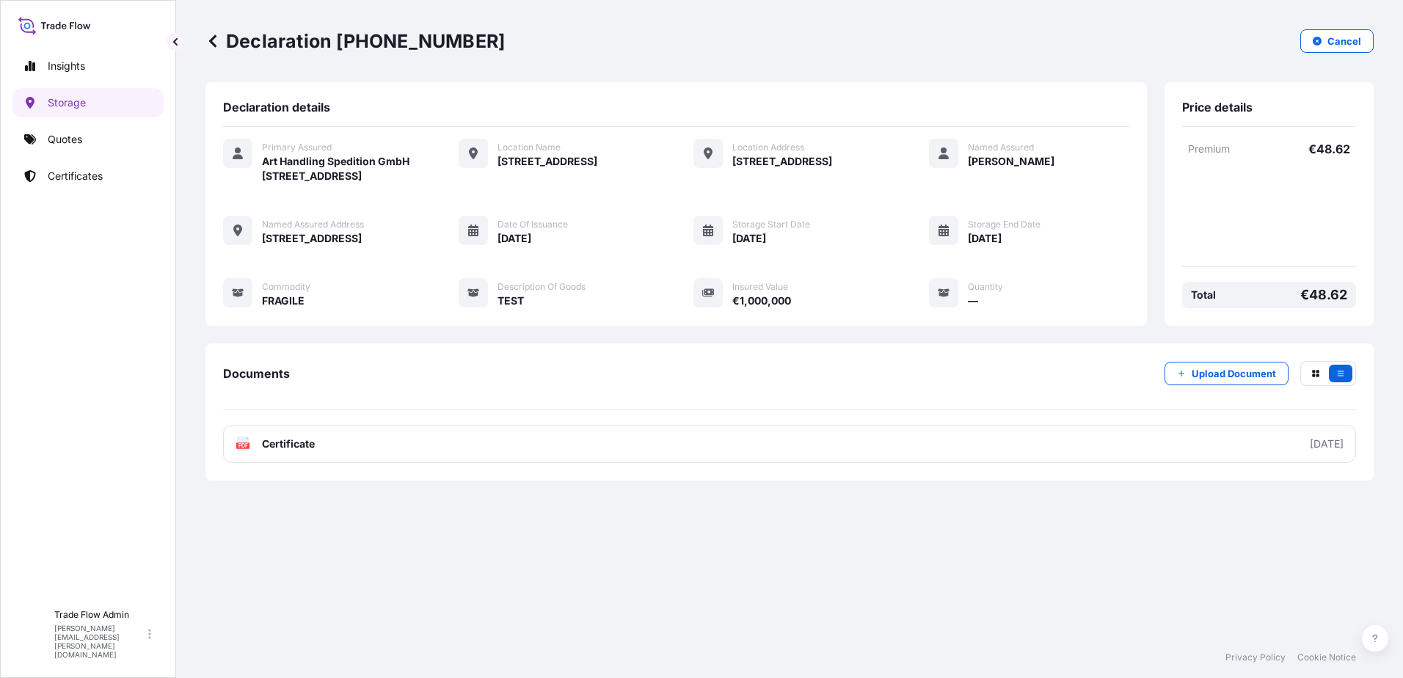
click at [222, 44] on p "Declaration [PHONE_NUMBER]" at bounding box center [354, 40] width 299 height 23
click at [214, 41] on icon at bounding box center [212, 41] width 15 height 15
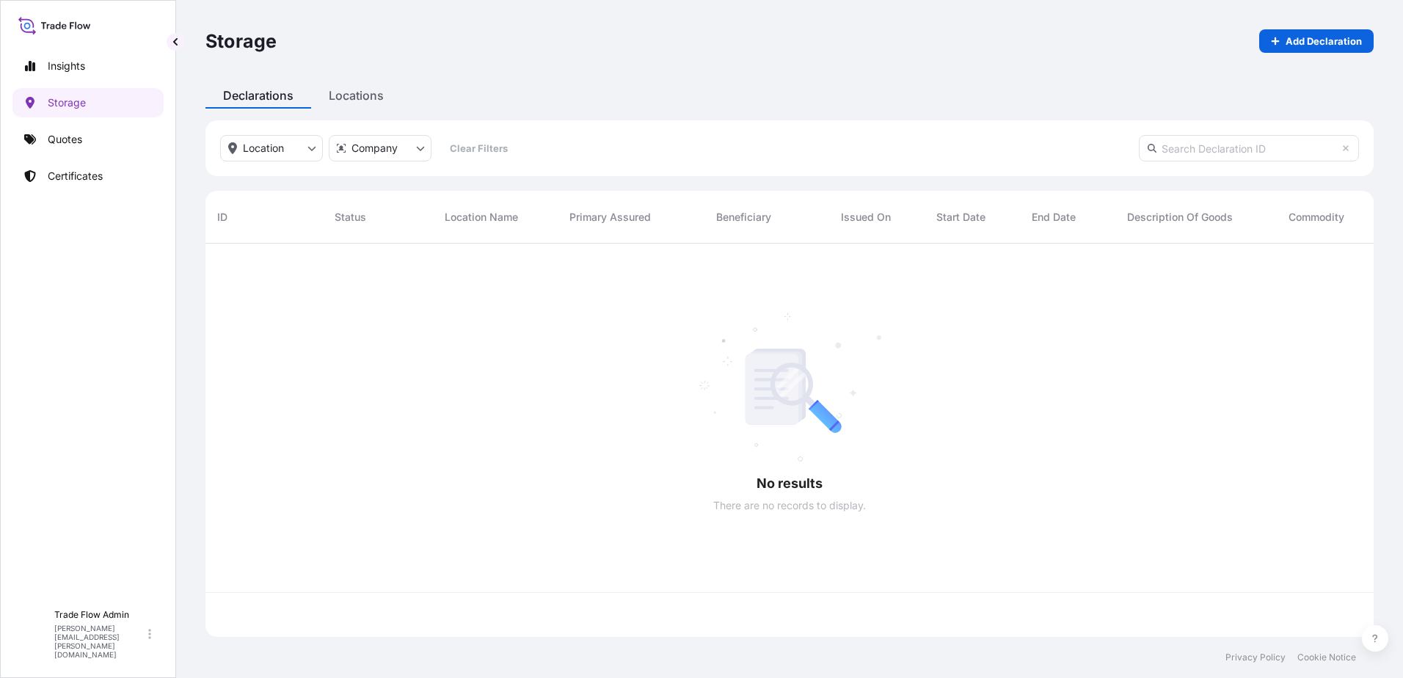
scroll to position [390, 1157]
click at [1248, 147] on input "text" at bounding box center [1249, 148] width 220 height 26
paste input "[PHONE_NUMBER]"
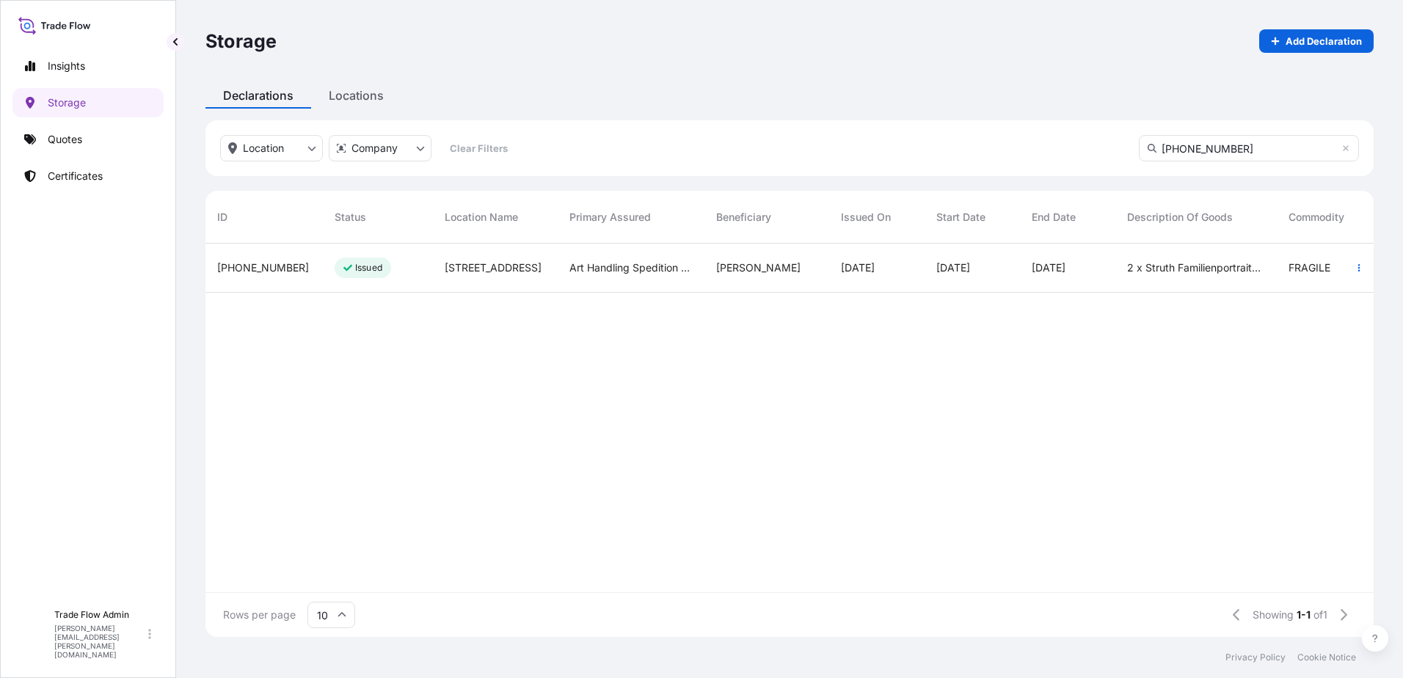
type input "[PHONE_NUMBER]"
click at [738, 283] on div "[PERSON_NAME]" at bounding box center [767, 268] width 125 height 49
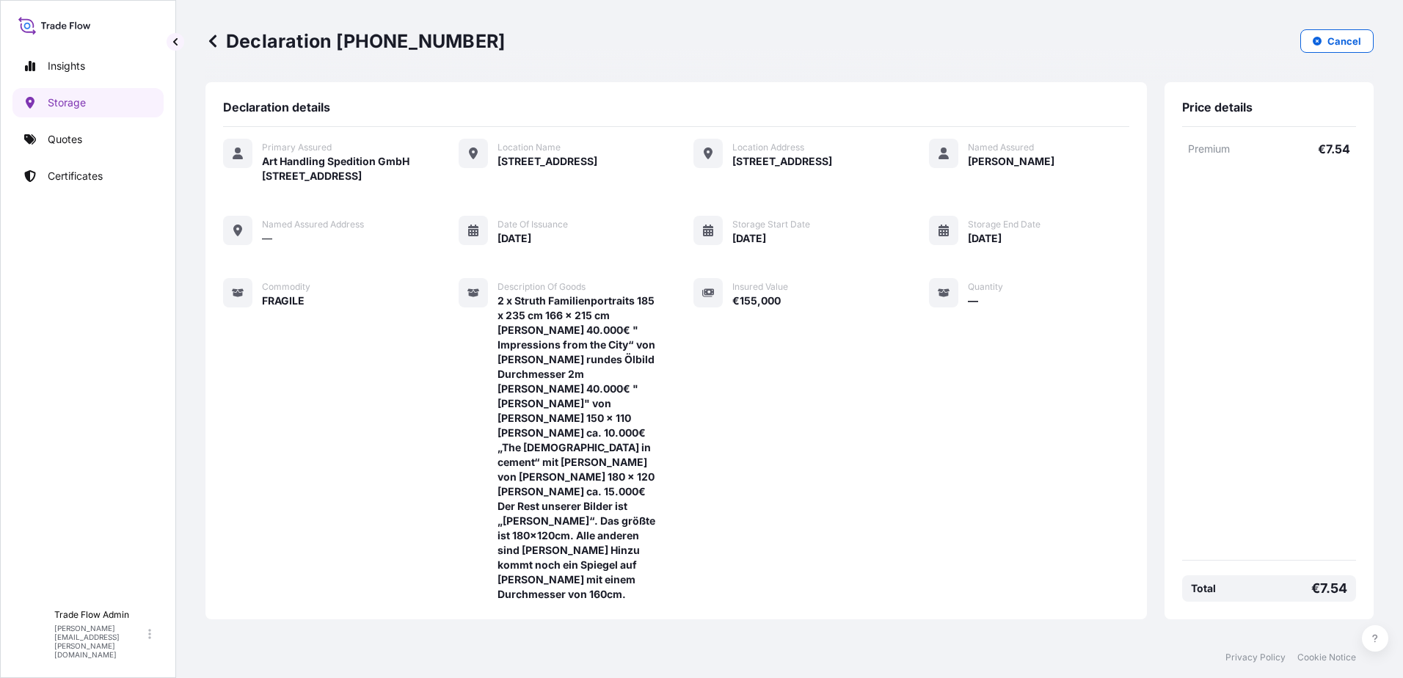
click at [221, 38] on p "Declaration [PHONE_NUMBER]" at bounding box center [354, 40] width 299 height 23
click at [219, 46] on icon at bounding box center [212, 41] width 15 height 15
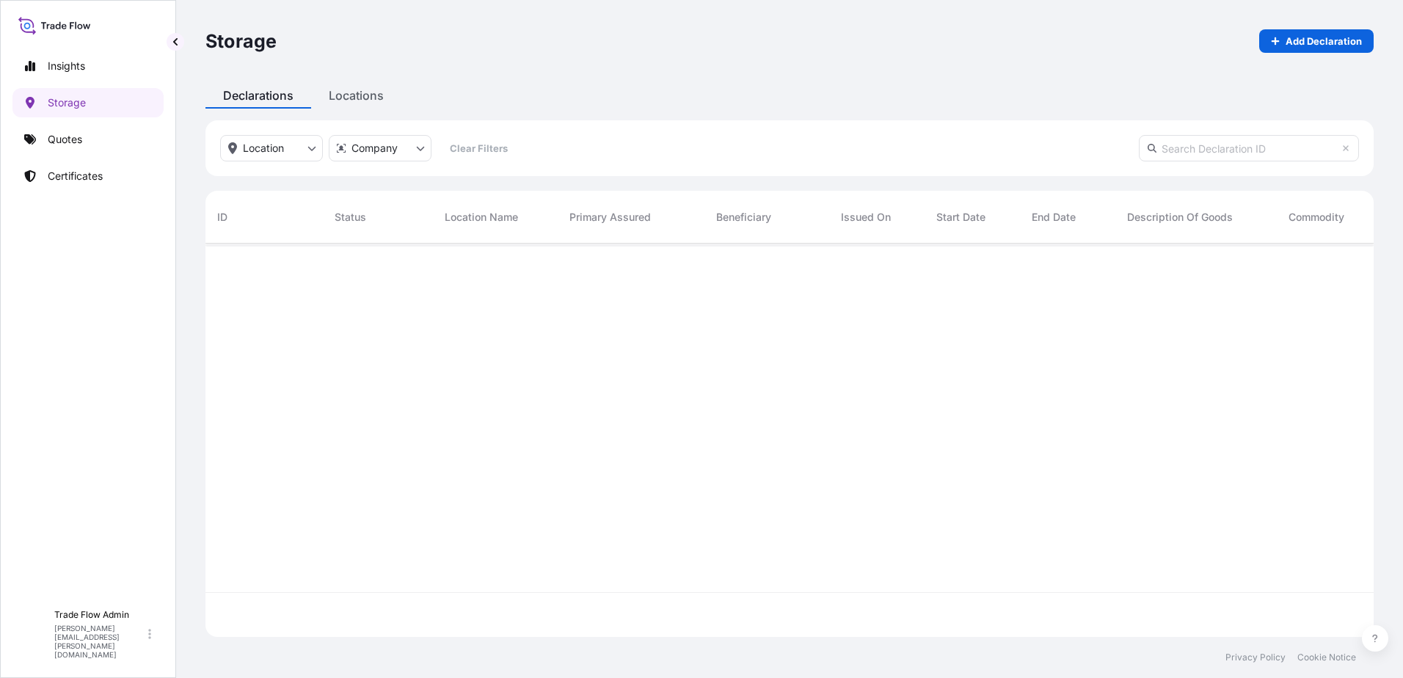
scroll to position [390, 1157]
click at [1222, 159] on input "text" at bounding box center [1249, 148] width 220 height 26
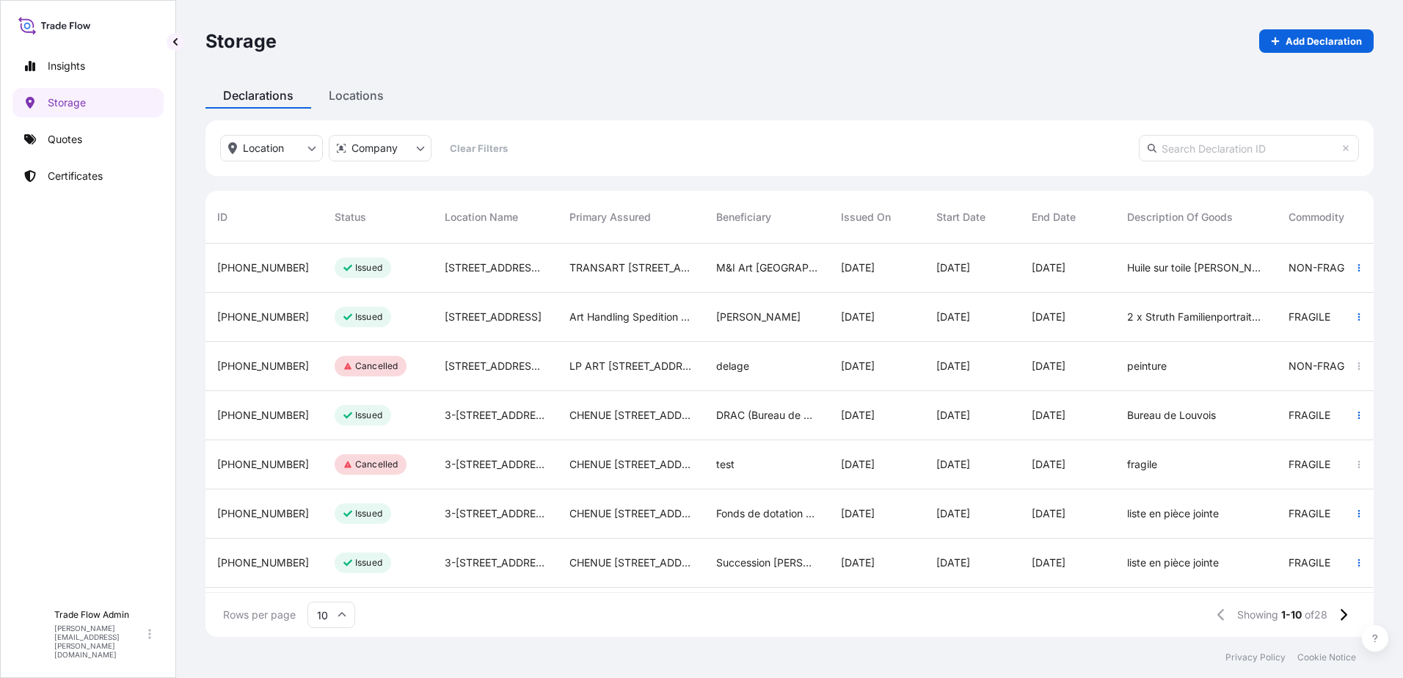
paste input "[PHONE_NUMBER]"
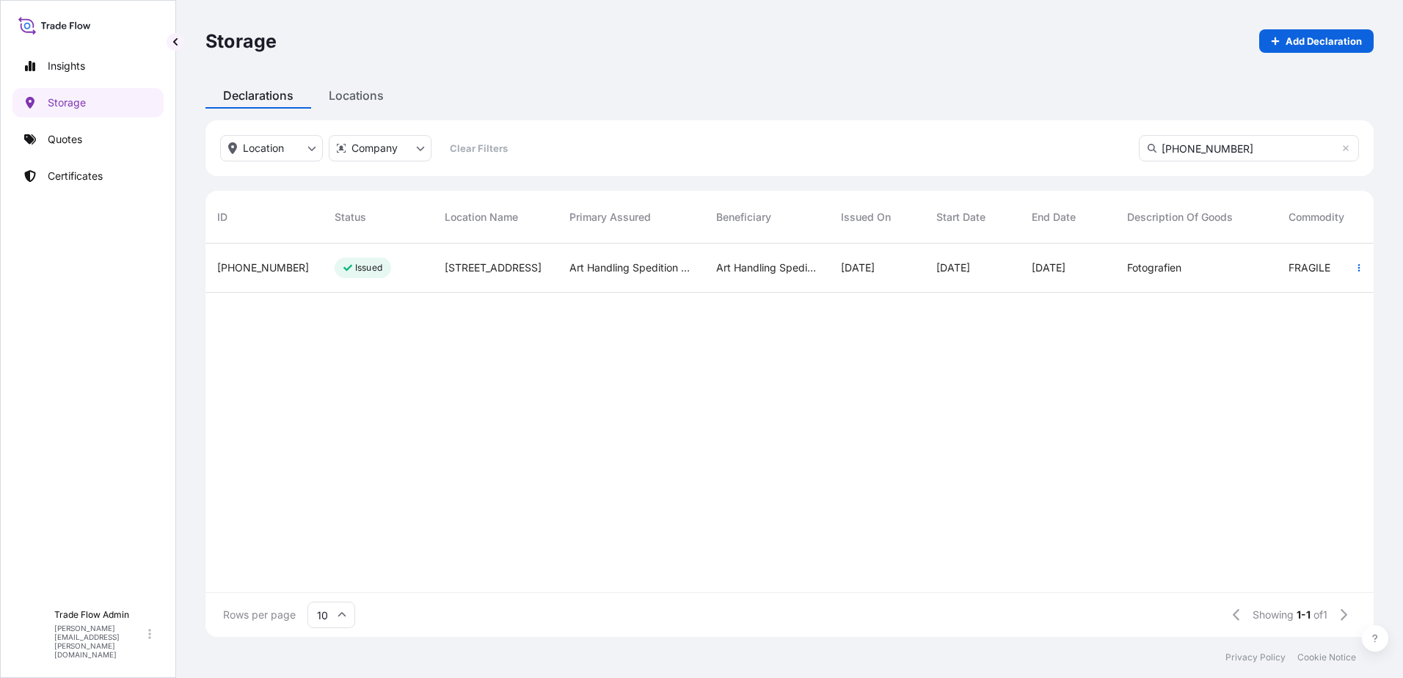
type input "[PHONE_NUMBER]"
click at [298, 288] on div "[PHONE_NUMBER]" at bounding box center [263, 268] width 117 height 49
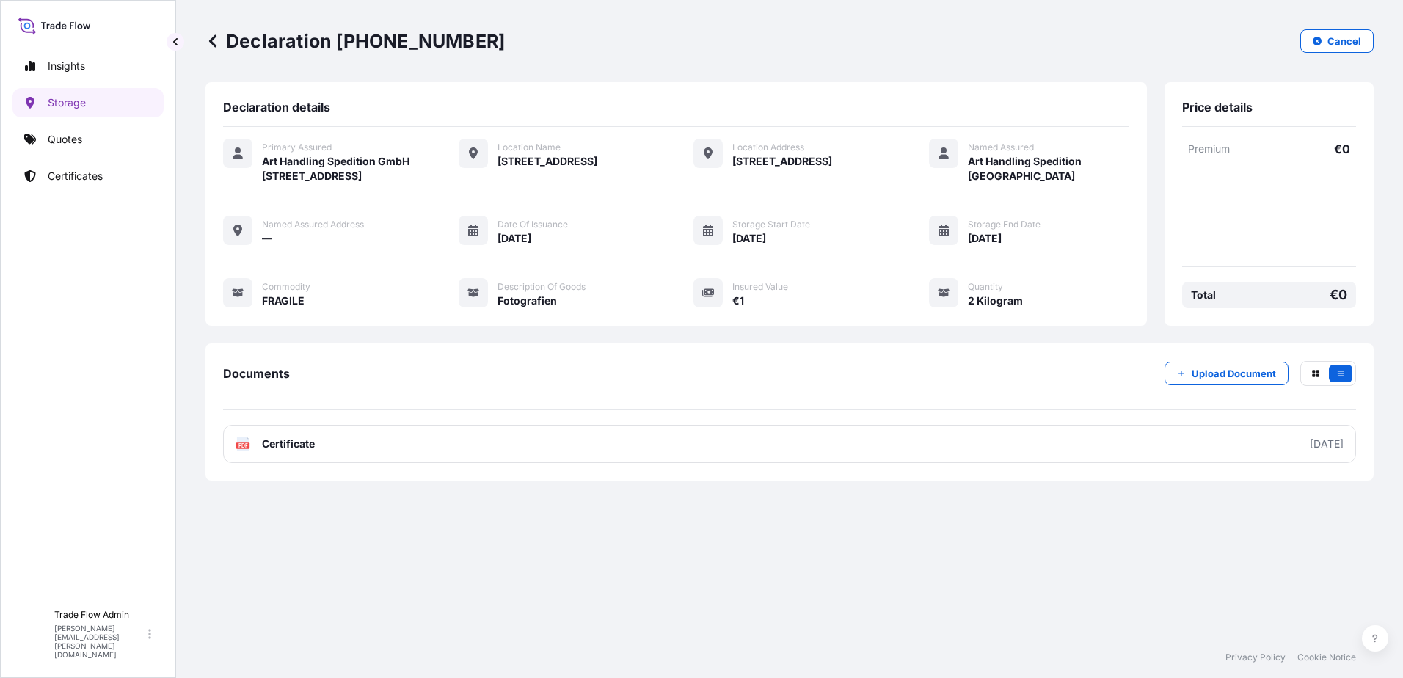
click at [221, 43] on p "Declaration [PHONE_NUMBER]" at bounding box center [354, 40] width 299 height 23
click at [216, 41] on icon at bounding box center [212, 41] width 15 height 15
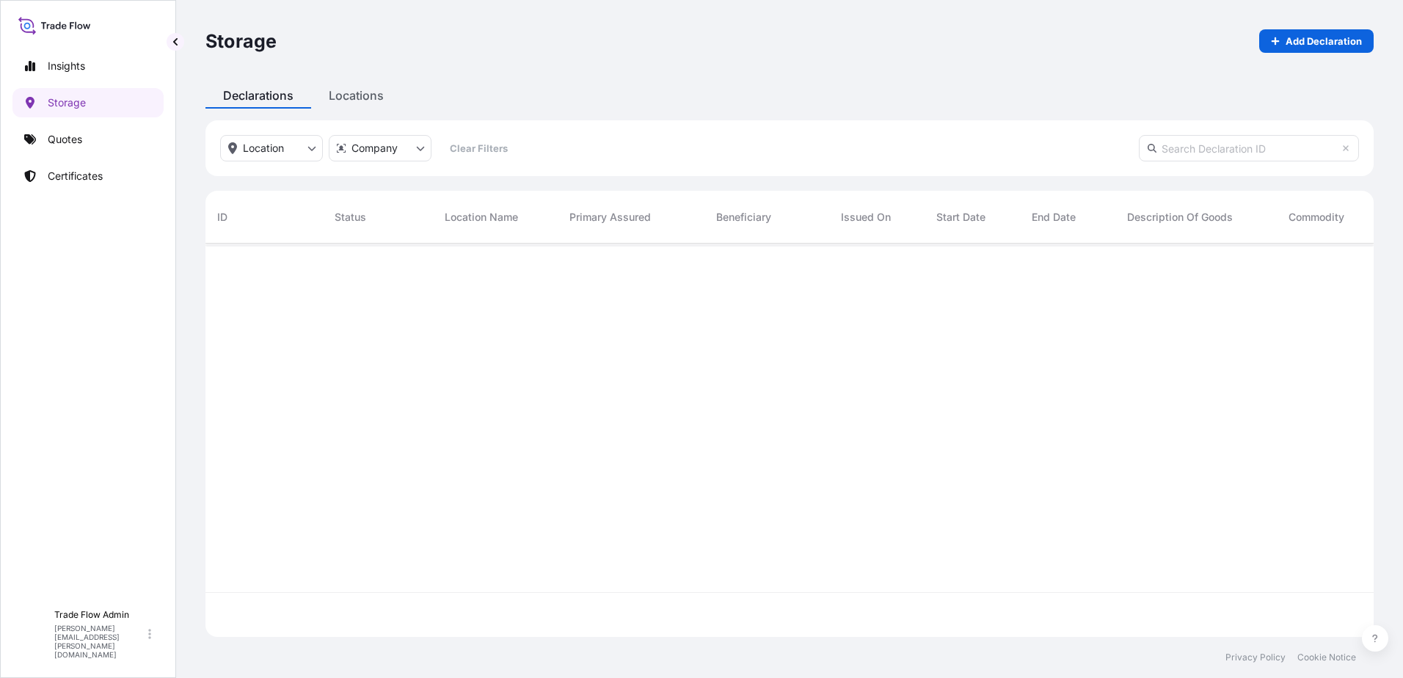
scroll to position [390, 1157]
click at [1232, 147] on input "text" at bounding box center [1249, 148] width 220 height 26
paste input "[PHONE_NUMBER]"
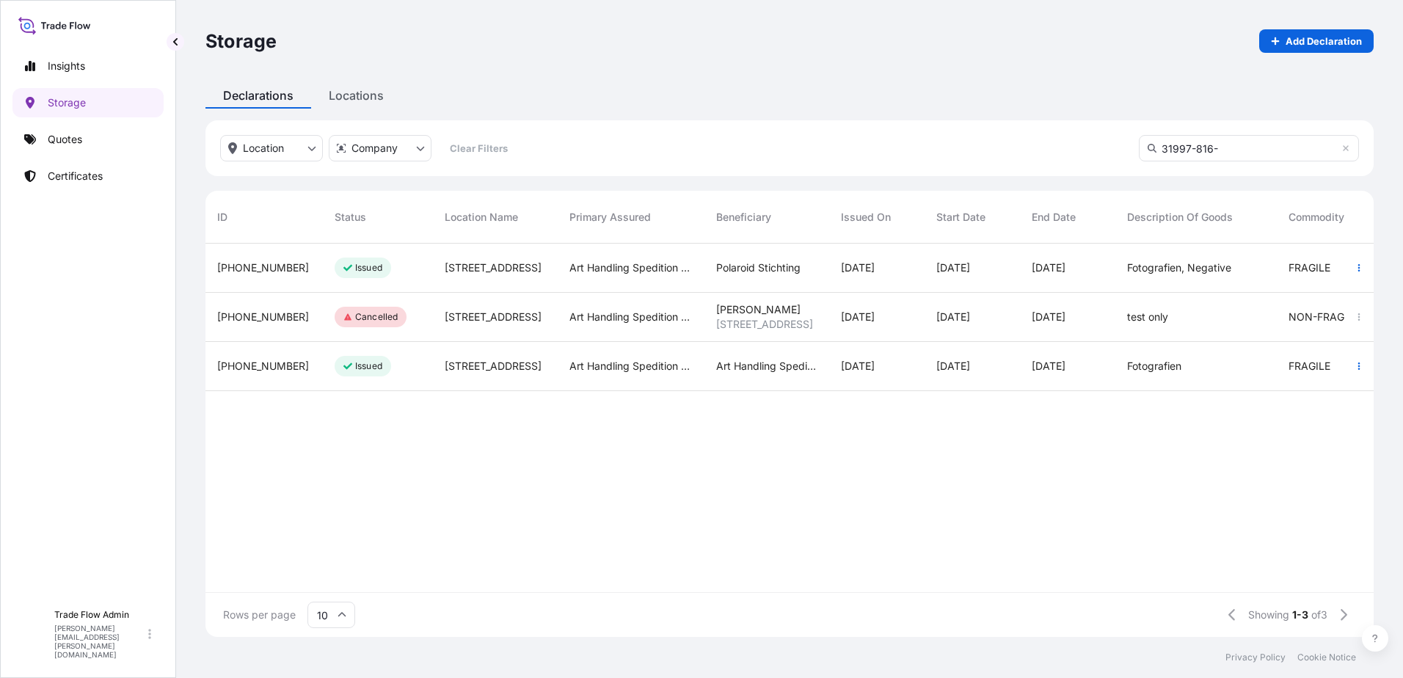
type input "31997-816-"
click at [921, 279] on div "[DATE]" at bounding box center [876, 268] width 95 height 49
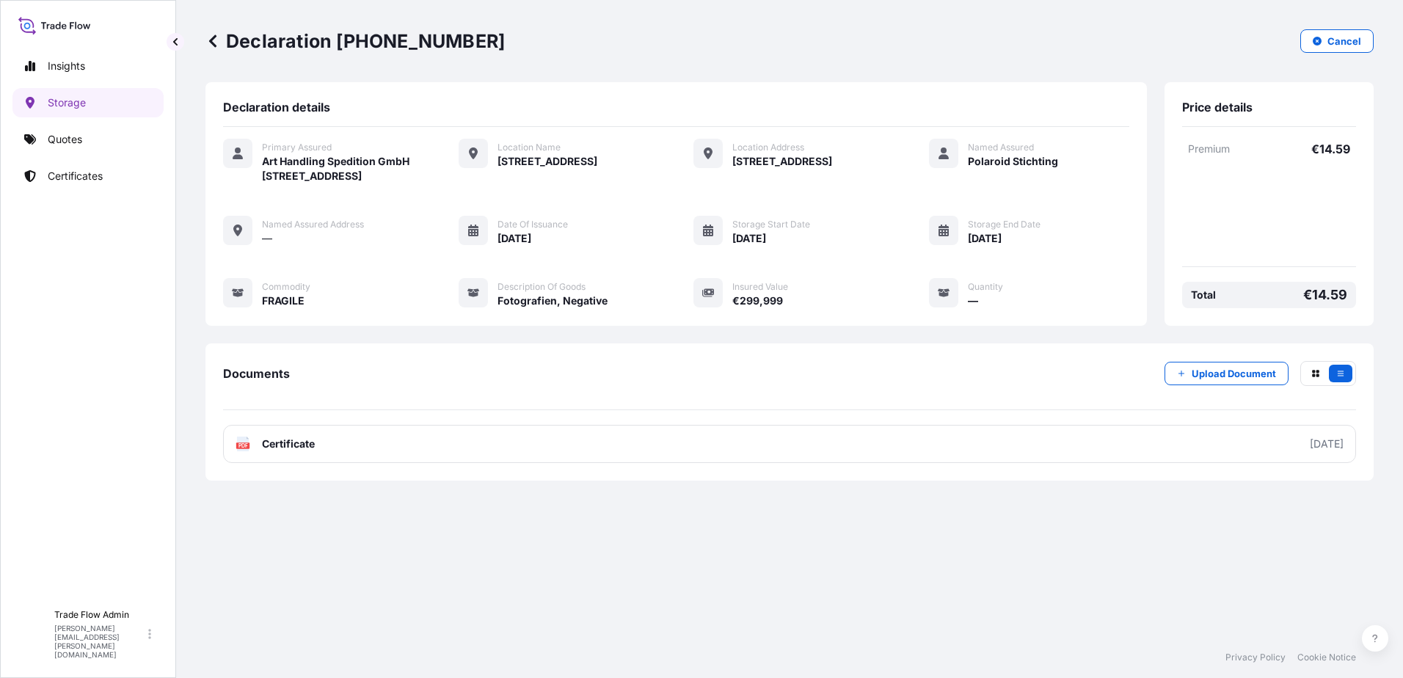
click at [1001, 551] on div "Declaration [PHONE_NUMBER] Cancel Declaration details Primary Assured Art Handl…" at bounding box center [789, 318] width 1227 height 637
click at [212, 47] on icon at bounding box center [212, 41] width 15 height 15
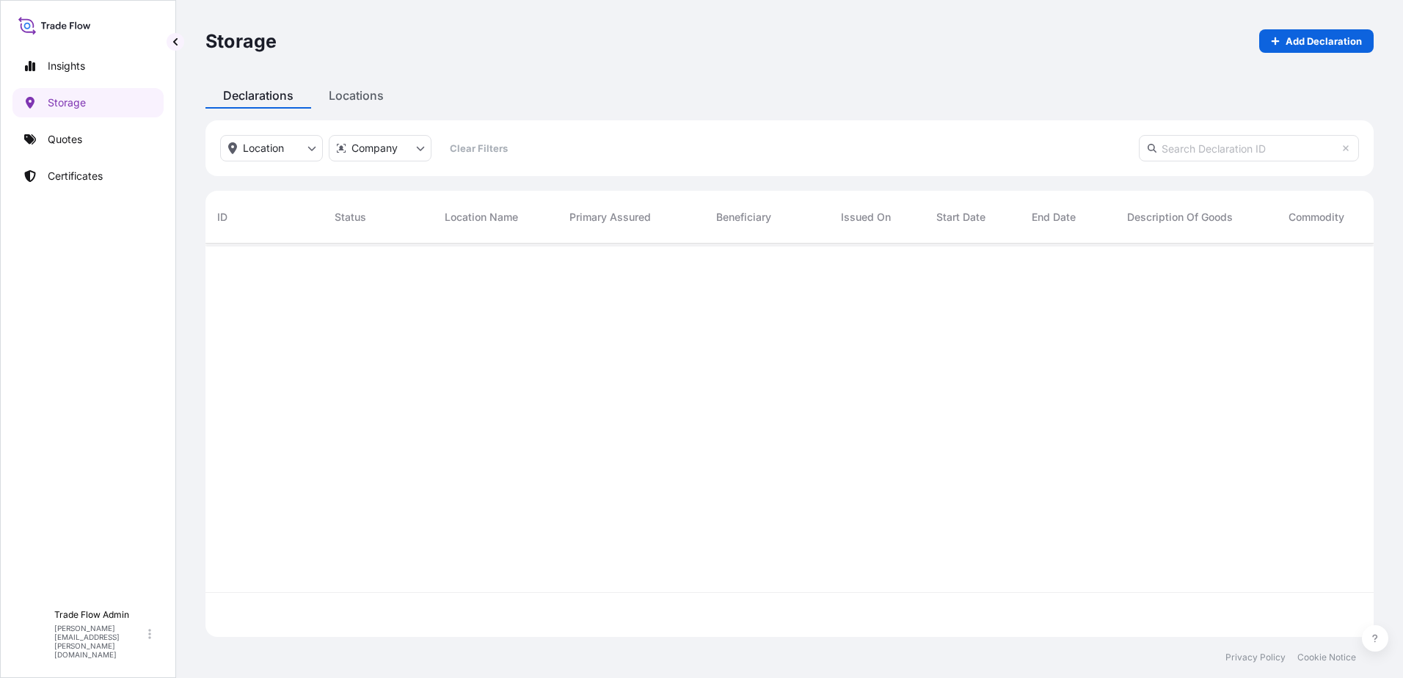
scroll to position [390, 1157]
click at [1203, 159] on input "text" at bounding box center [1249, 148] width 220 height 26
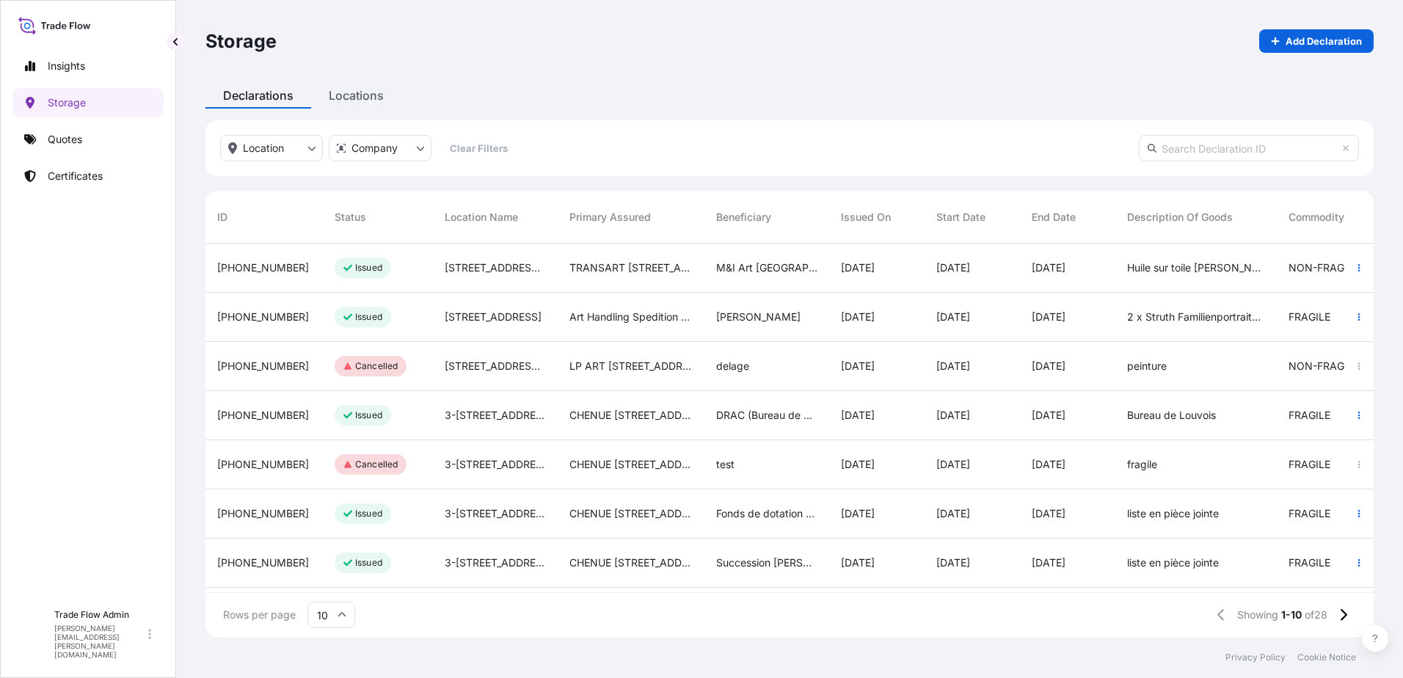
paste input "[PHONE_NUMBER]"
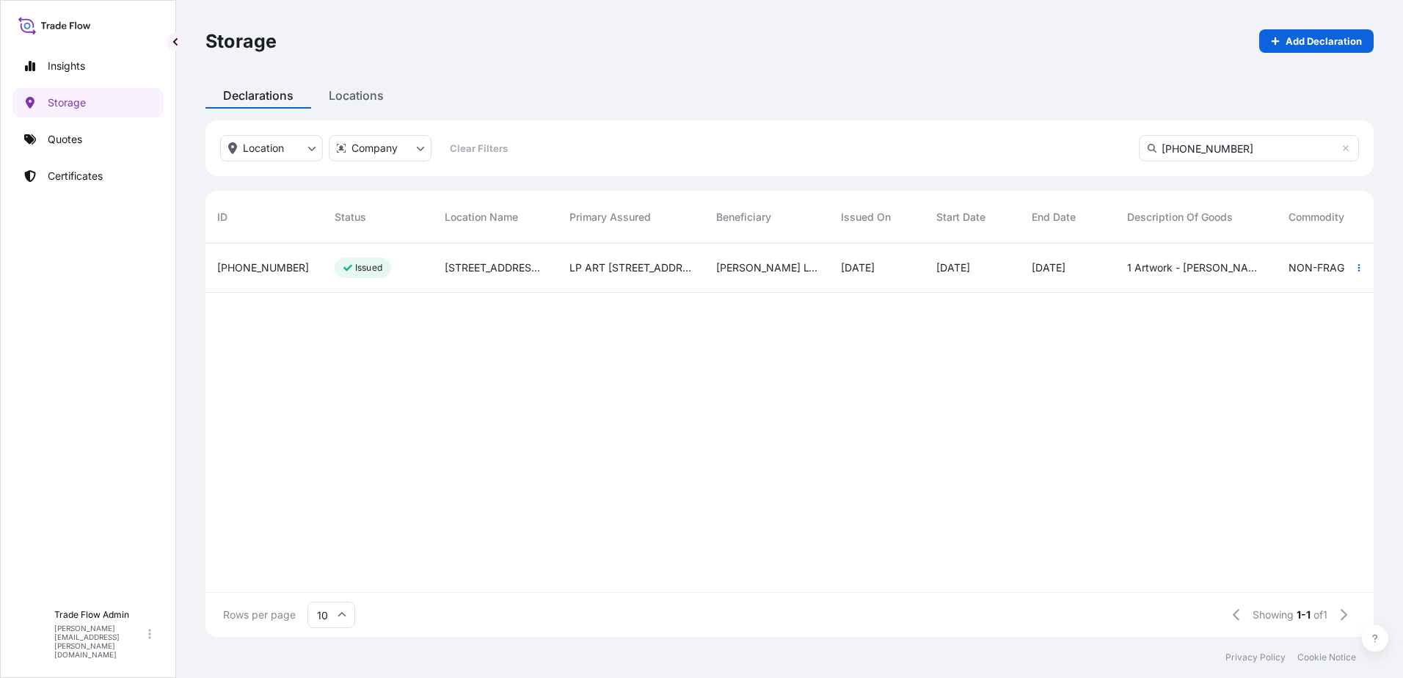
type input "[PHONE_NUMBER]"
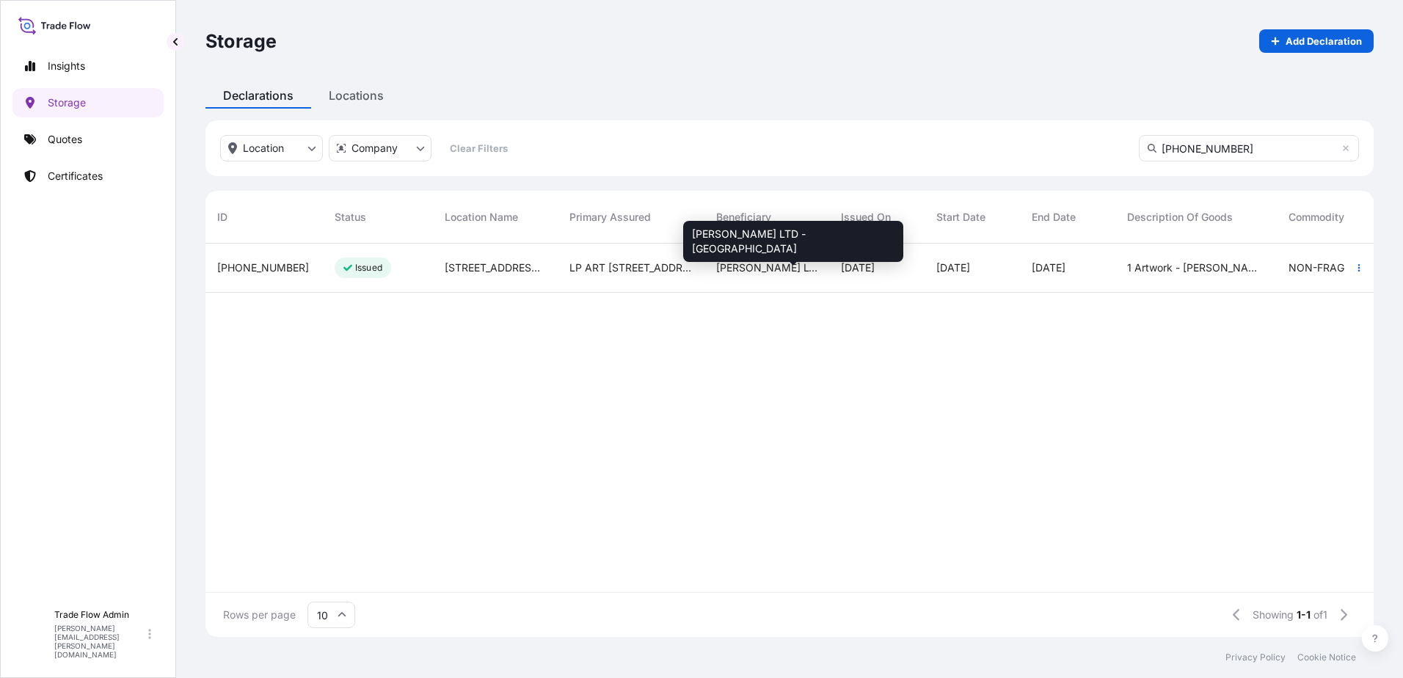
click at [781, 261] on span "[PERSON_NAME] LTD - [GEOGRAPHIC_DATA]" at bounding box center [766, 268] width 101 height 15
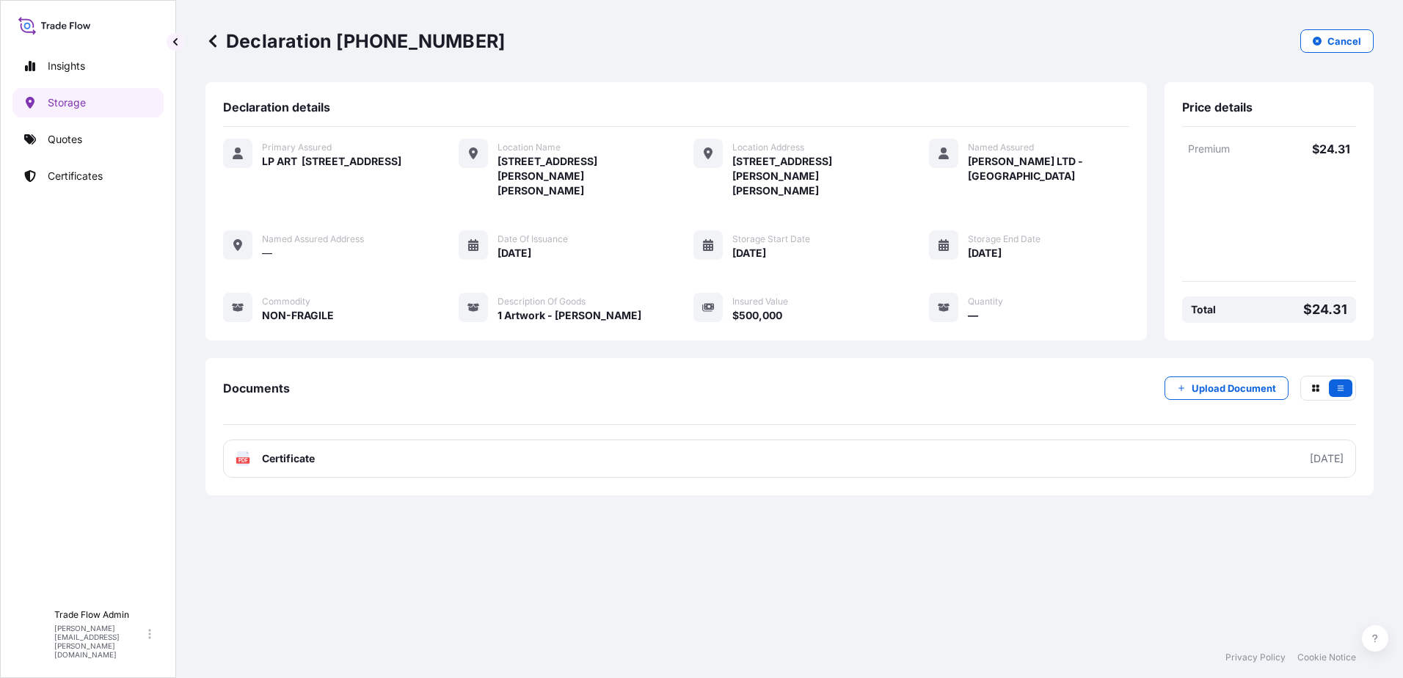
click at [216, 43] on icon at bounding box center [212, 41] width 15 height 15
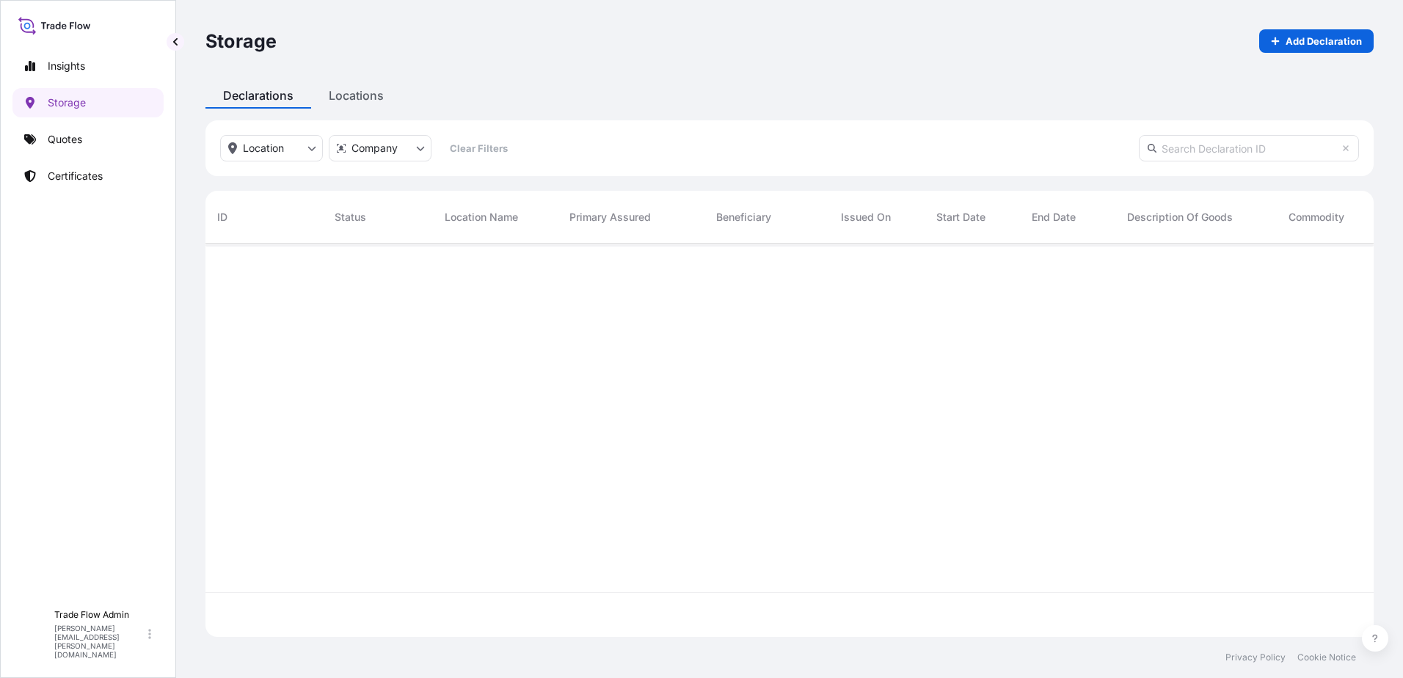
scroll to position [390, 1157]
click at [1237, 149] on input "text" at bounding box center [1249, 148] width 220 height 26
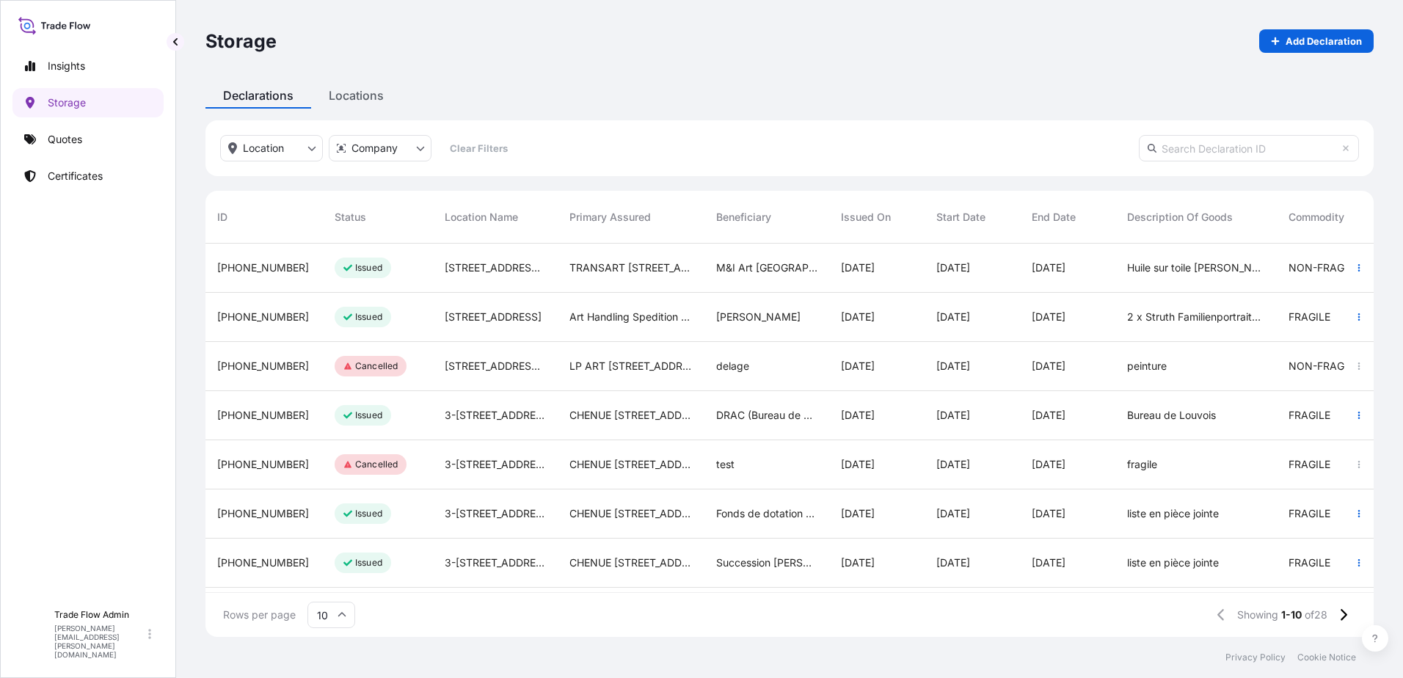
paste input "[PHONE_NUMBER]"
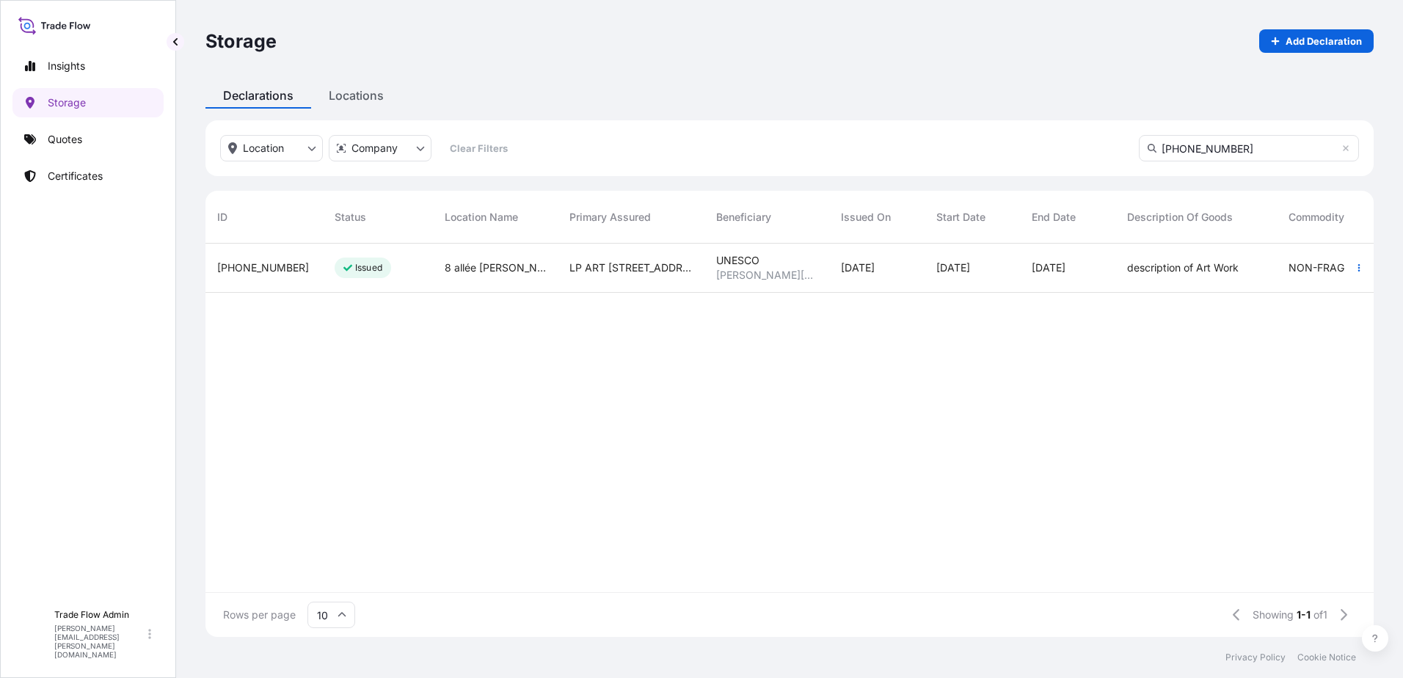
type input "[PHONE_NUMBER]"
click at [787, 288] on div "UNESCO [PERSON_NAME][GEOGRAPHIC_DATA][PERSON_NAME], [GEOGRAPHIC_DATA]" at bounding box center [767, 268] width 125 height 49
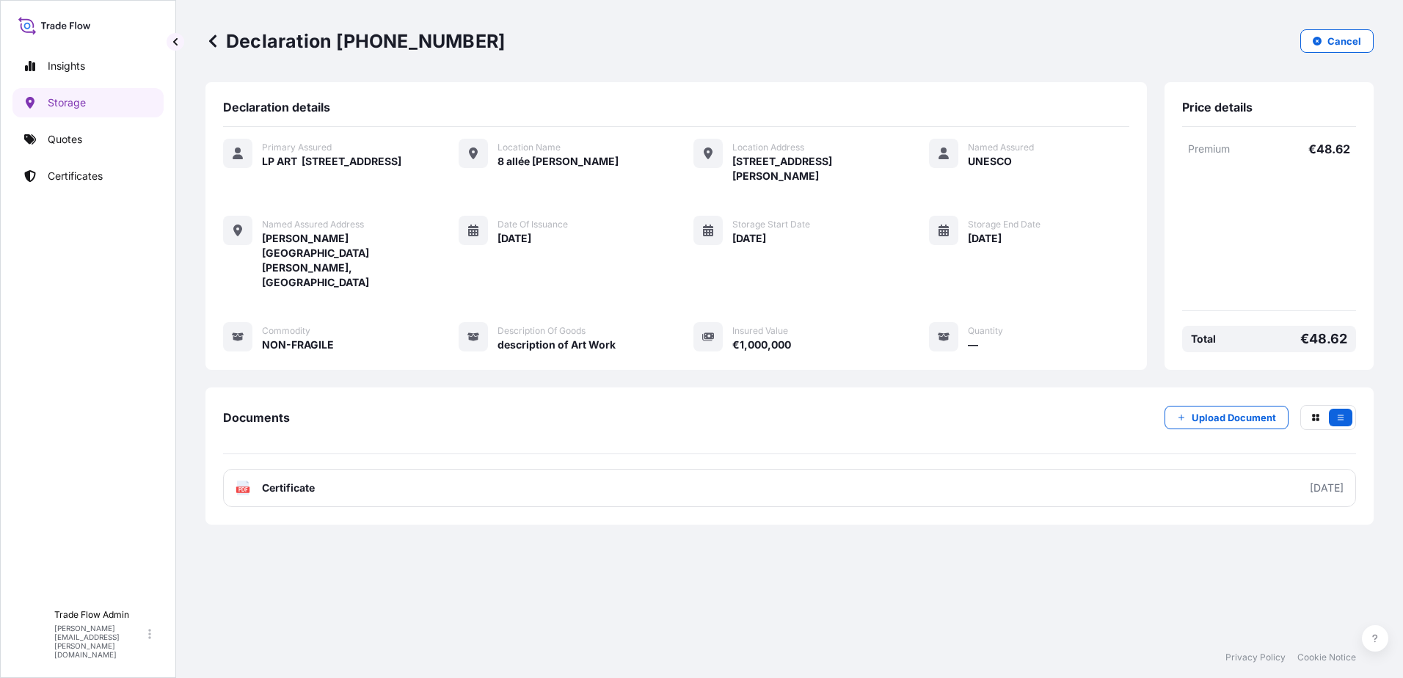
click at [215, 38] on icon at bounding box center [212, 41] width 15 height 15
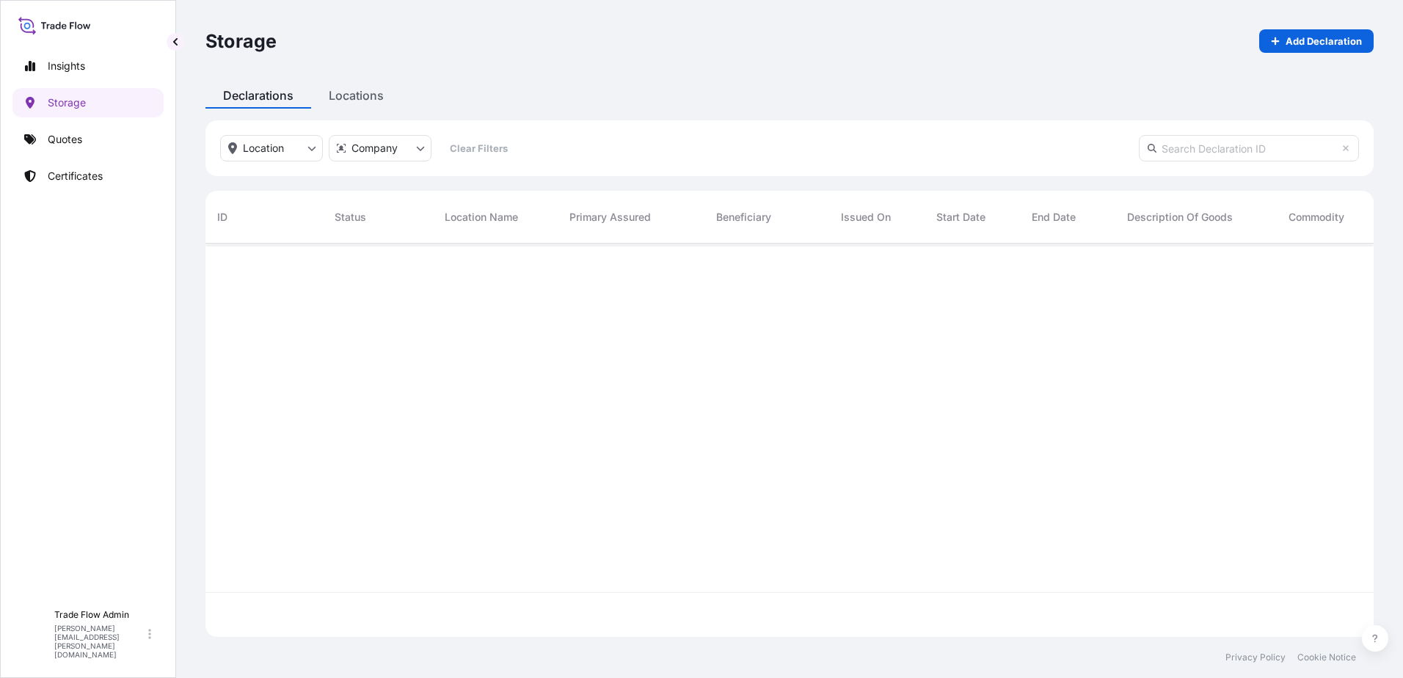
scroll to position [390, 1157]
click at [1198, 161] on div "Location Company Clear Filters" at bounding box center [789, 148] width 1168 height 56
click at [1207, 148] on input "text" at bounding box center [1249, 148] width 220 height 26
paste input "[PHONE_NUMBER]"
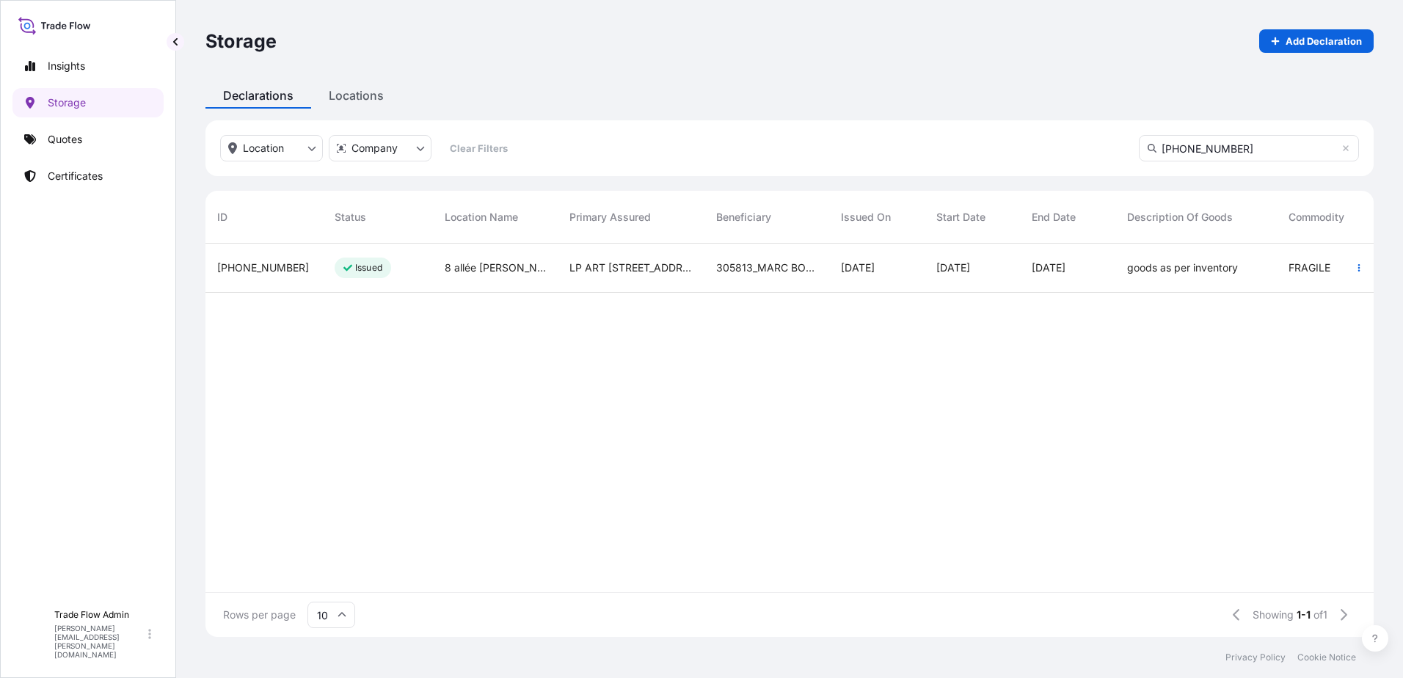
type input "[PHONE_NUMBER]"
click at [597, 291] on div "LP ART [STREET_ADDRESS]" at bounding box center [631, 268] width 147 height 49
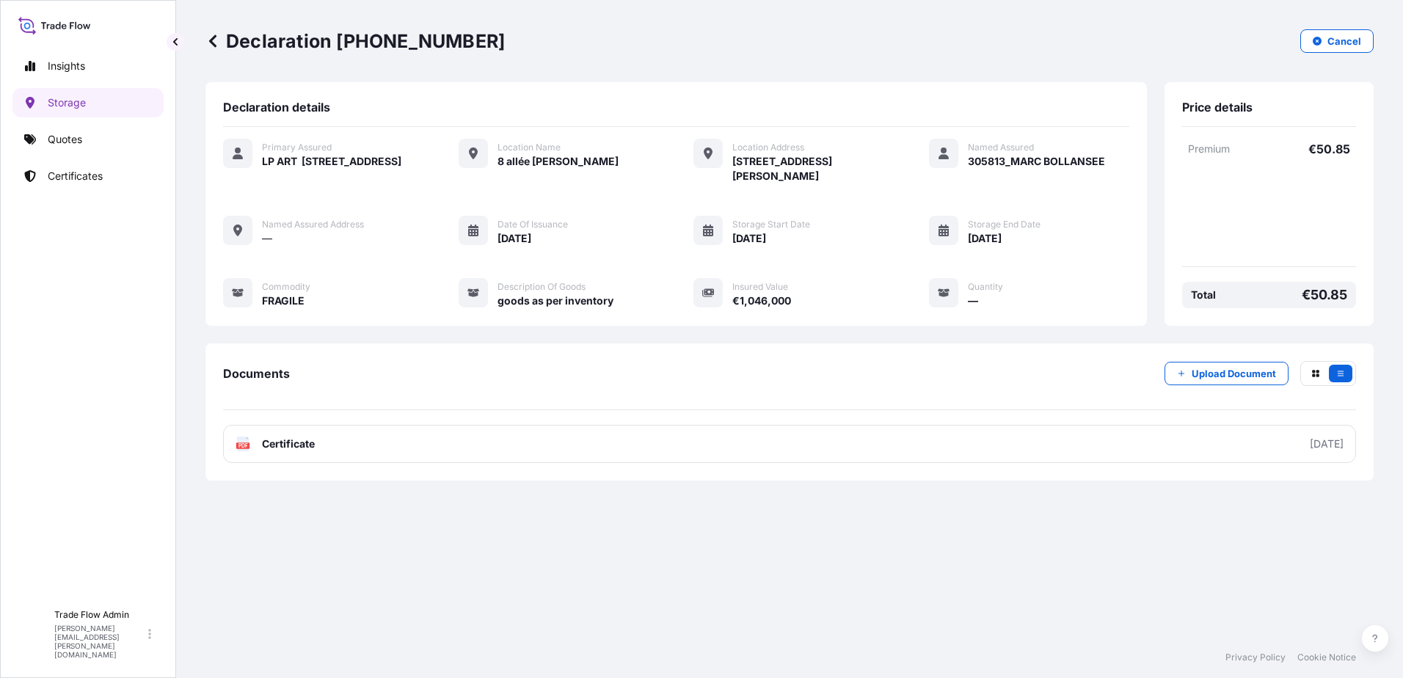
click at [214, 37] on icon at bounding box center [212, 40] width 7 height 12
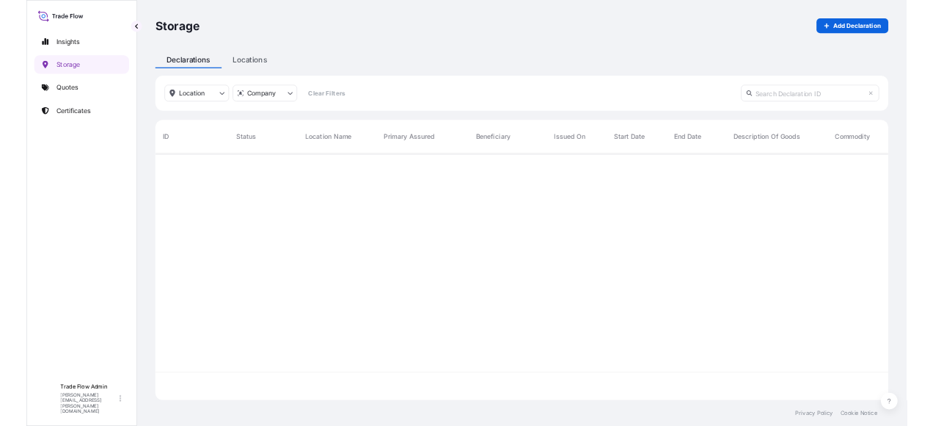
scroll to position [390, 1157]
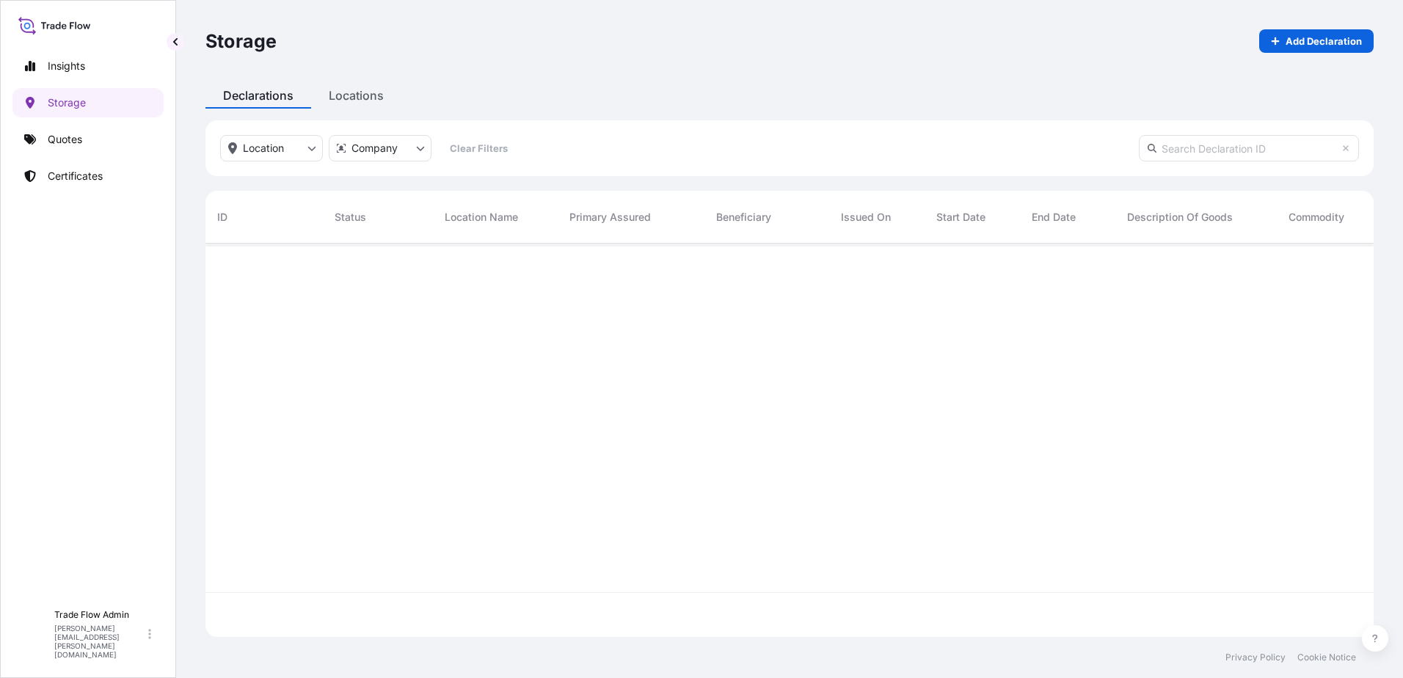
click at [1188, 151] on input "text" at bounding box center [1249, 148] width 220 height 26
paste input "[PHONE_NUMBER]"
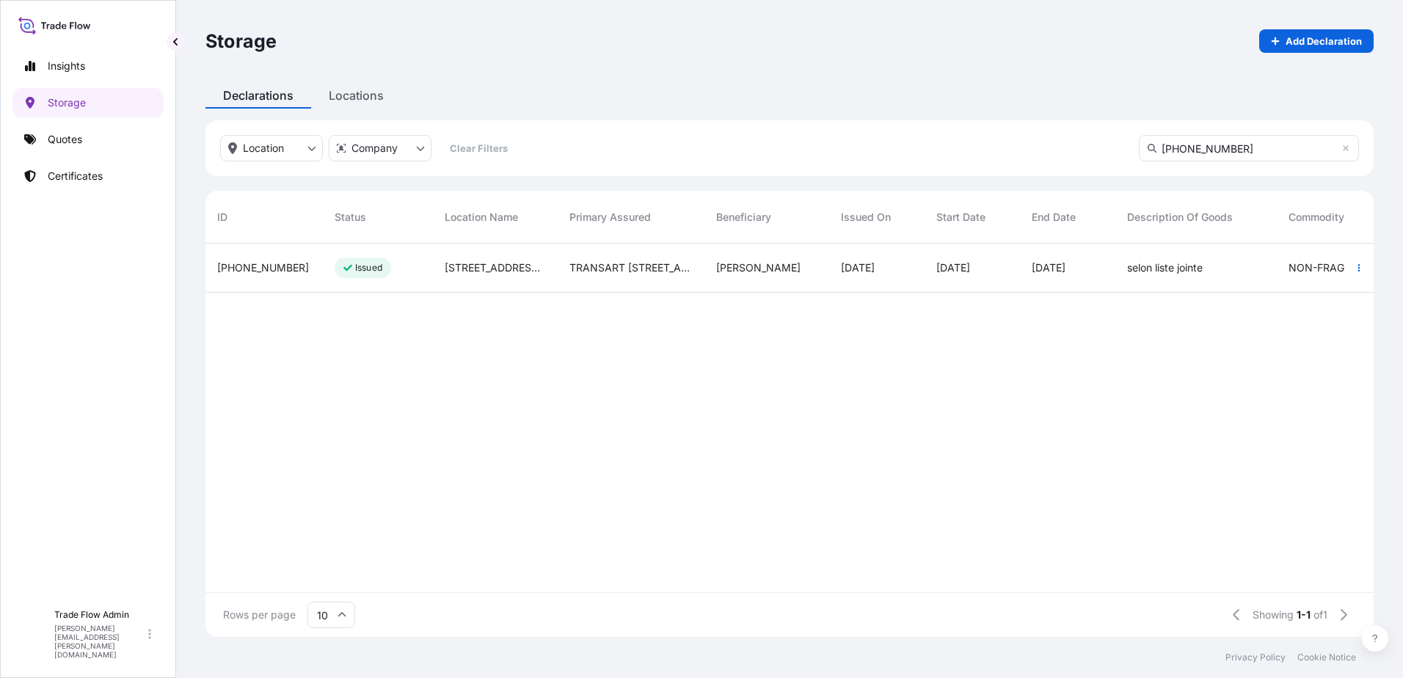
type input "[PHONE_NUMBER]"
click at [752, 283] on div "[PERSON_NAME]" at bounding box center [767, 268] width 125 height 49
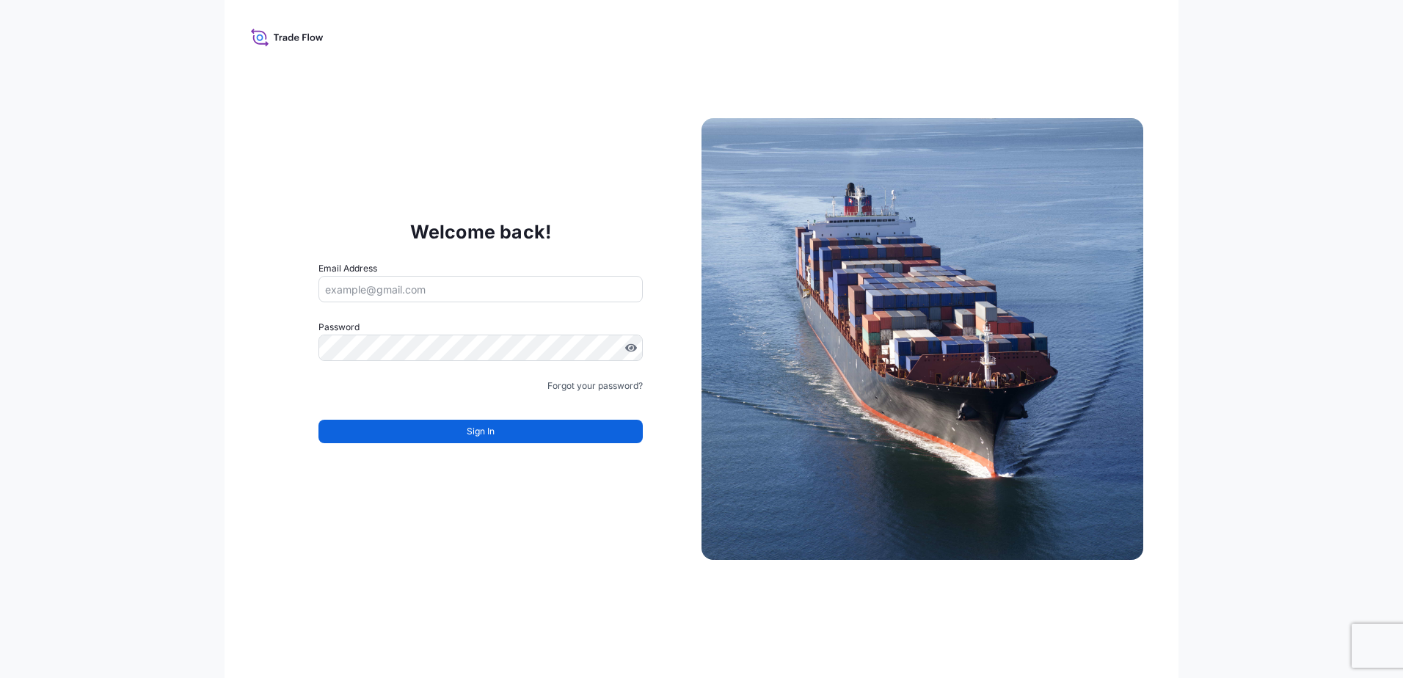
click at [390, 284] on input "Email Address" at bounding box center [481, 289] width 324 height 26
paste input "[PERSON_NAME][EMAIL_ADDRESS][PERSON_NAME][DOMAIN_NAME]"
type input "[PERSON_NAME][EMAIL_ADDRESS][PERSON_NAME][DOMAIN_NAME]"
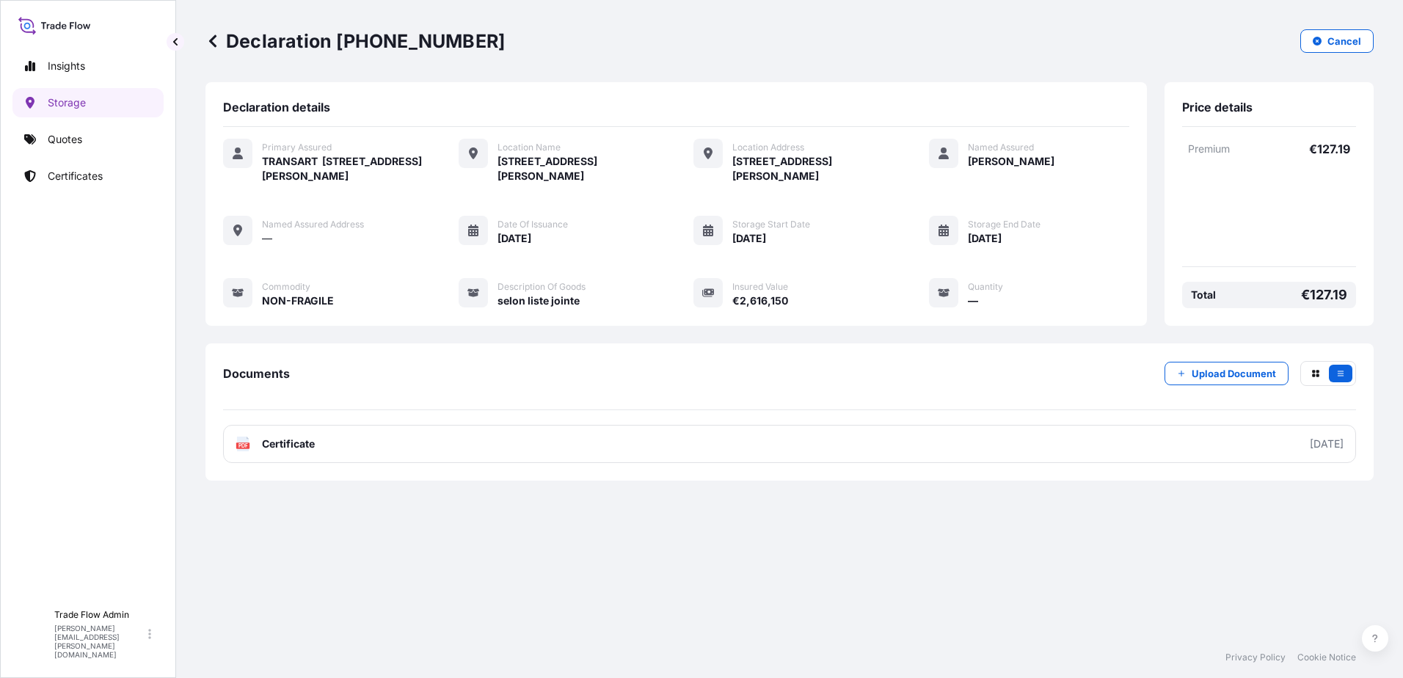
click at [219, 51] on link at bounding box center [212, 40] width 15 height 23
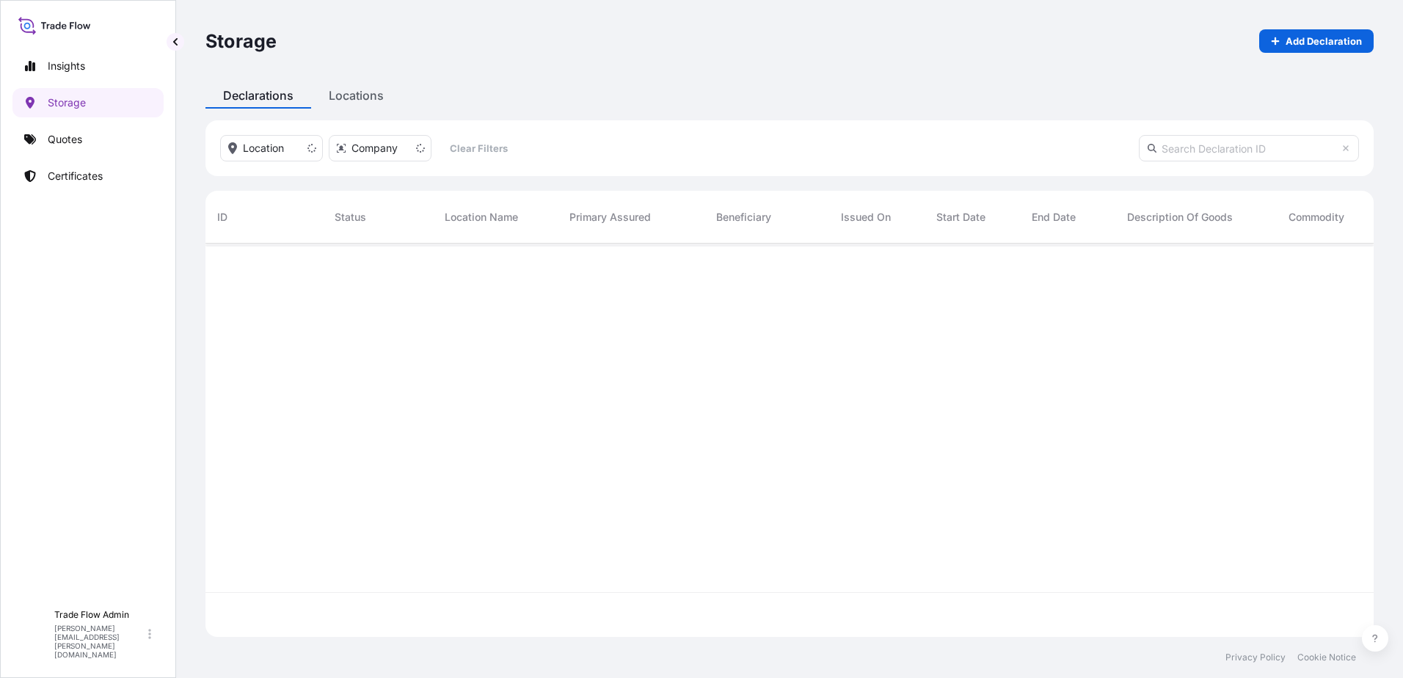
scroll to position [390, 1157]
click at [1193, 155] on input "text" at bounding box center [1249, 148] width 220 height 26
paste input "[PHONE_NUMBER]"
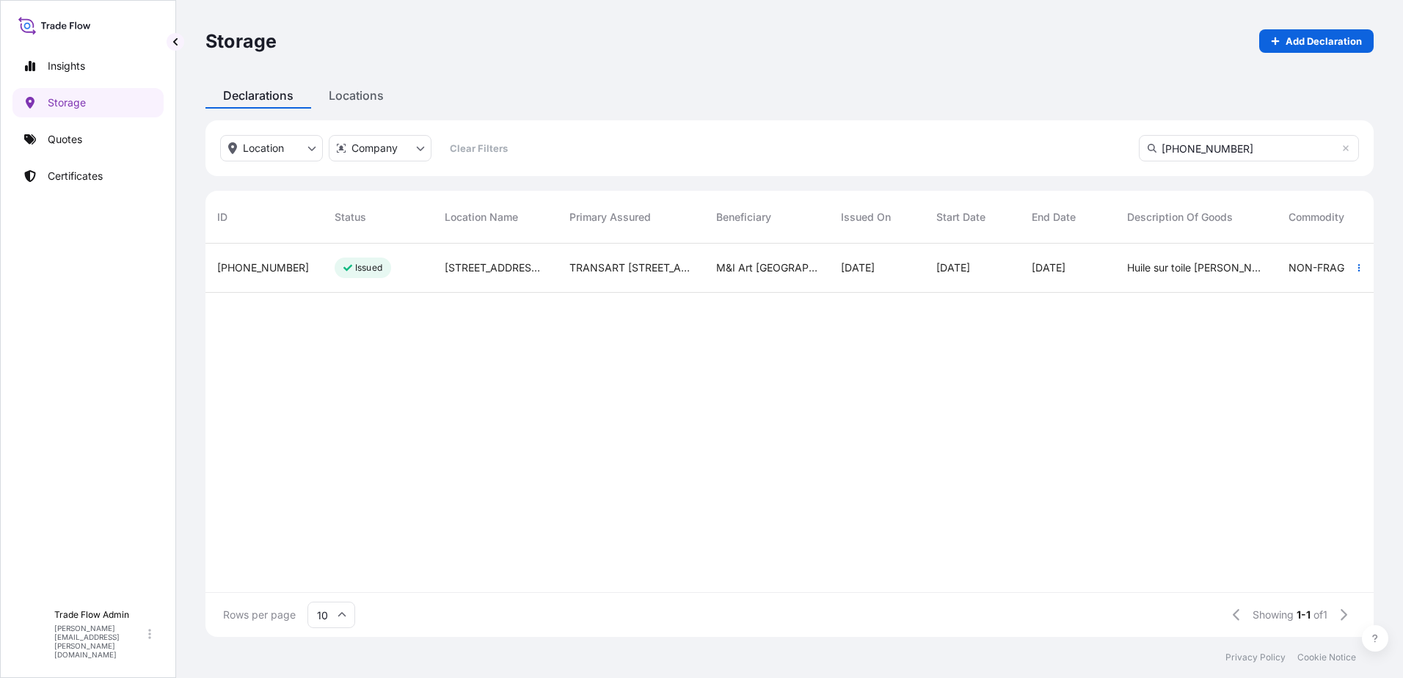
type input "[PHONE_NUMBER]"
click at [297, 284] on div "[PHONE_NUMBER]" at bounding box center [263, 268] width 117 height 49
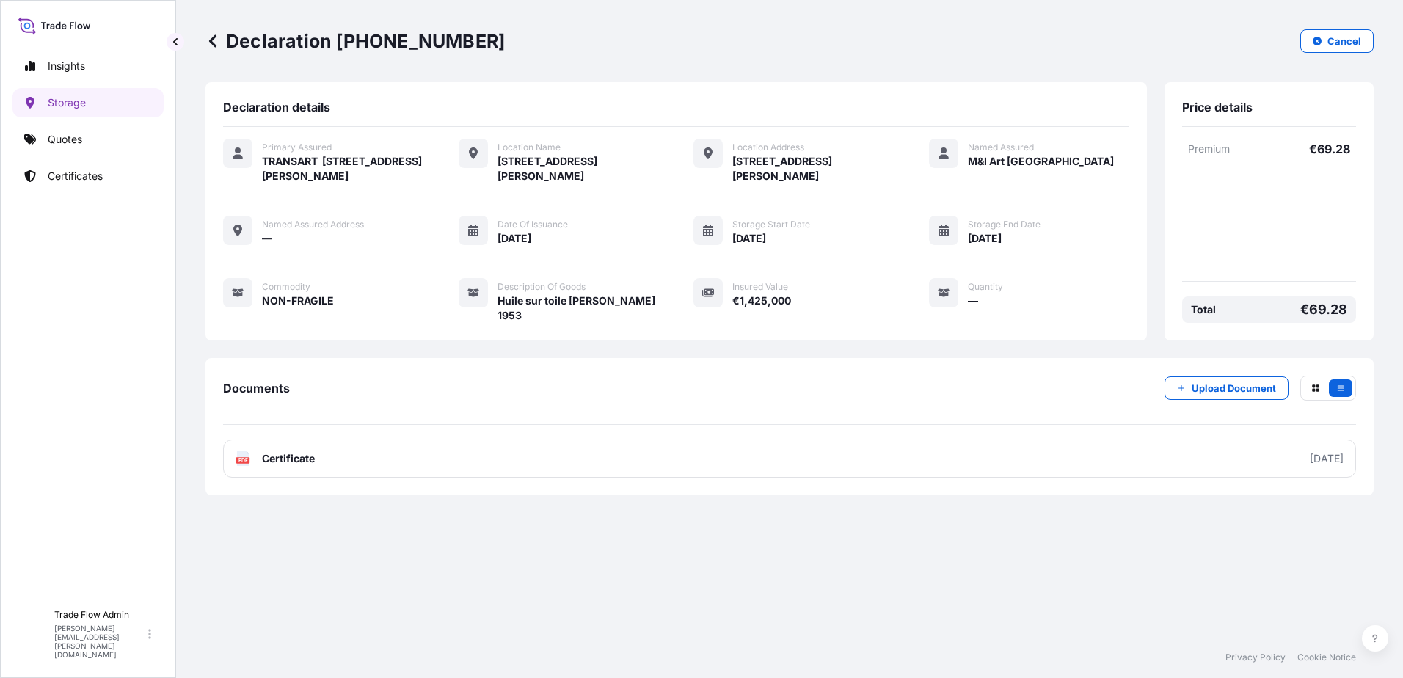
click at [216, 43] on icon at bounding box center [212, 41] width 15 height 15
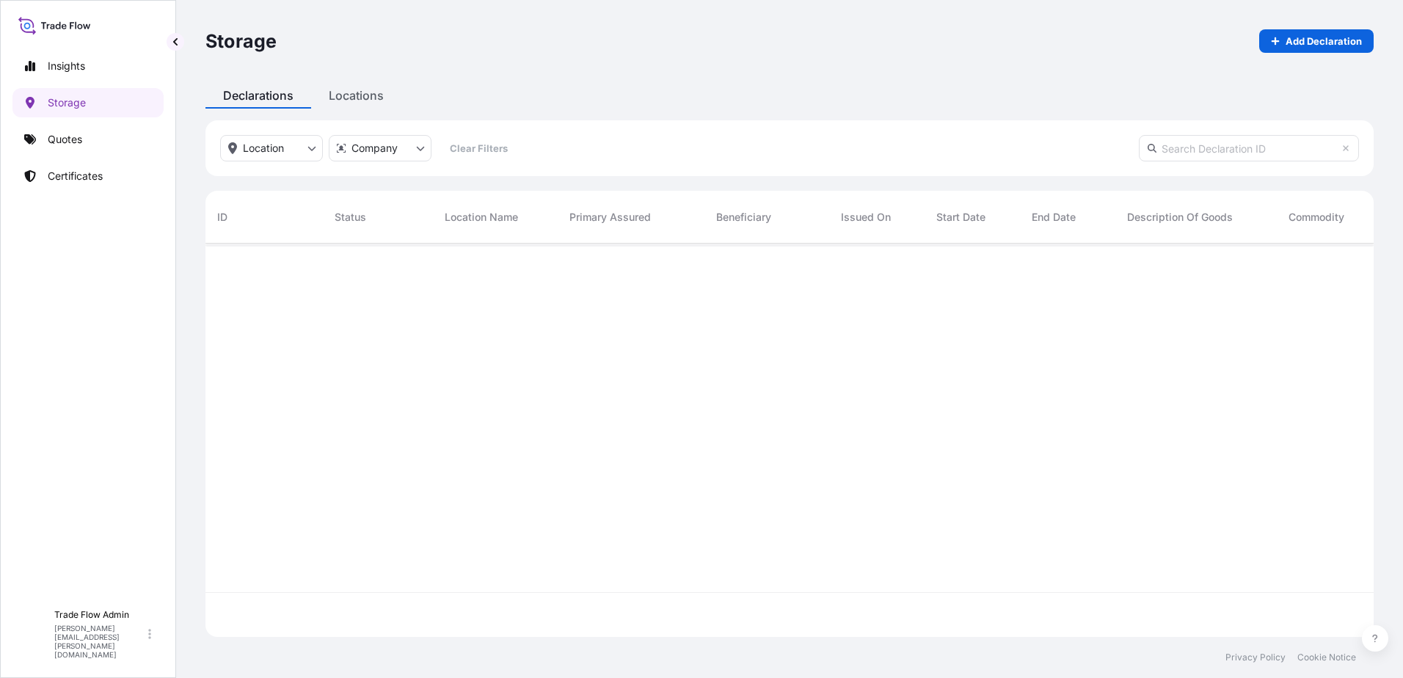
scroll to position [390, 1157]
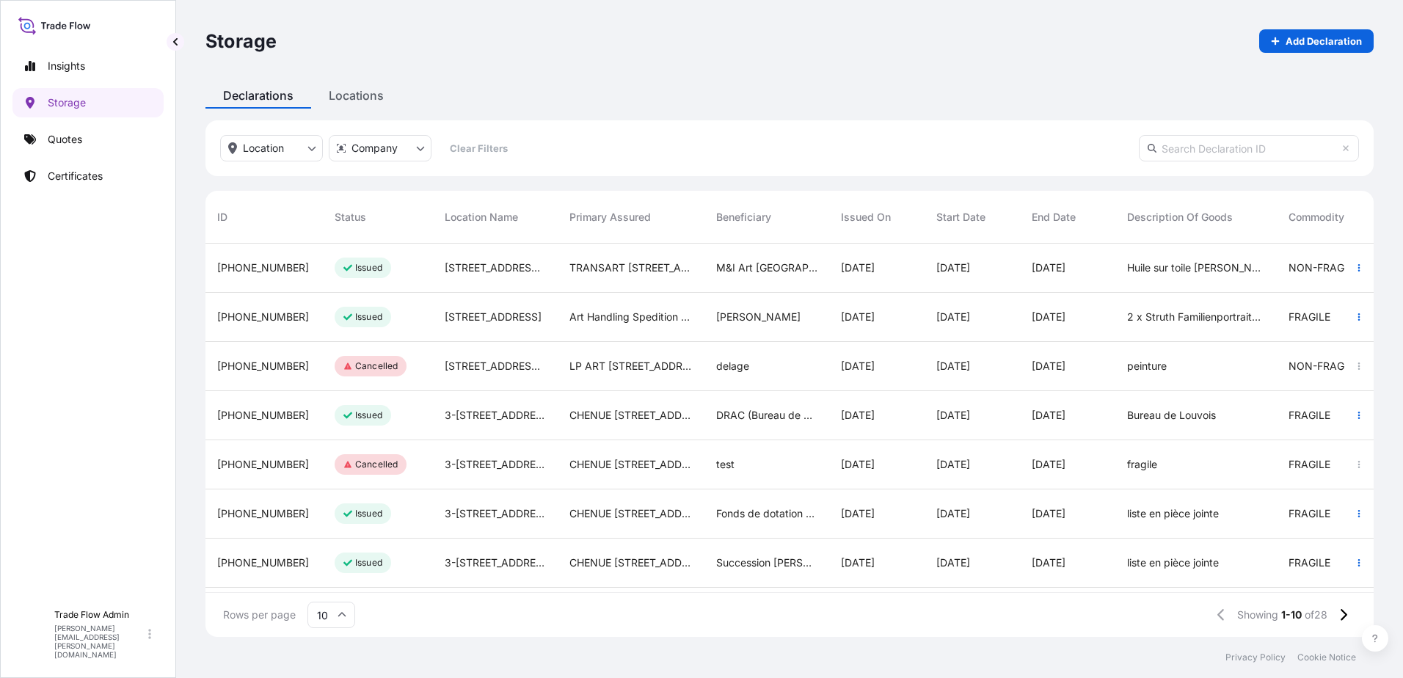
click at [1248, 153] on input "text" at bounding box center [1249, 148] width 220 height 26
paste input "[PHONE_NUMBER]"
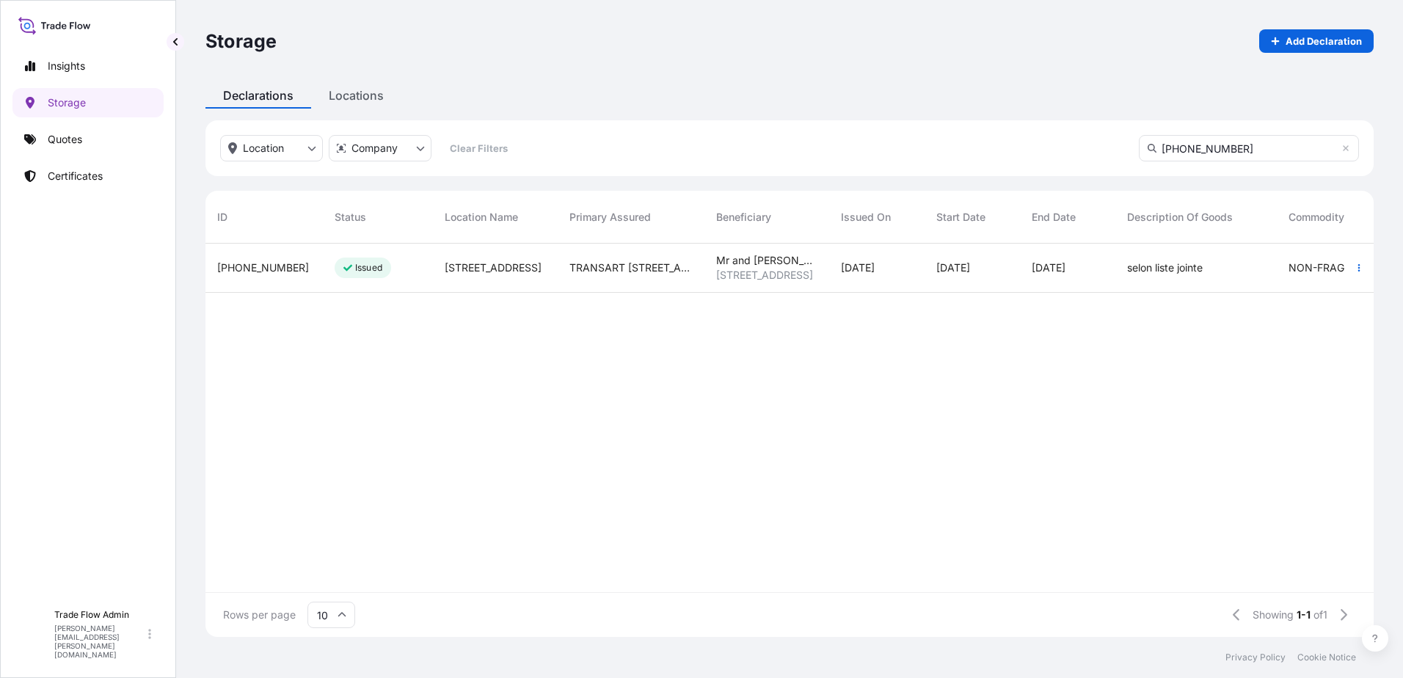
type input "[PHONE_NUMBER]"
click at [704, 272] on div "TRANSART [STREET_ADDRESS][PERSON_NAME]" at bounding box center [631, 268] width 147 height 49
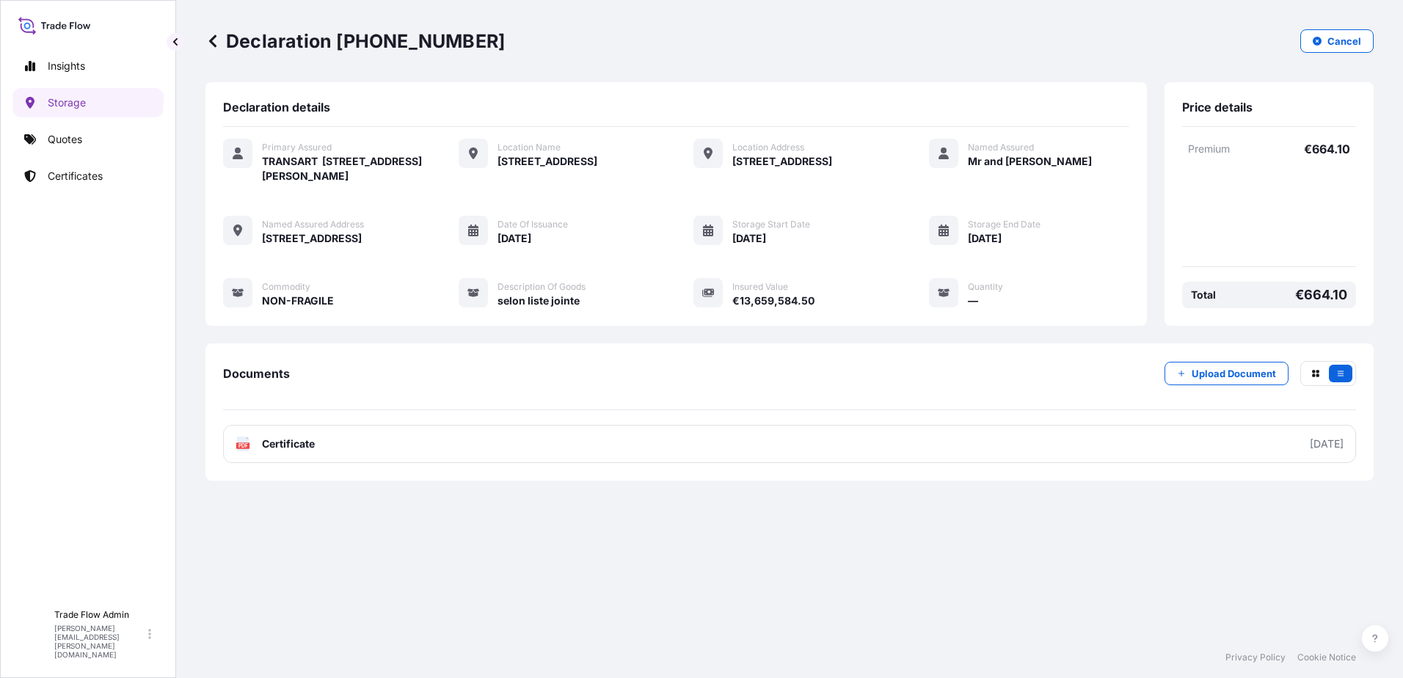
click at [219, 45] on icon at bounding box center [212, 41] width 15 height 15
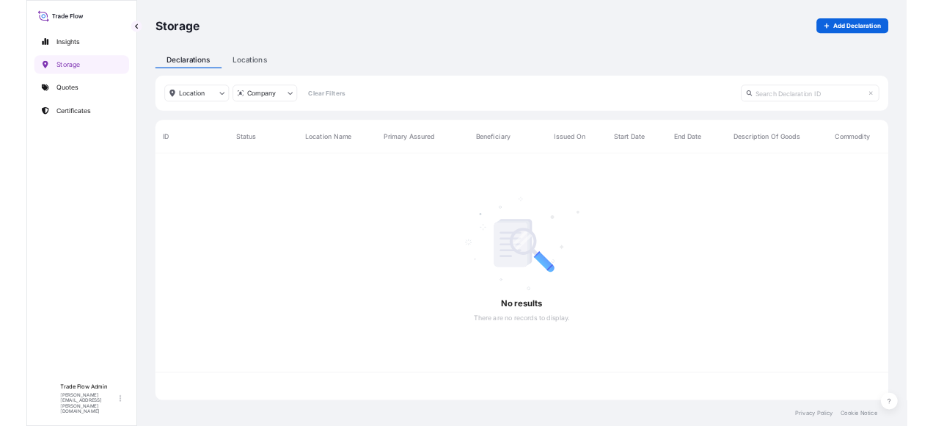
scroll to position [390, 1157]
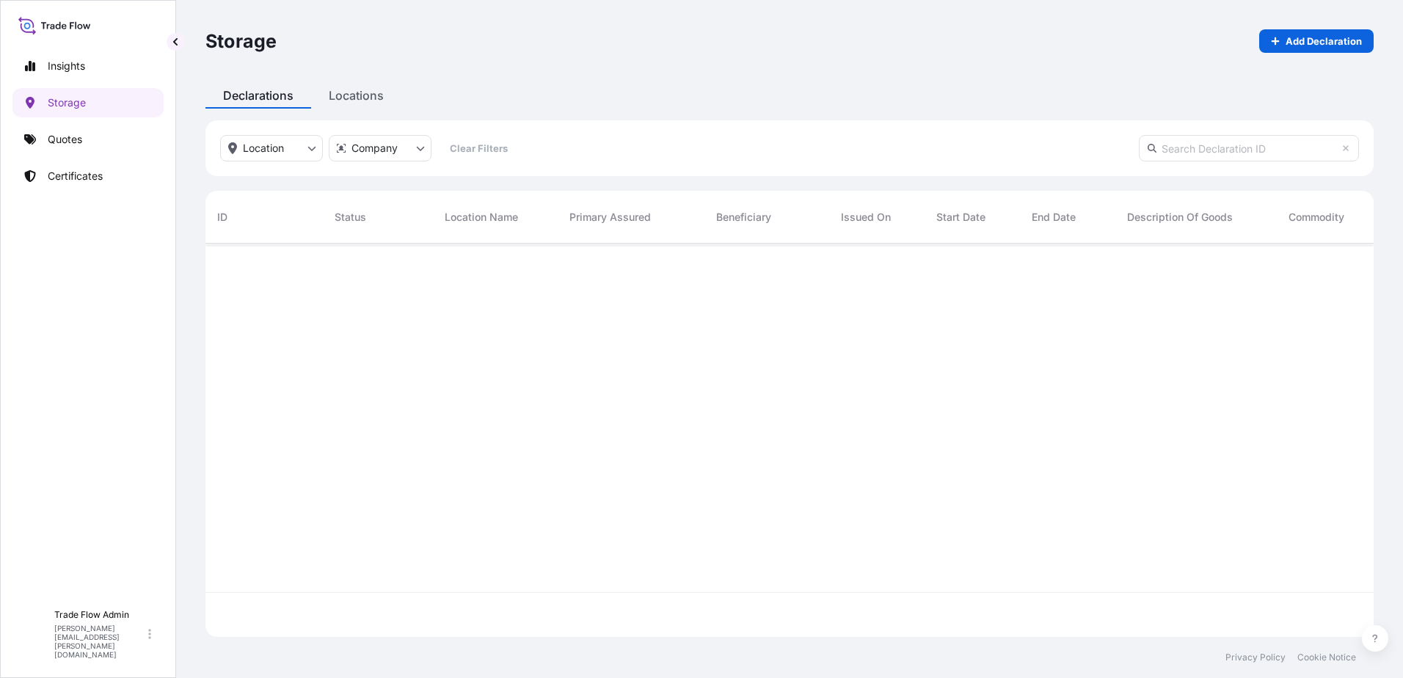
click at [1190, 153] on input "text" at bounding box center [1249, 148] width 220 height 26
paste input "[PHONE_NUMBER]"
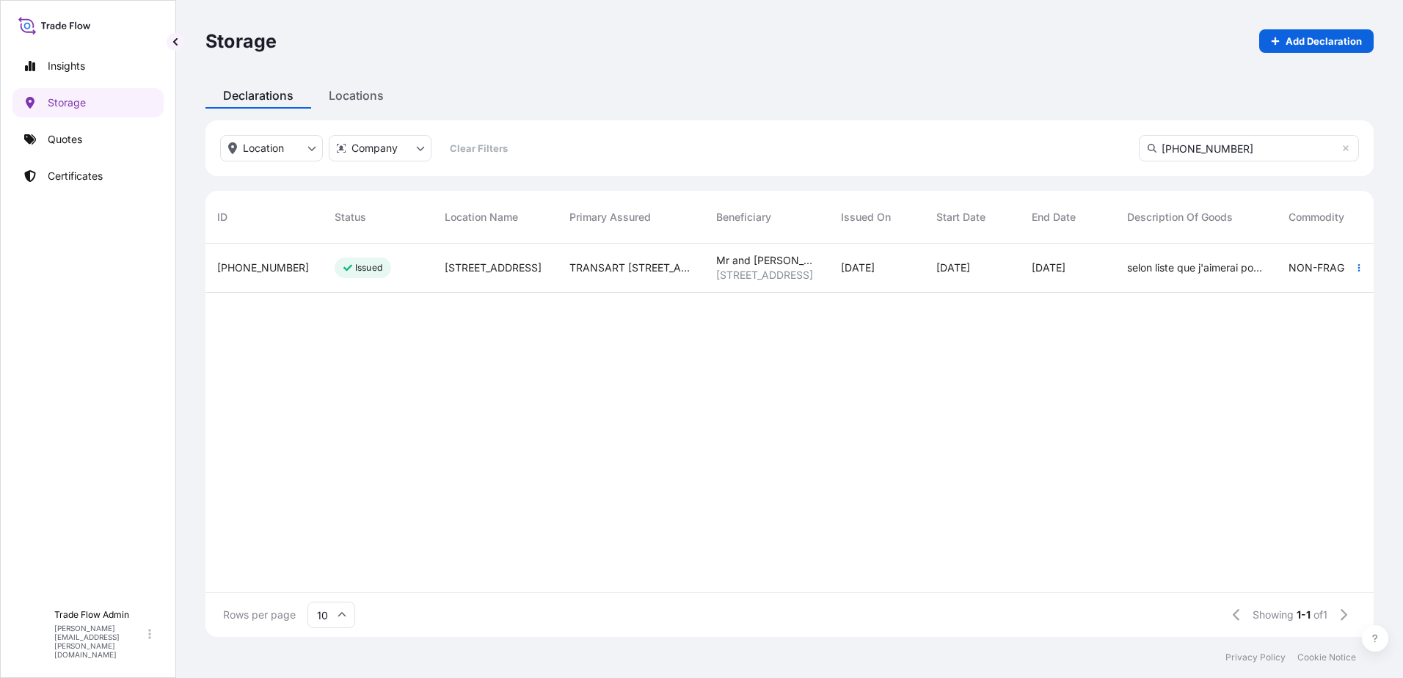
type input "[PHONE_NUMBER]"
click at [787, 285] on div "Mr and Mrs Sarofim Lazy Lane Boulevard, 2995, 77019, Houston, United States" at bounding box center [767, 268] width 125 height 49
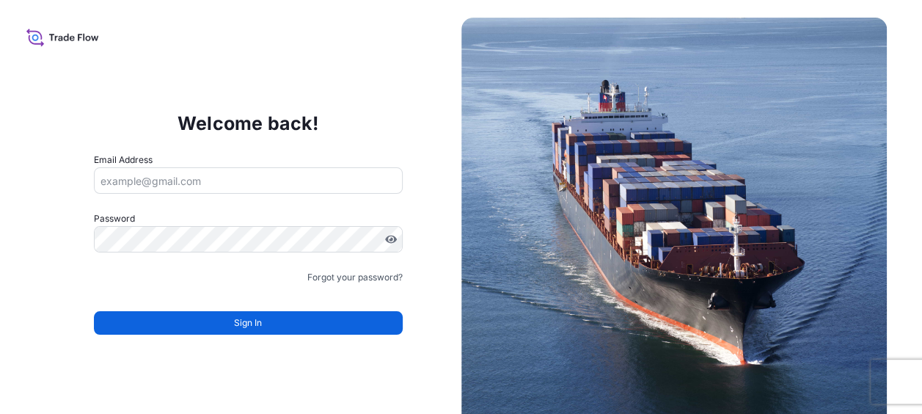
click at [192, 178] on input "Email Address" at bounding box center [248, 180] width 309 height 26
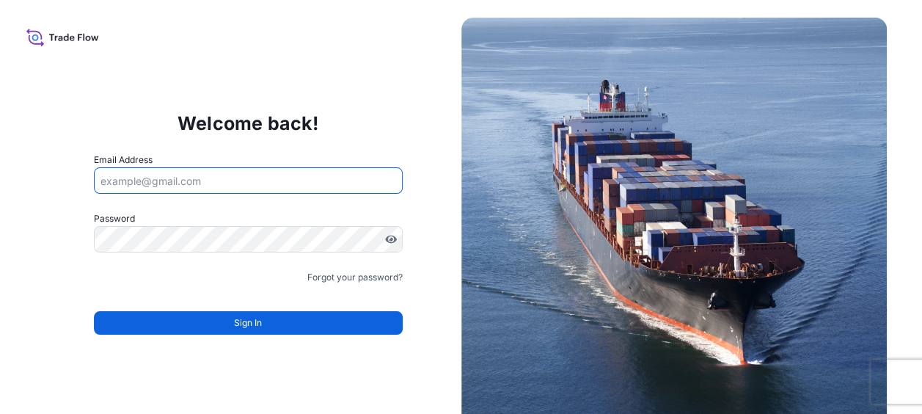
paste input "[PERSON_NAME][EMAIL_ADDRESS][PERSON_NAME][DOMAIN_NAME]"
click at [197, 183] on input "Email Address" at bounding box center [248, 180] width 309 height 26
type input "[PERSON_NAME][EMAIL_ADDRESS][PERSON_NAME][DOMAIN_NAME]"
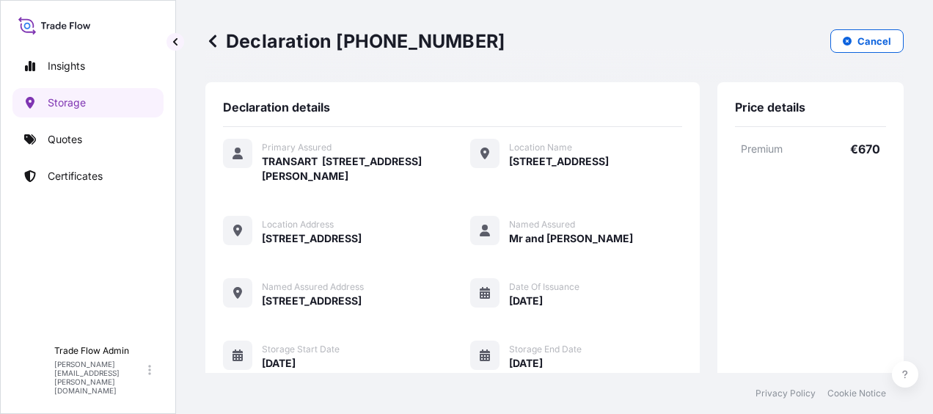
click at [217, 40] on icon at bounding box center [212, 41] width 15 height 15
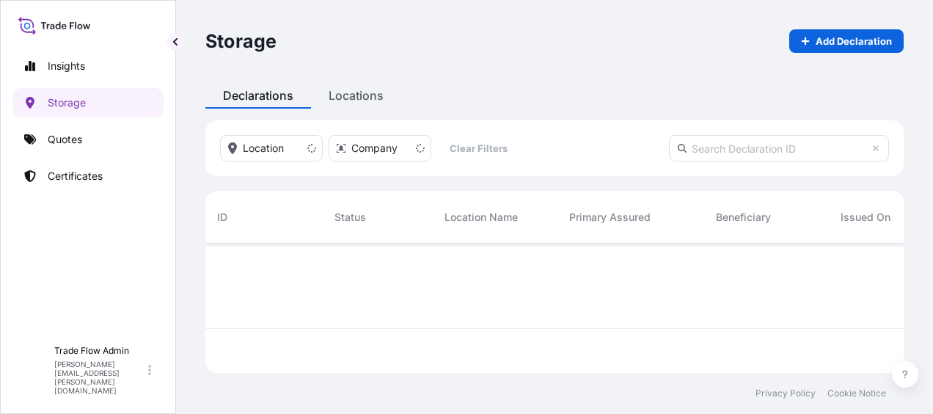
scroll to position [126, 687]
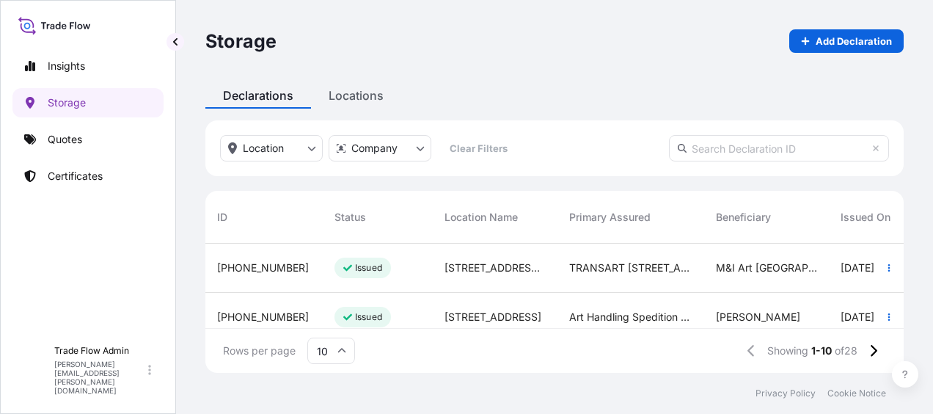
click at [735, 150] on input "text" at bounding box center [779, 148] width 220 height 26
paste input "[PHONE_NUMBER]"
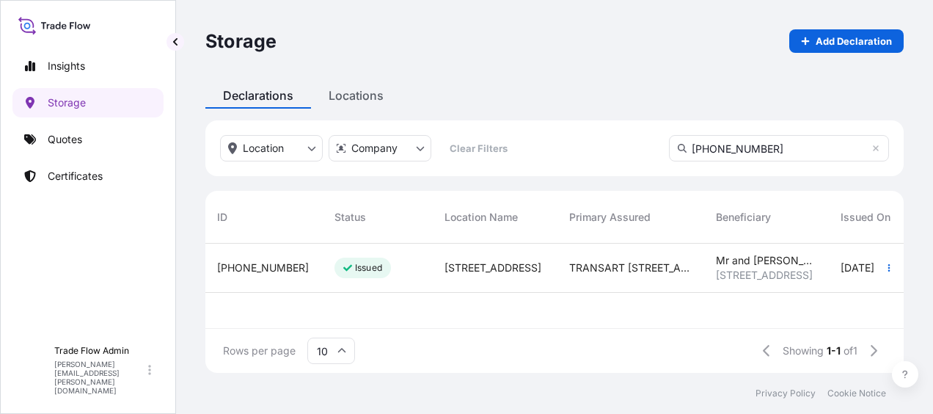
type input "[PHONE_NUMBER]"
click at [267, 277] on div "[PHONE_NUMBER]" at bounding box center [263, 268] width 117 height 49
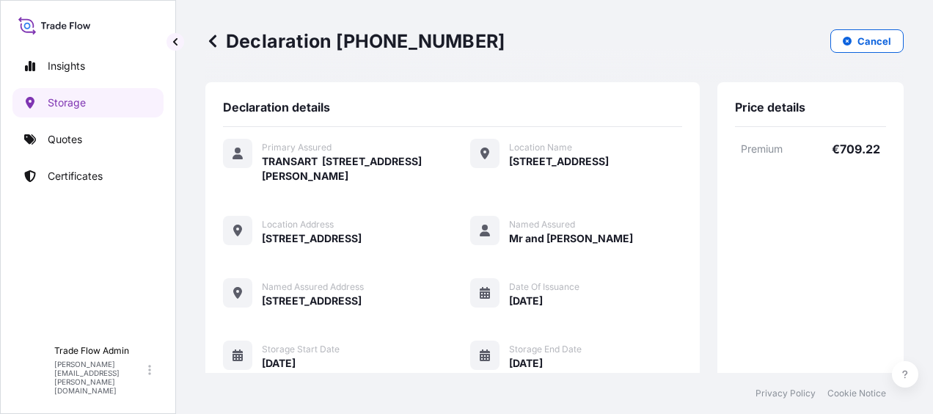
click at [209, 44] on icon at bounding box center [212, 41] width 15 height 15
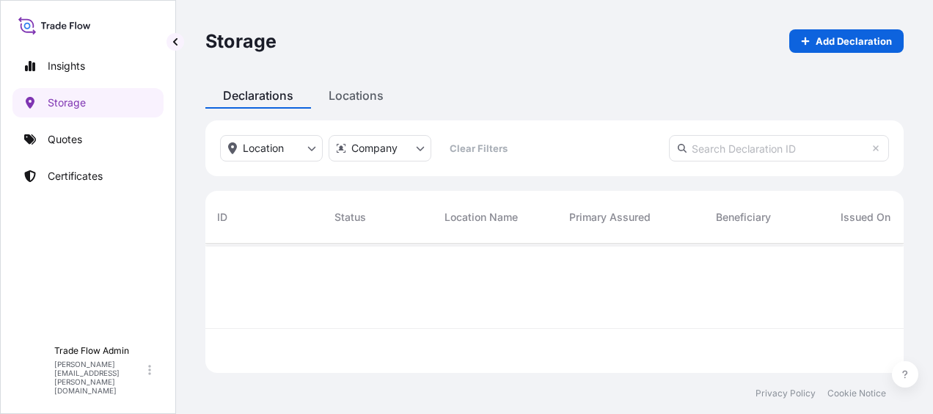
scroll to position [126, 687]
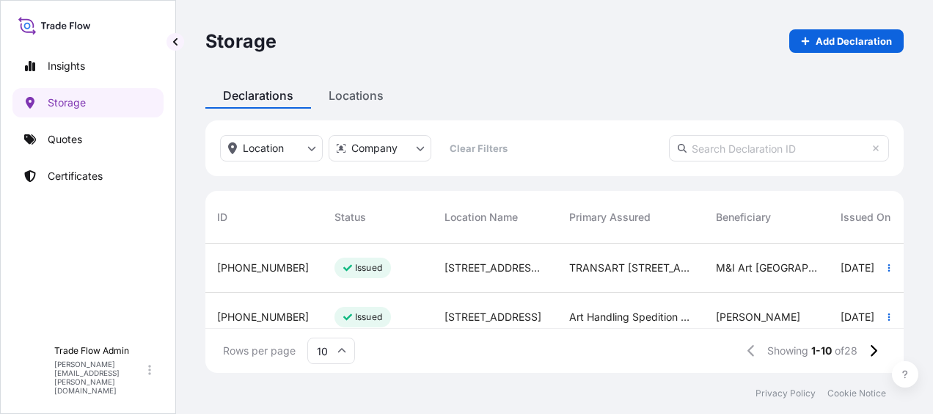
click at [720, 140] on input "text" at bounding box center [779, 148] width 220 height 26
paste input "[PHONE_NUMBER]"
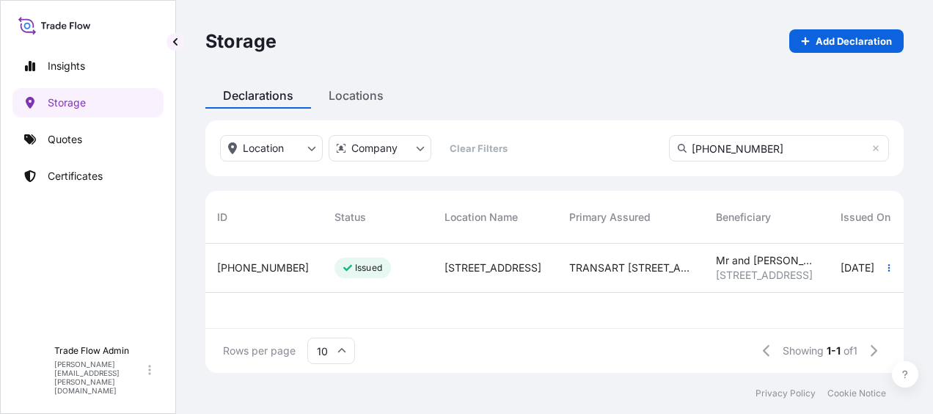
type input "[PHONE_NUMBER]"
click at [404, 263] on div "Issued" at bounding box center [378, 268] width 110 height 49
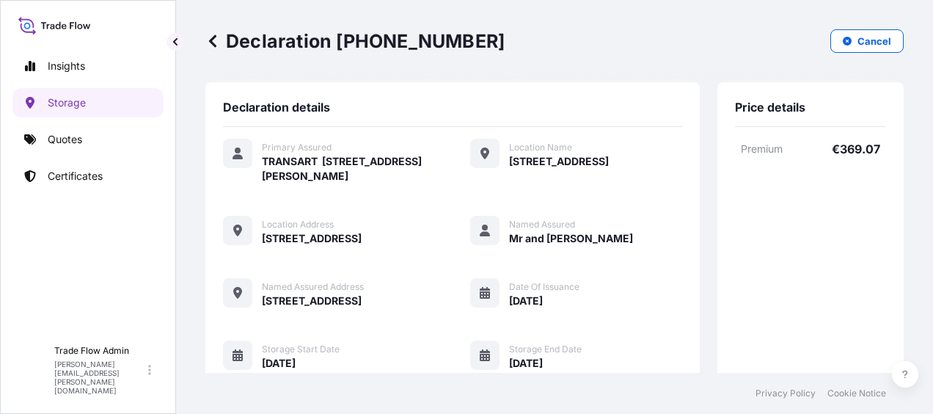
click at [211, 38] on icon at bounding box center [212, 40] width 7 height 12
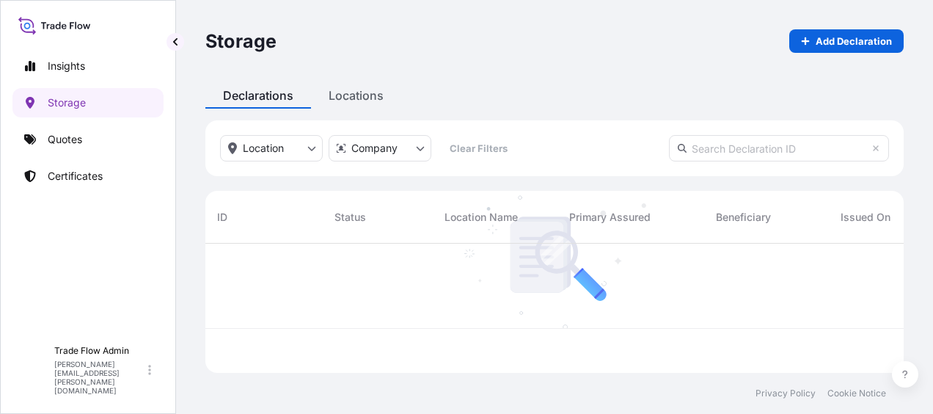
scroll to position [126, 687]
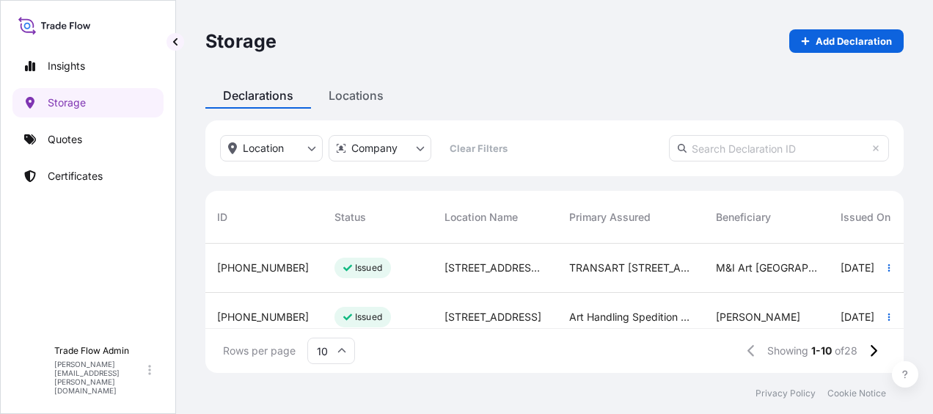
click at [356, 350] on div "Rows per page 10 Showing 1-10 of 28" at bounding box center [554, 351] width 699 height 44
click at [345, 354] on icon at bounding box center [342, 350] width 9 height 9
click at [332, 319] on div "50" at bounding box center [331, 310] width 36 height 28
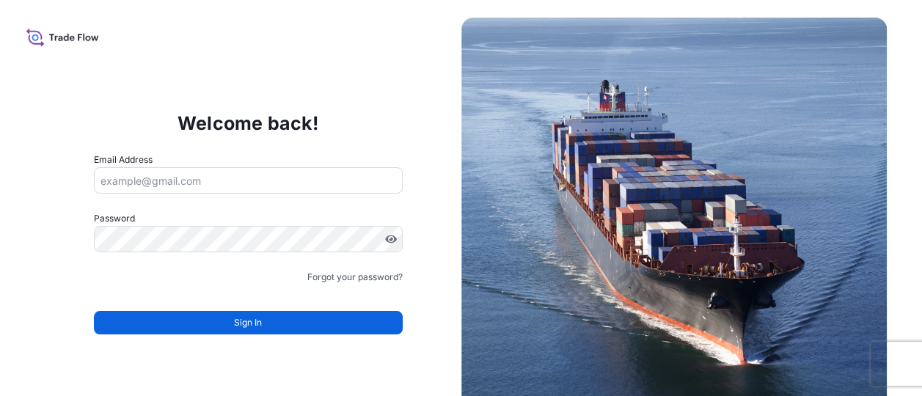
click at [175, 183] on input "Email Address" at bounding box center [248, 180] width 309 height 26
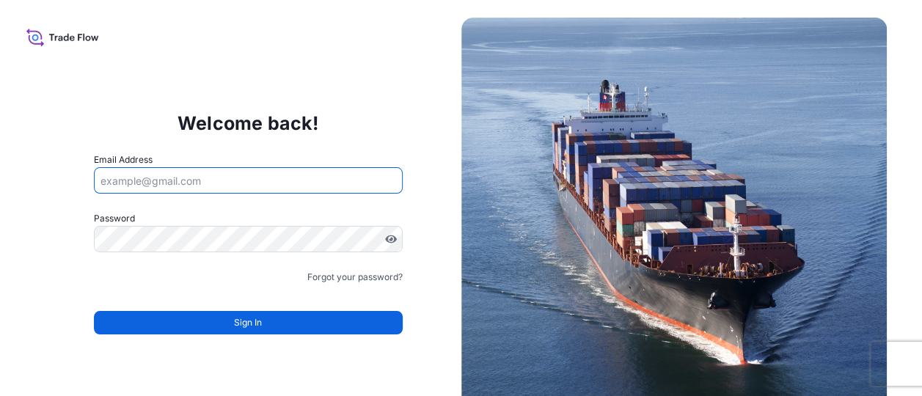
type input "[PERSON_NAME][EMAIL_ADDRESS][PERSON_NAME][DOMAIN_NAME]"
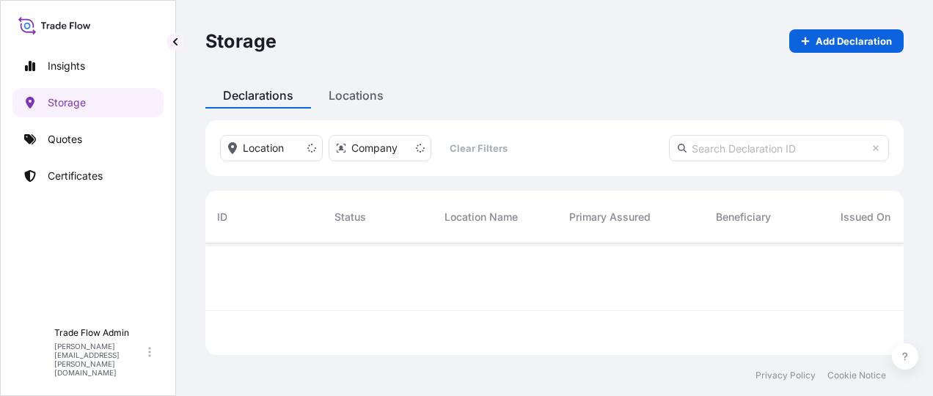
scroll to position [109, 687]
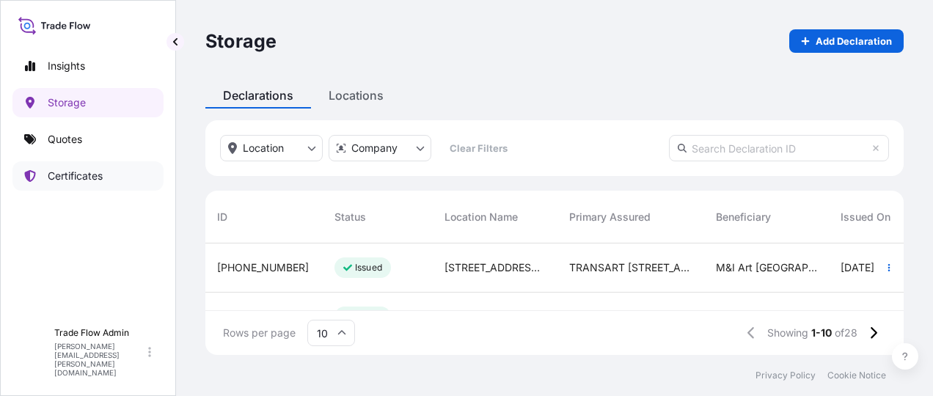
click at [88, 178] on p "Certificates" at bounding box center [75, 176] width 55 height 15
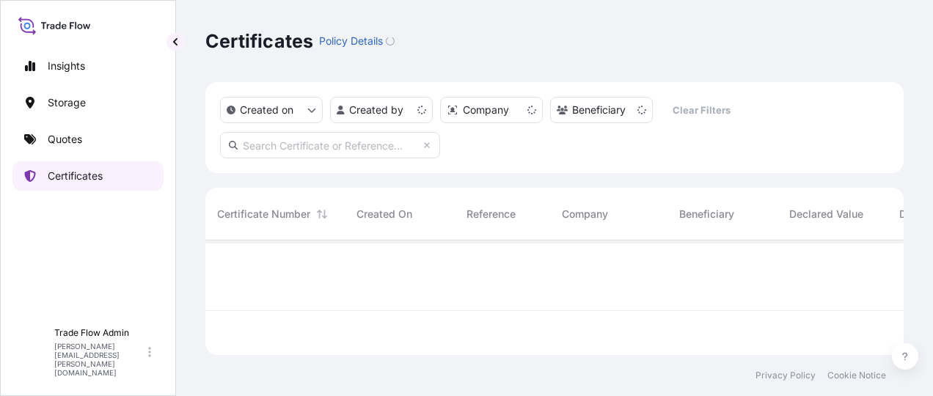
scroll to position [112, 687]
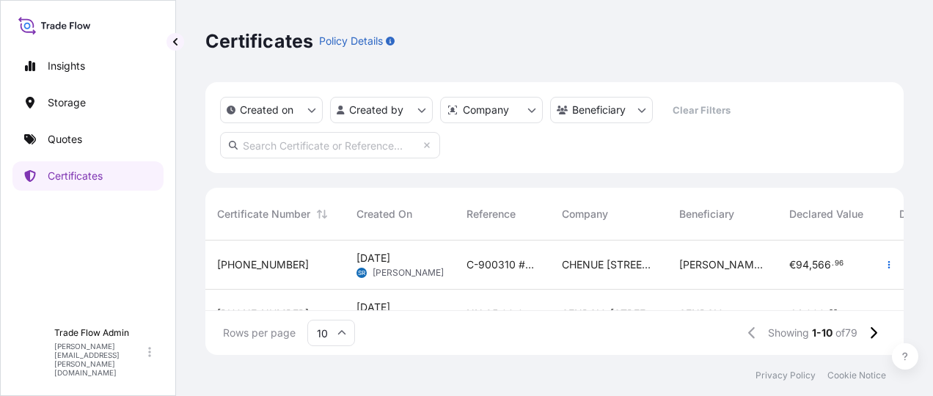
click at [349, 344] on input "10" at bounding box center [331, 333] width 48 height 26
click at [335, 286] on div "50" at bounding box center [331, 293] width 36 height 28
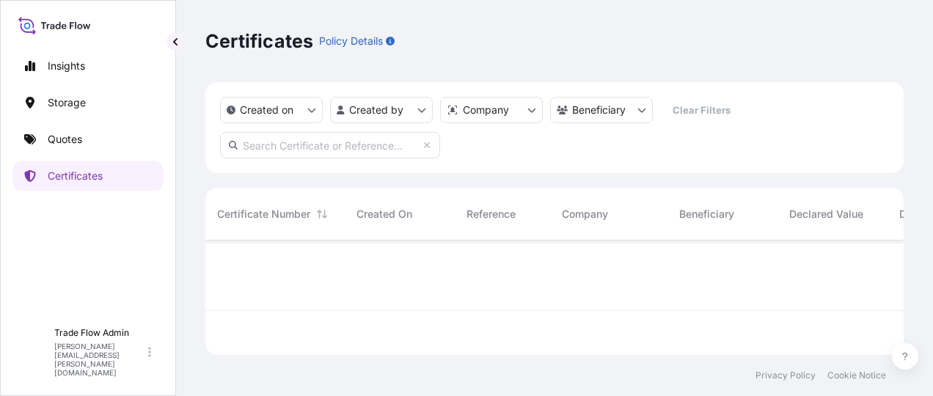
click at [374, 148] on input "text" at bounding box center [330, 145] width 220 height 26
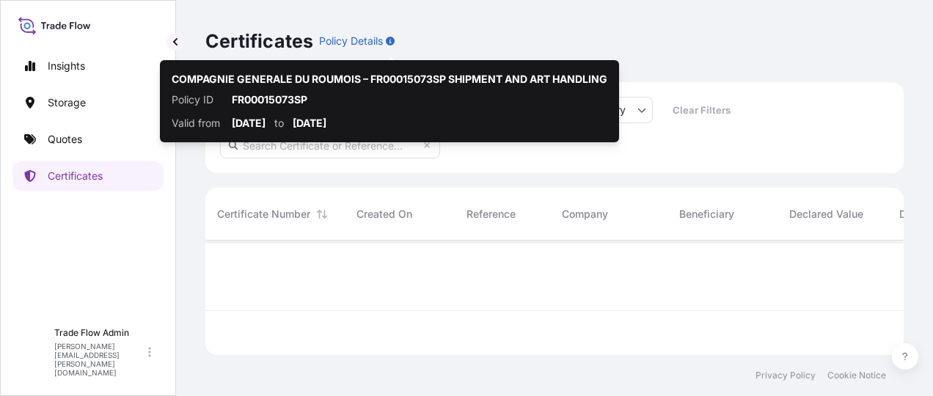
click at [199, 208] on div "Certificates Policy Details Created on Created by Company Beneficiary Clear Fil…" at bounding box center [554, 177] width 757 height 355
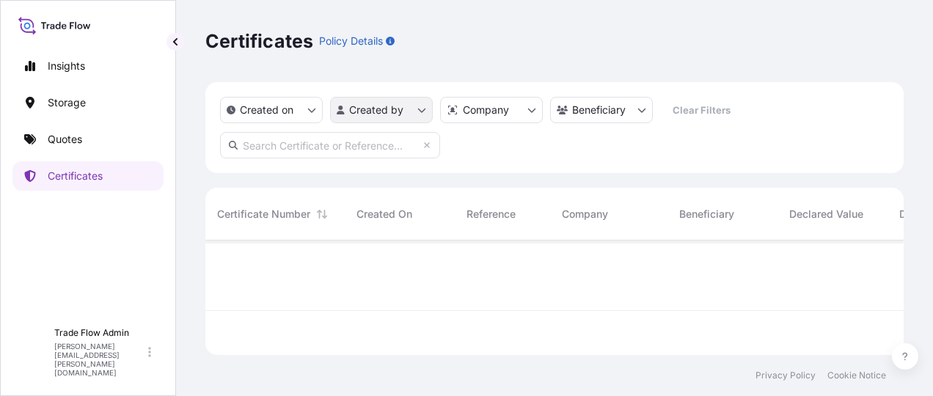
click at [415, 112] on html "Insights Storage Quotes Certificates TF Trade Flow Admin jennifer.ellis+cgdr@wt…" at bounding box center [466, 198] width 933 height 396
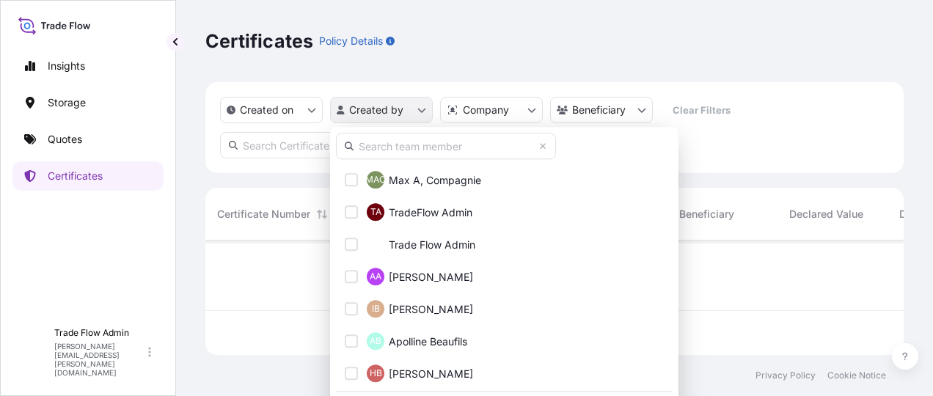
click at [415, 112] on html "Insights Storage Quotes Certificates TF Trade Flow Admin jennifer.ellis+cgdr@wt…" at bounding box center [466, 198] width 933 height 396
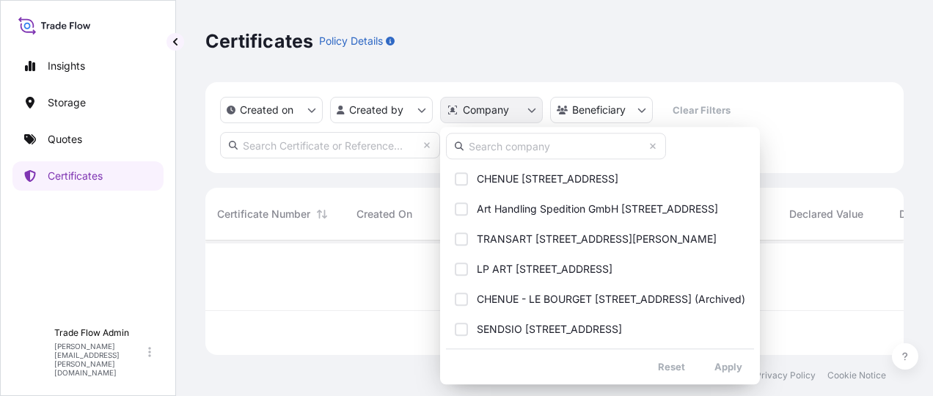
click at [499, 111] on html "Insights Storage Quotes Certificates TF Trade Flow Admin jennifer.ellis+cgdr@wt…" at bounding box center [466, 198] width 933 height 396
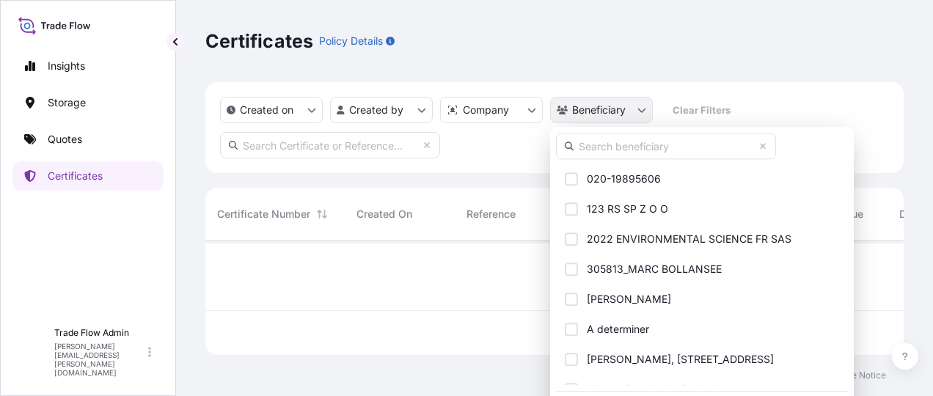
click at [582, 112] on html "Insights Storage Quotes Certificates TF Trade Flow Admin jennifer.ellis+cgdr@wt…" at bounding box center [466, 198] width 933 height 396
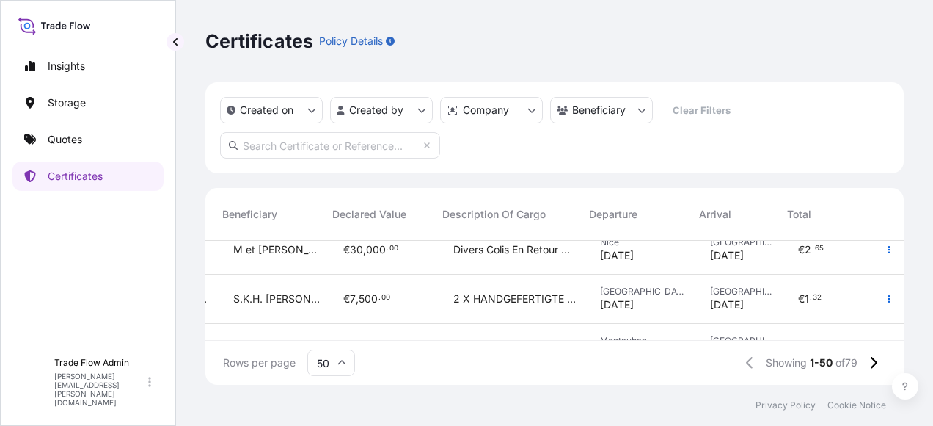
scroll to position [114, 457]
click at [885, 299] on icon "button" at bounding box center [889, 298] width 9 height 9
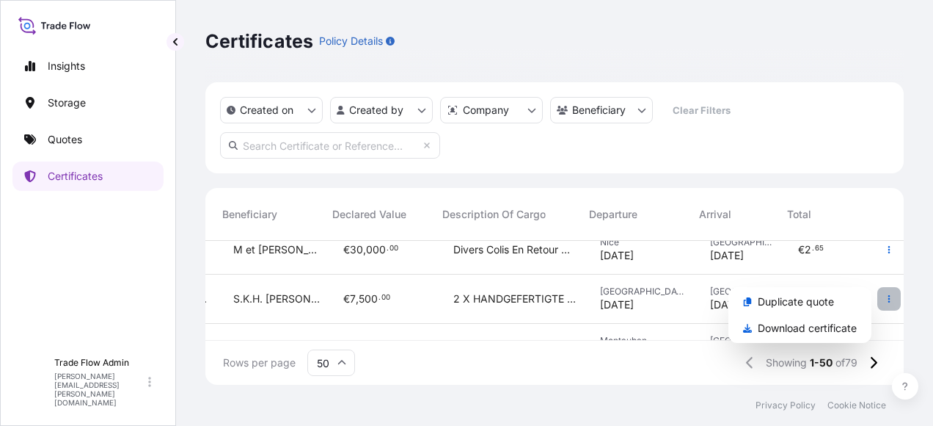
click at [885, 301] on icon "button" at bounding box center [889, 298] width 9 height 9
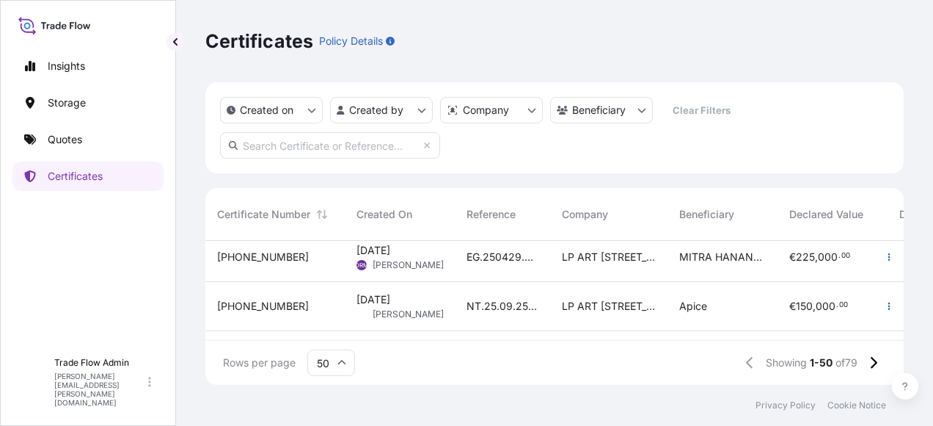
scroll to position [1435, 0]
click at [496, 298] on span "NN.25.07.012.LHG" at bounding box center [503, 305] width 72 height 15
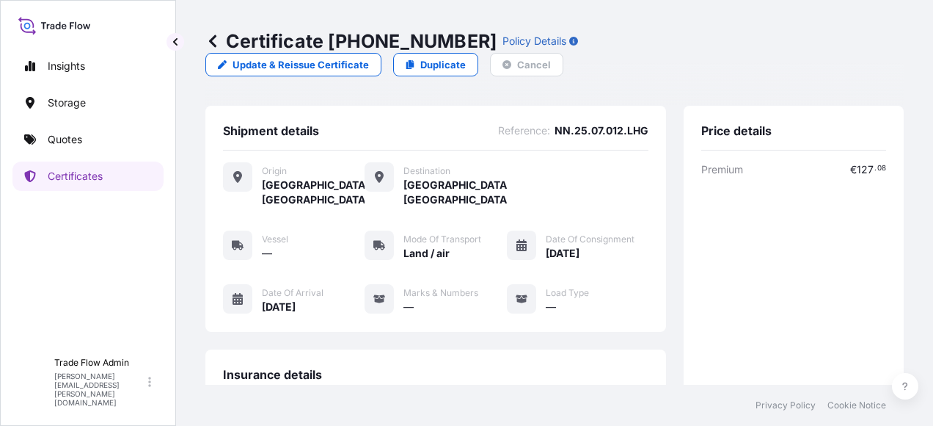
click at [214, 37] on icon at bounding box center [212, 40] width 7 height 12
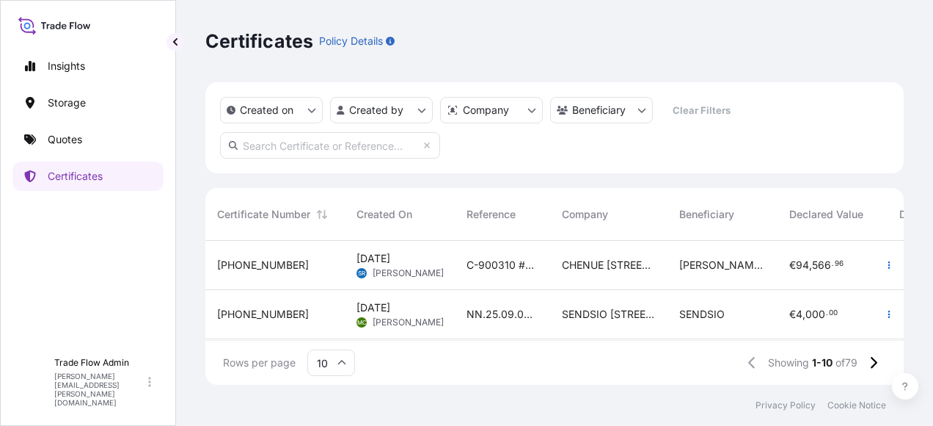
click at [387, 147] on input "text" at bounding box center [330, 145] width 220 height 26
paste input "C-033886"
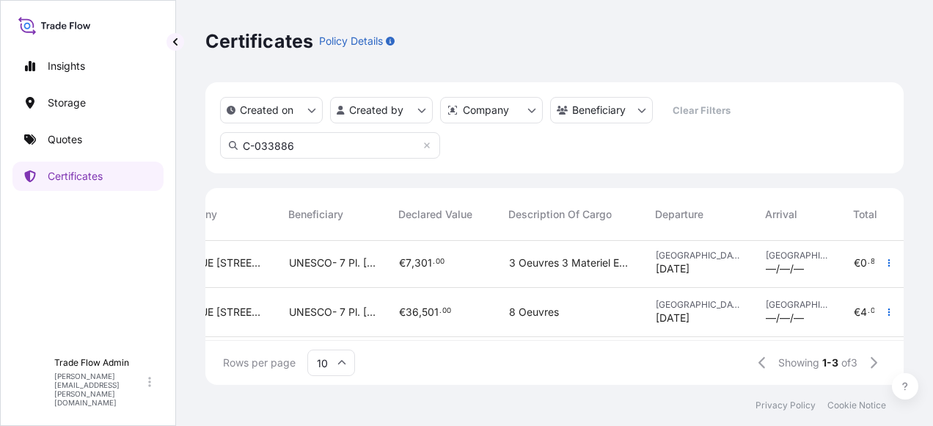
scroll to position [2, 392]
type input "C-033886"
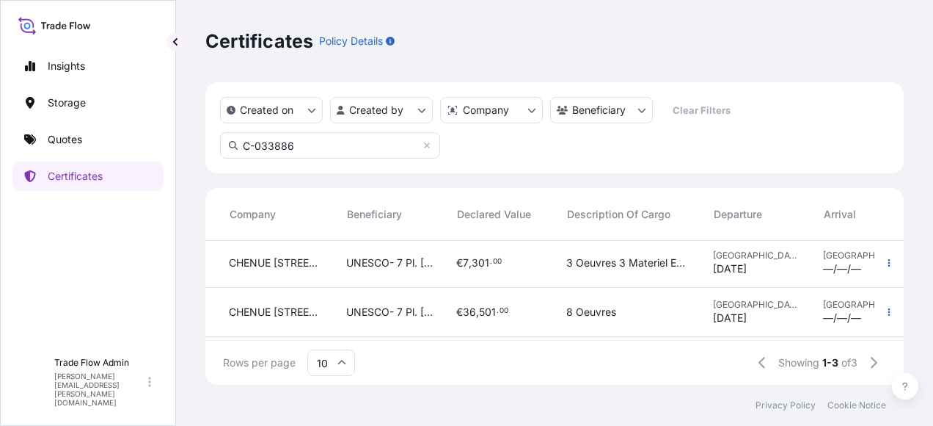
scroll to position [2, 332]
click at [546, 266] on div "€ 7 , 301 . 00" at bounding box center [500, 263] width 110 height 49
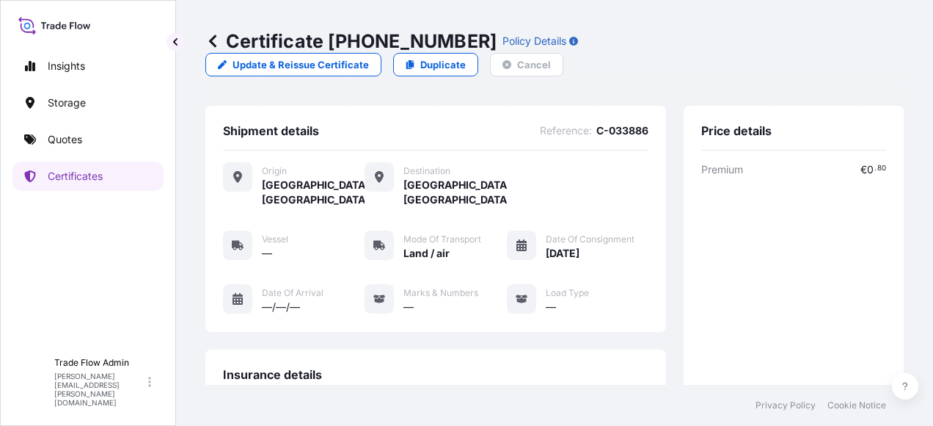
click at [211, 47] on icon at bounding box center [212, 41] width 15 height 15
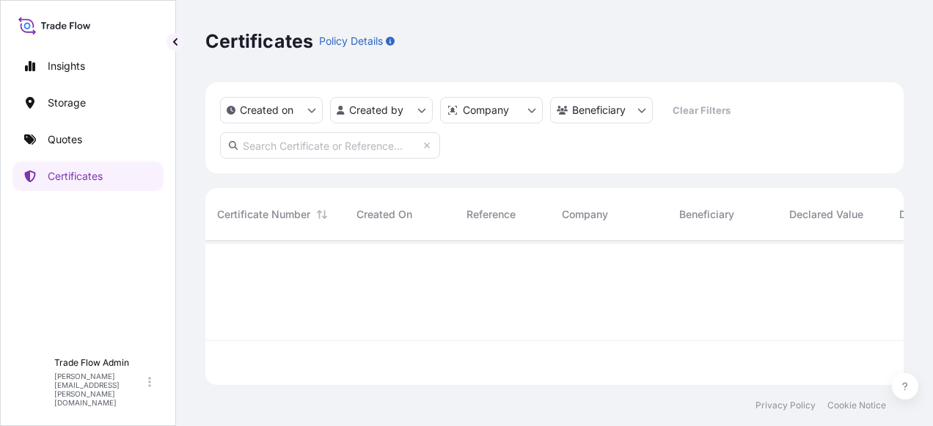
scroll to position [141, 687]
click at [308, 147] on input "text" at bounding box center [330, 145] width 220 height 26
paste input "NP.25.07.250486.TMT"
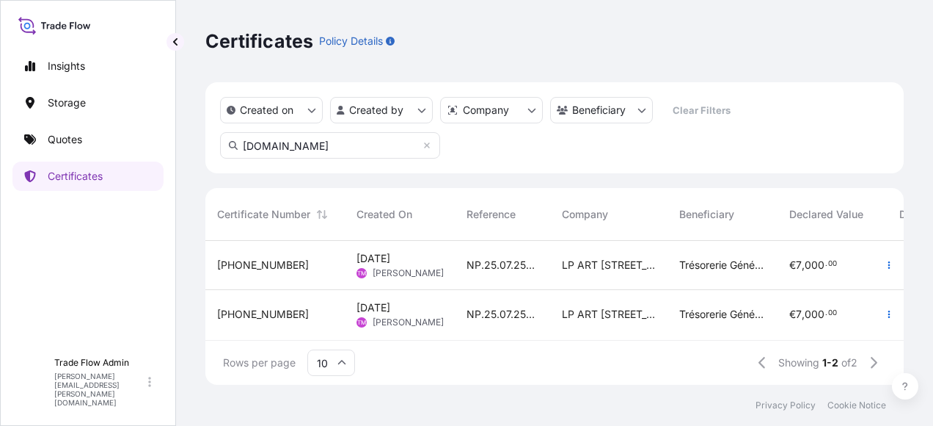
scroll to position [0, 0]
type input "NP.25.07.250486.TM"
click at [303, 272] on div "31995-15-1" at bounding box center [275, 265] width 116 height 15
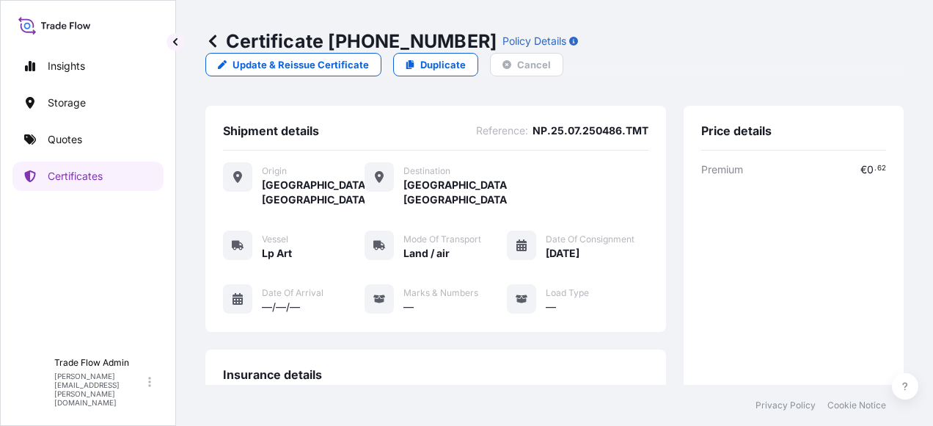
click at [200, 40] on div "Certificate 31995-15-1 Policy Details Update & Reissue Certificate Duplicate Ca…" at bounding box center [554, 192] width 757 height 385
click at [205, 39] on icon at bounding box center [212, 41] width 15 height 15
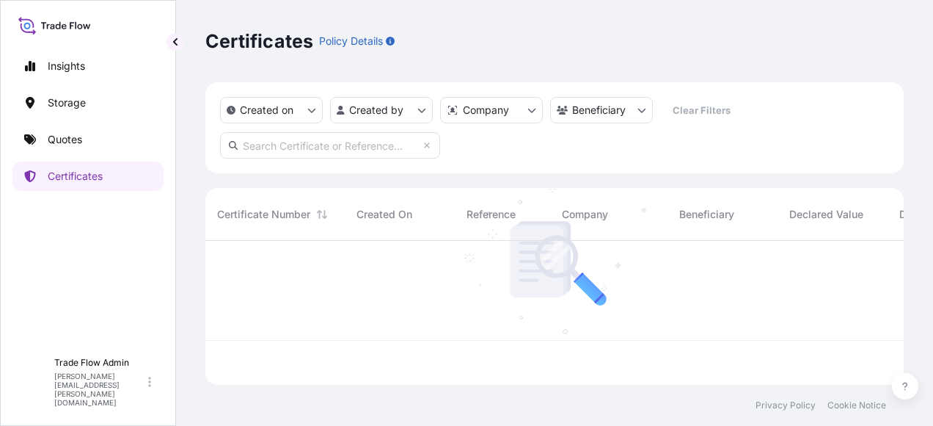
scroll to position [141, 687]
click at [325, 154] on input "text" at bounding box center [330, 145] width 220 height 26
paste input "K-025013"
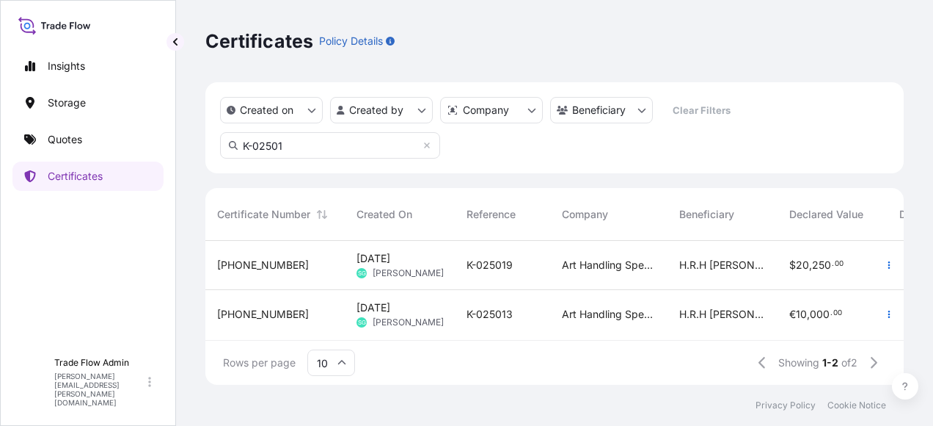
type input "K-02501"
click at [456, 308] on div "K-025013" at bounding box center [502, 314] width 95 height 49
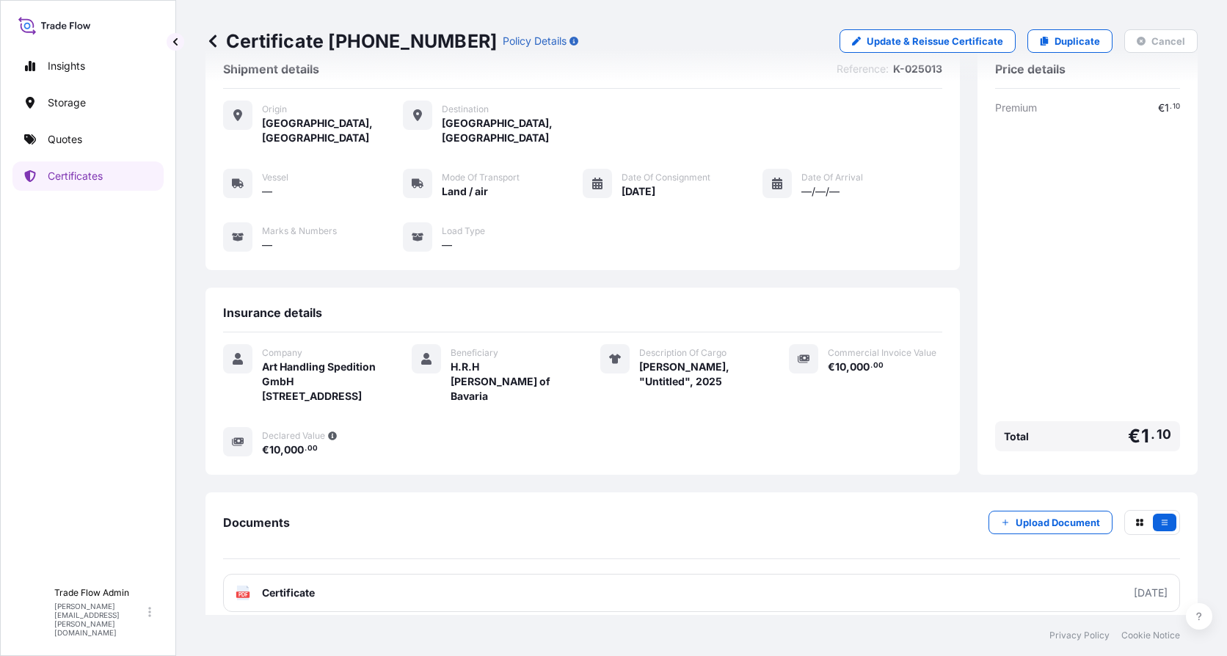
scroll to position [53, 0]
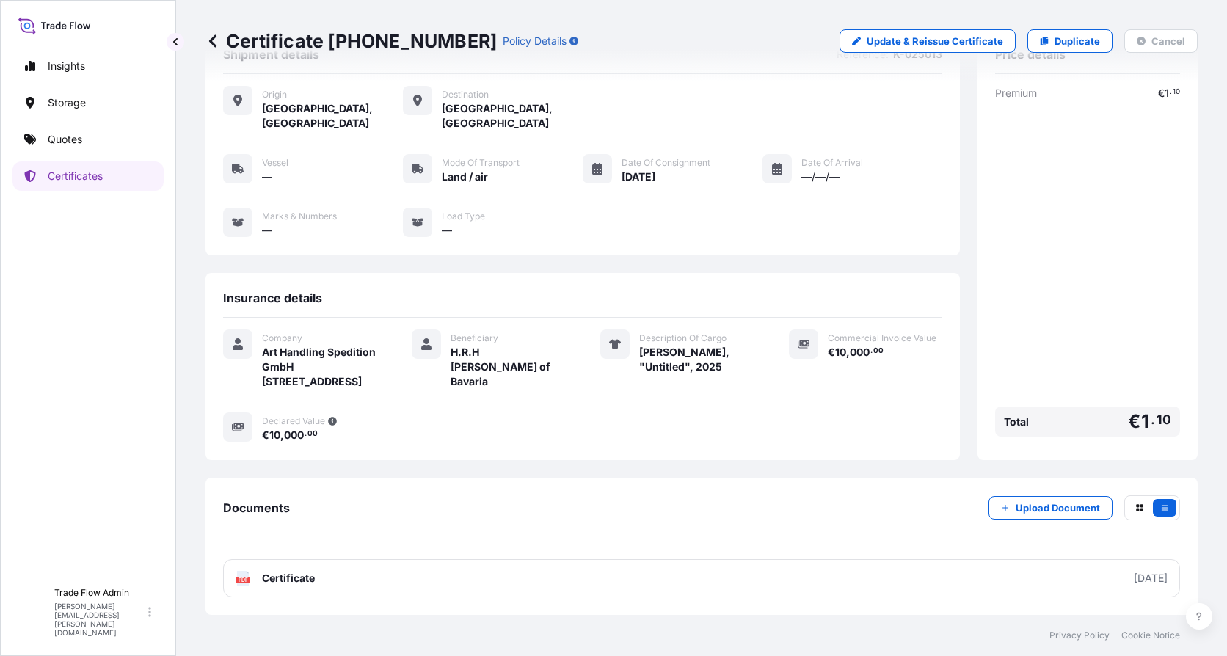
click at [220, 38] on p "Certificate 31997-8-1" at bounding box center [350, 40] width 291 height 23
click at [213, 40] on icon at bounding box center [212, 41] width 15 height 15
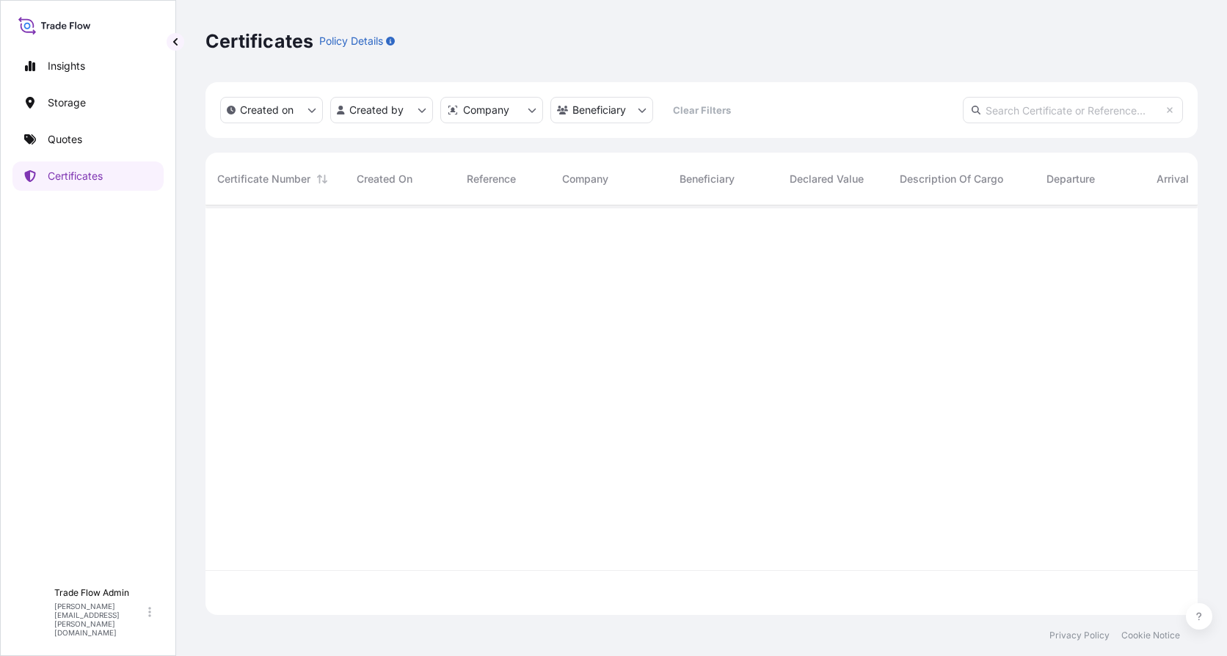
scroll to position [407, 981]
click at [922, 106] on input "text" at bounding box center [1073, 110] width 220 height 26
paste input "NG.250691.SLO"
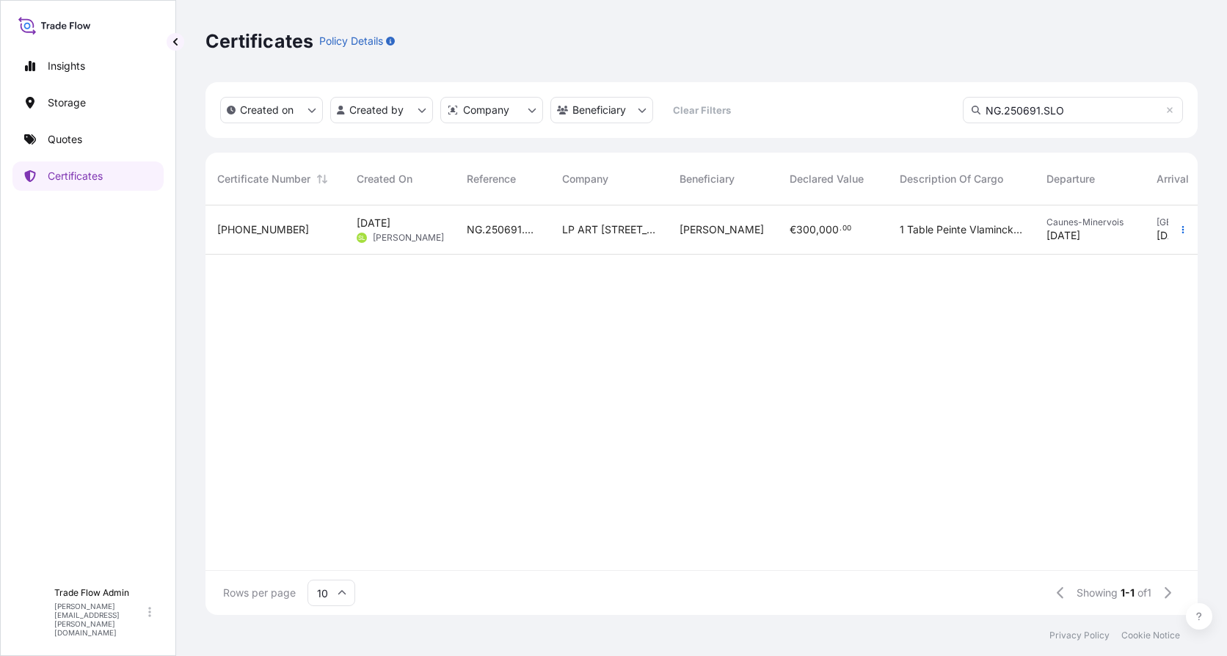
type input "NG.250691.SLO"
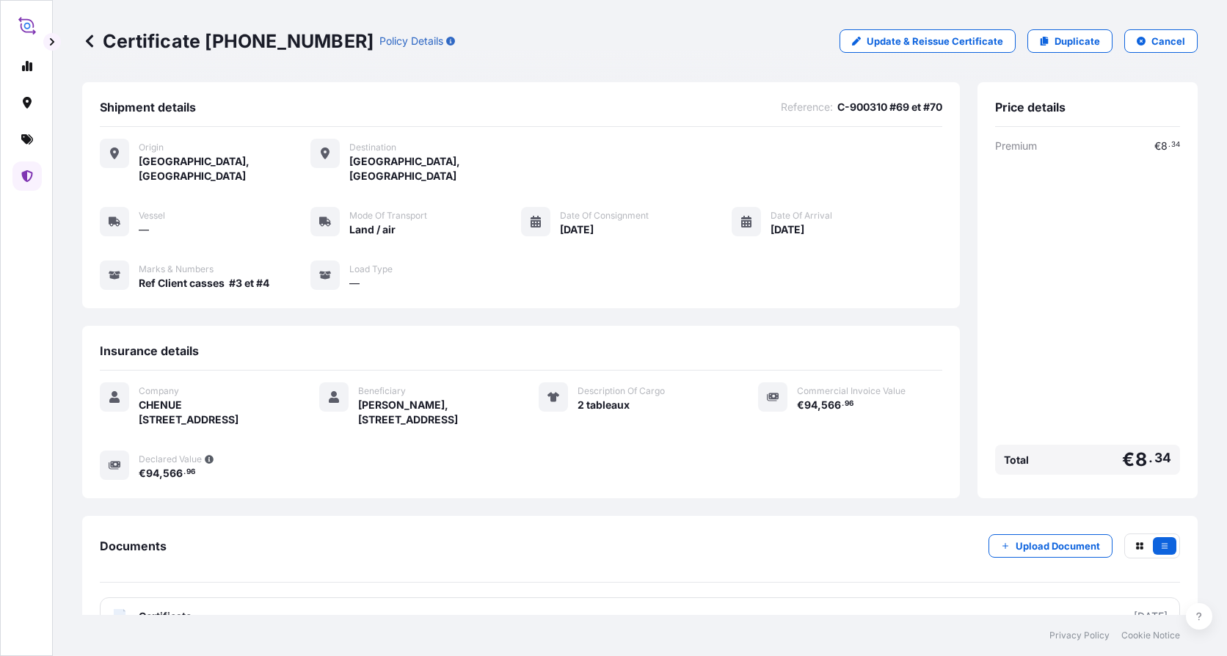
click at [103, 46] on p "Certificate 31990-29-1" at bounding box center [227, 40] width 291 height 23
click at [98, 47] on p "Certificate 31990-29-1" at bounding box center [227, 40] width 291 height 23
click at [92, 43] on icon at bounding box center [89, 41] width 15 height 15
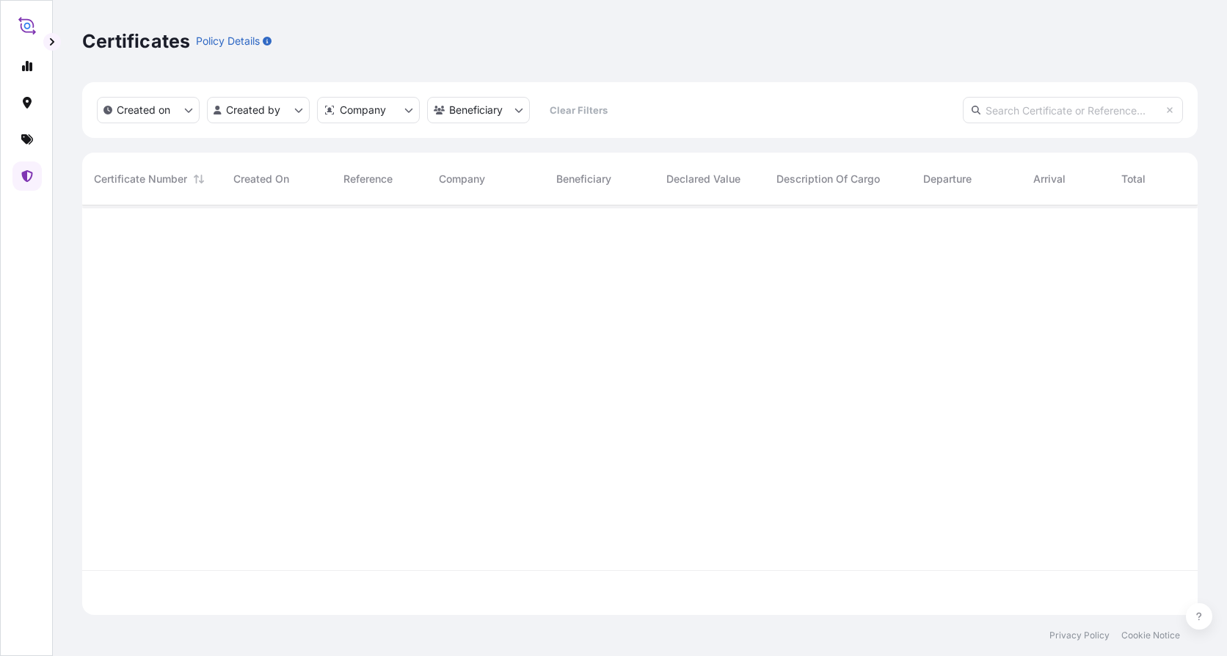
scroll to position [12, 12]
click at [59, 38] on button "button" at bounding box center [52, 42] width 18 height 18
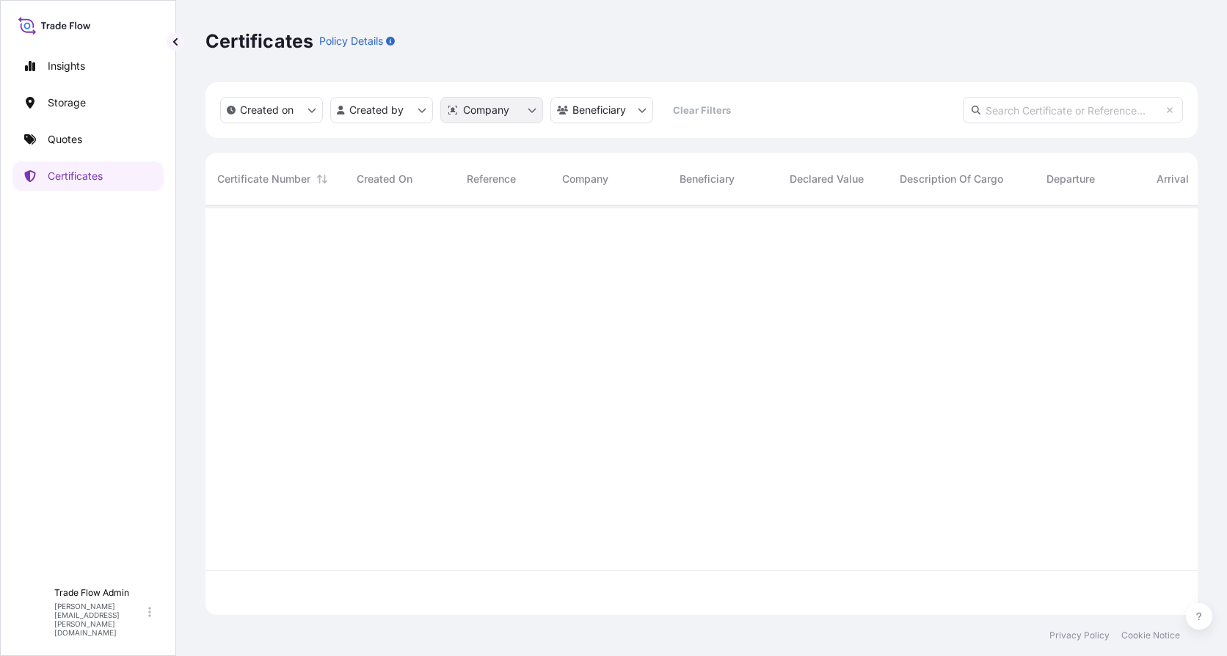
scroll to position [407, 981]
click at [922, 111] on input "text" at bounding box center [1073, 110] width 220 height 26
paste input "NG.250691.SLO"
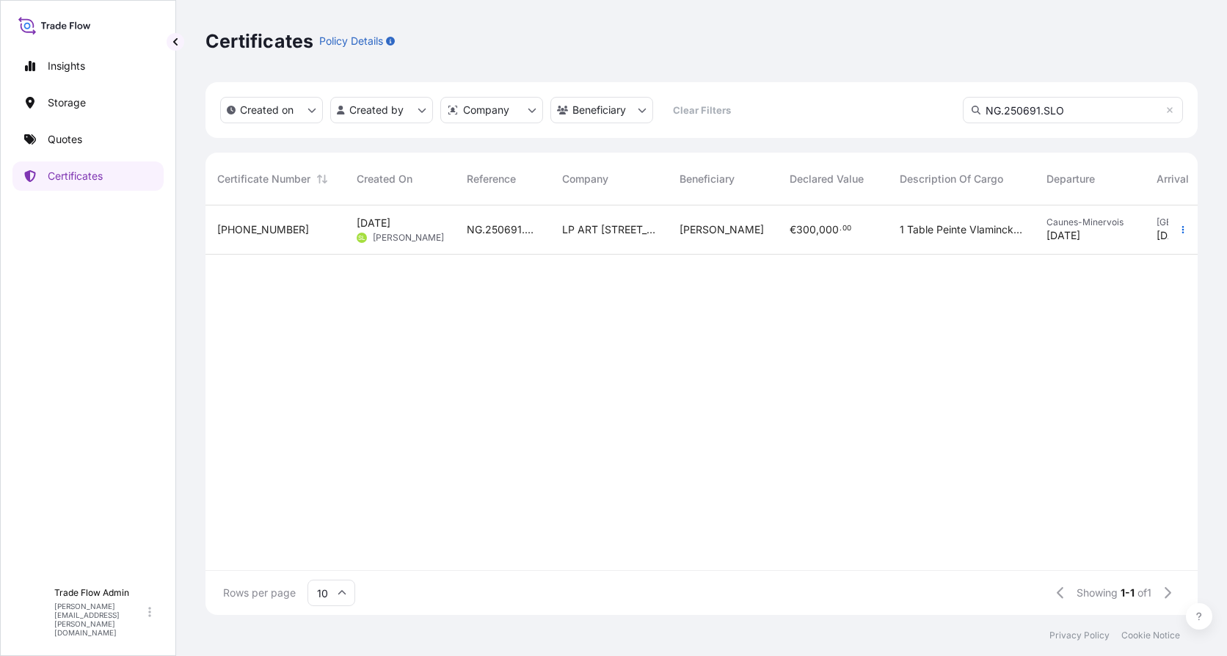
type input "NG.250691.SLO"
click at [922, 229] on span "1 Table Peinte Vlaminck De Dimensions 87 X 60 X 73 H Cm" at bounding box center [961, 229] width 123 height 15
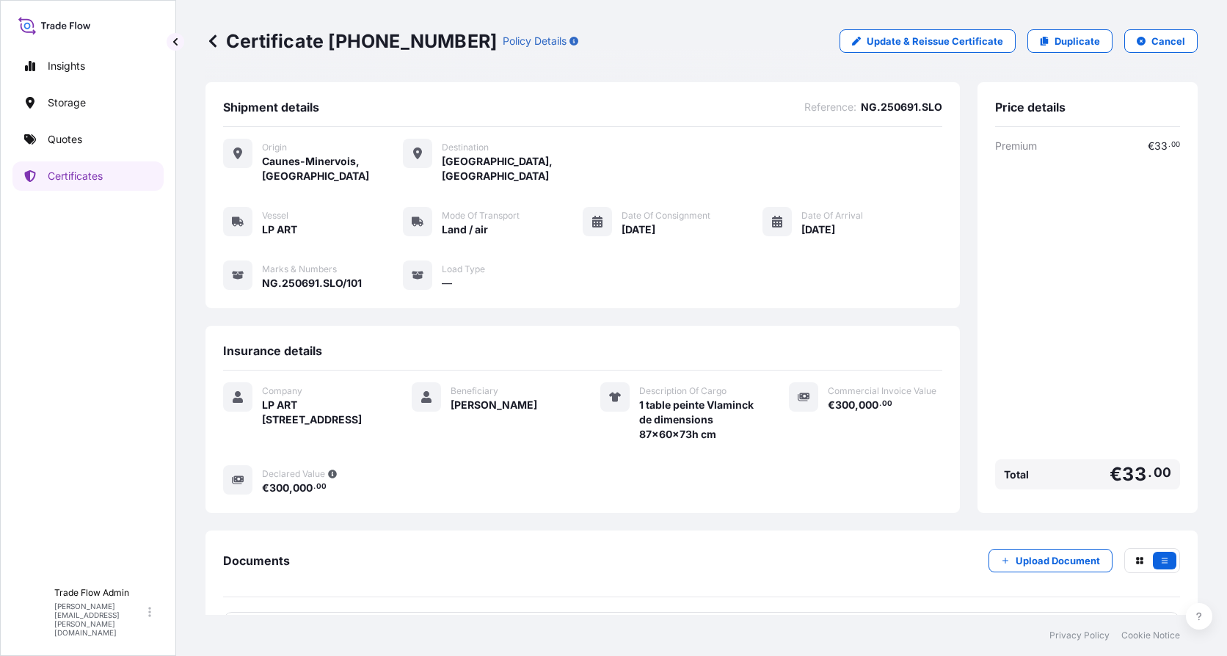
click at [215, 36] on icon at bounding box center [212, 40] width 7 height 12
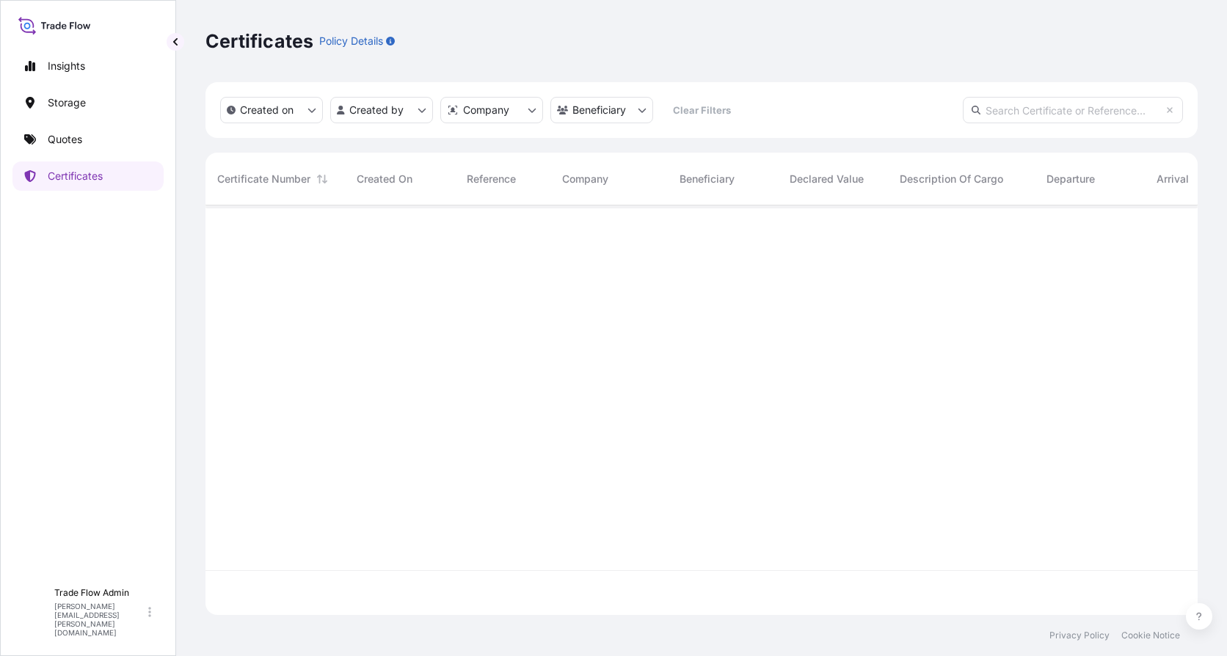
scroll to position [407, 981]
click at [922, 103] on input "text" at bounding box center [1073, 110] width 220 height 26
paste input "K-025096"
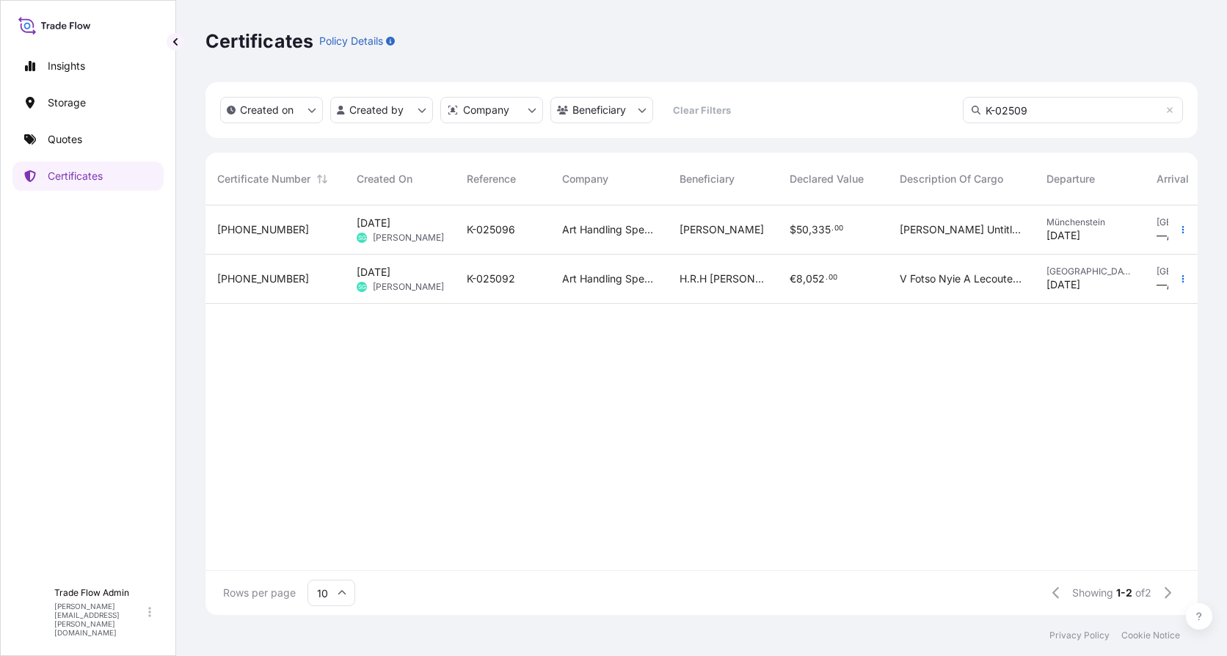
type input "K-02509"
click at [738, 239] on div "Stefan Quandt" at bounding box center [723, 229] width 110 height 49
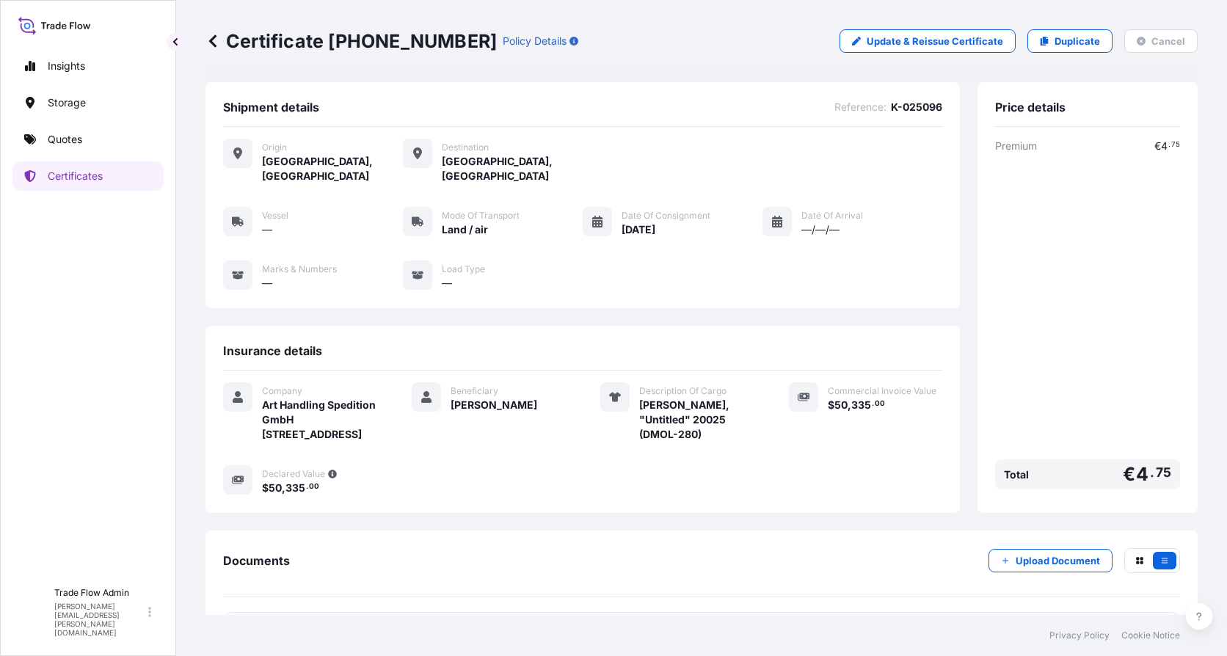
click at [211, 46] on icon at bounding box center [212, 41] width 15 height 15
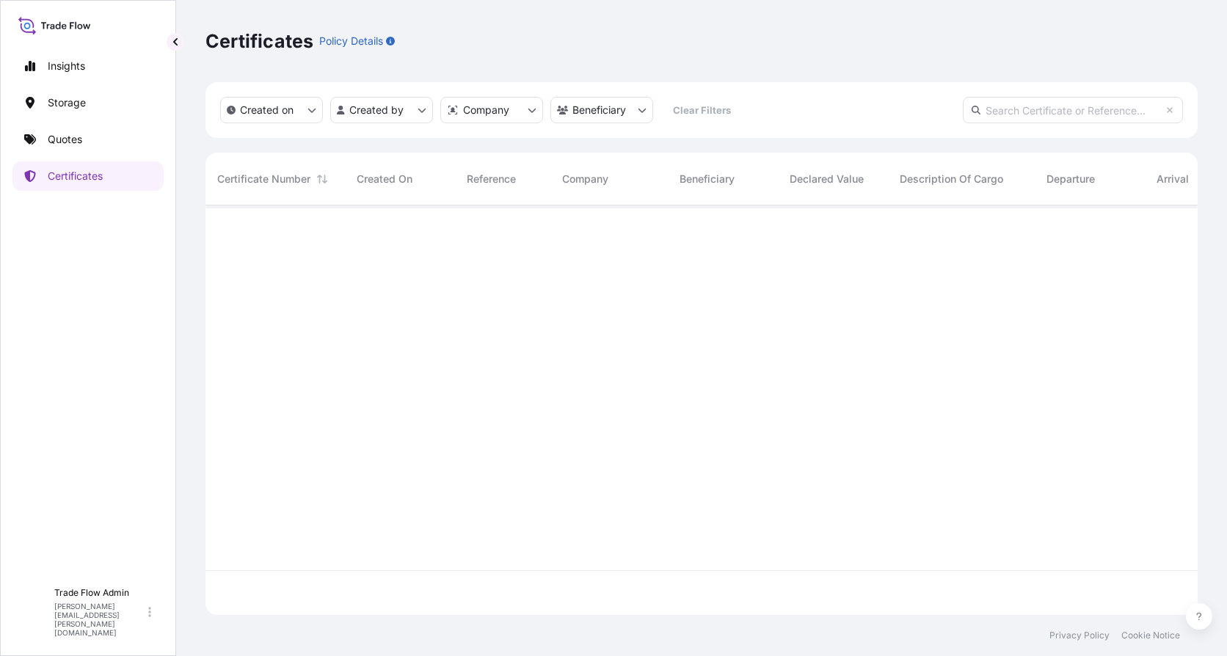
scroll to position [407, 981]
click at [922, 118] on input "text" at bounding box center [1073, 110] width 220 height 26
paste input "C-036343"
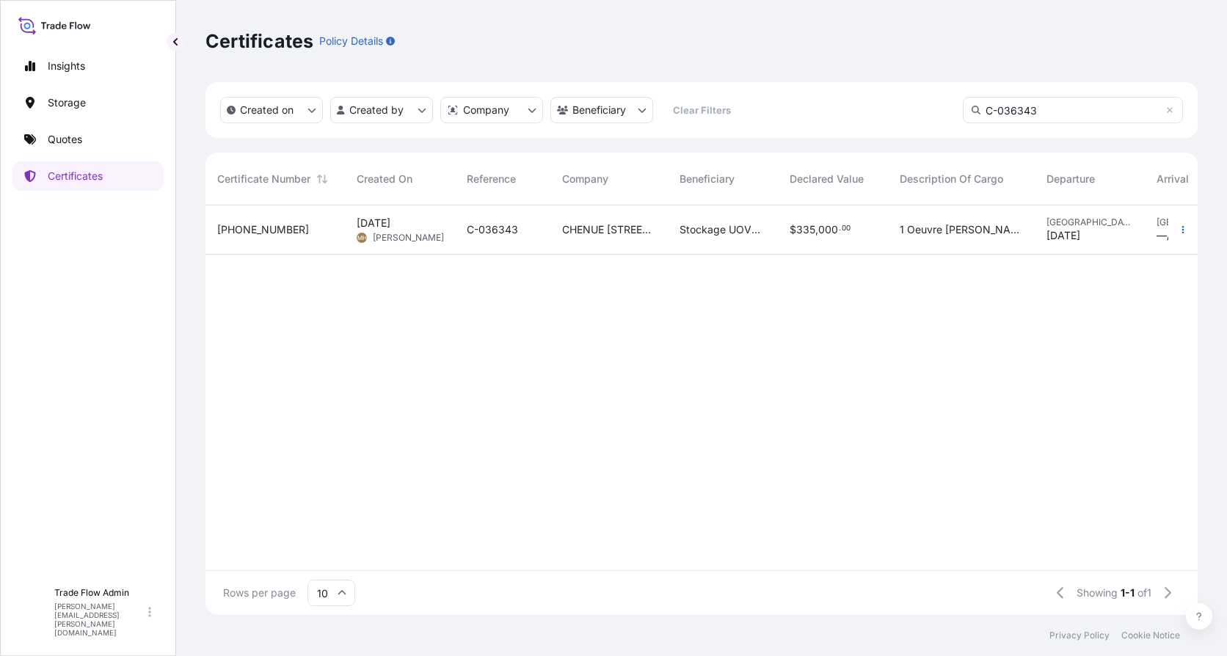
type input "C-036343"
click at [884, 237] on div "$ 335 , 000 . 00" at bounding box center [833, 229] width 110 height 49
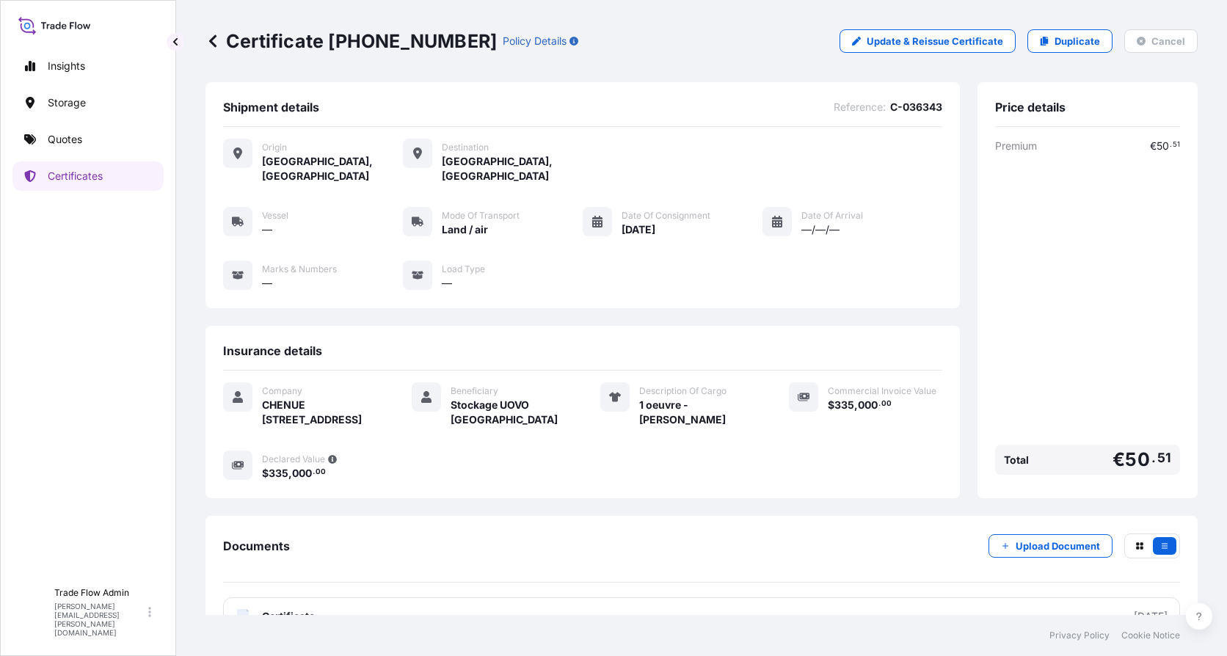
click at [206, 43] on icon at bounding box center [212, 41] width 15 height 15
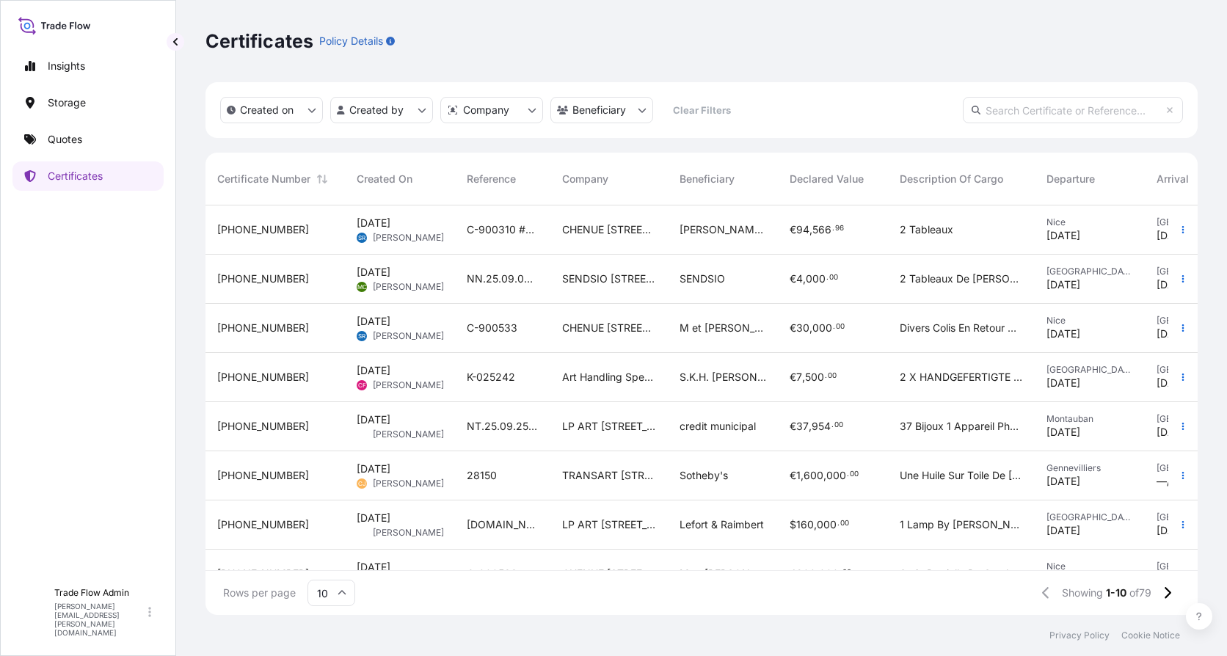
click at [332, 396] on input "10" at bounding box center [331, 593] width 48 height 26
click at [335, 396] on div "50" at bounding box center [331, 553] width 36 height 28
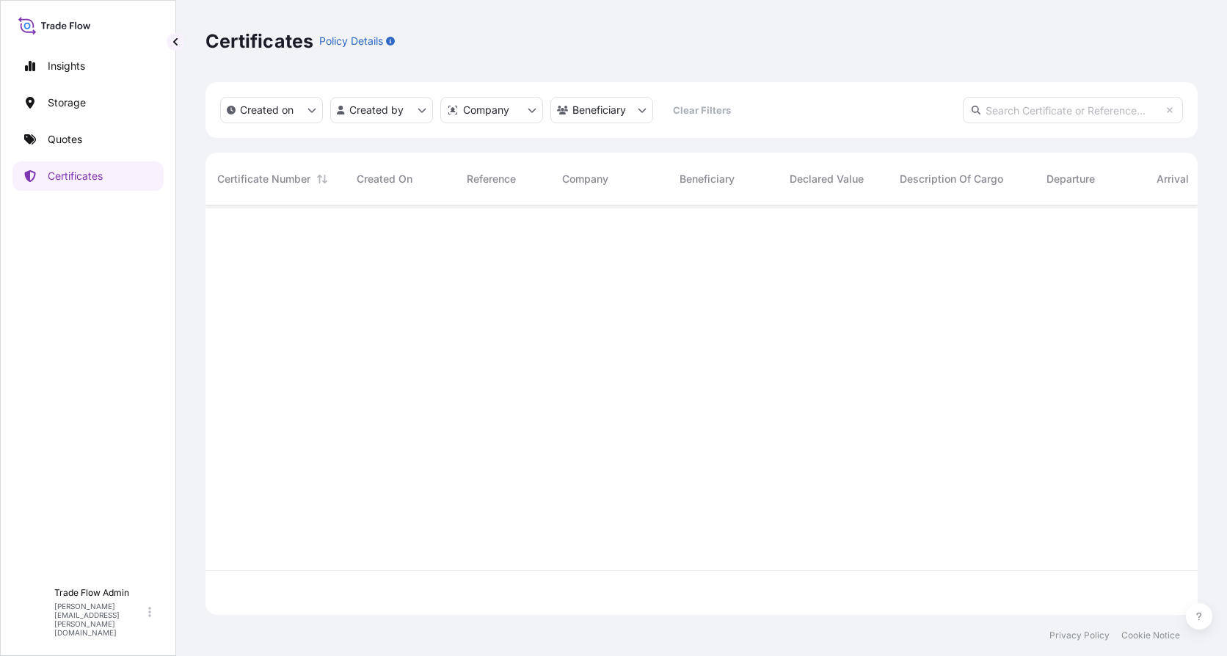
click at [196, 269] on div "Certificates Policy Details Created on Created by Company Beneficiary Clear Fil…" at bounding box center [701, 307] width 1051 height 615
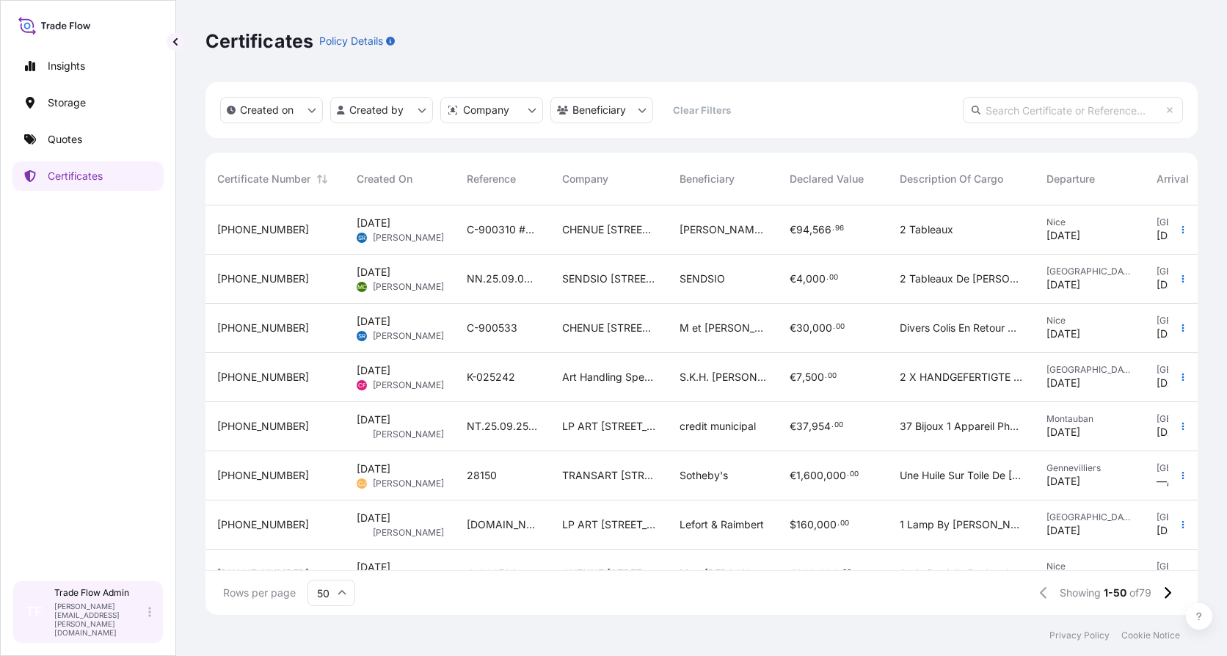
click at [65, 396] on div "TF Trade Flow Admin jennifer.ellis+cgdr@wtwco.com" at bounding box center [87, 611] width 151 height 63
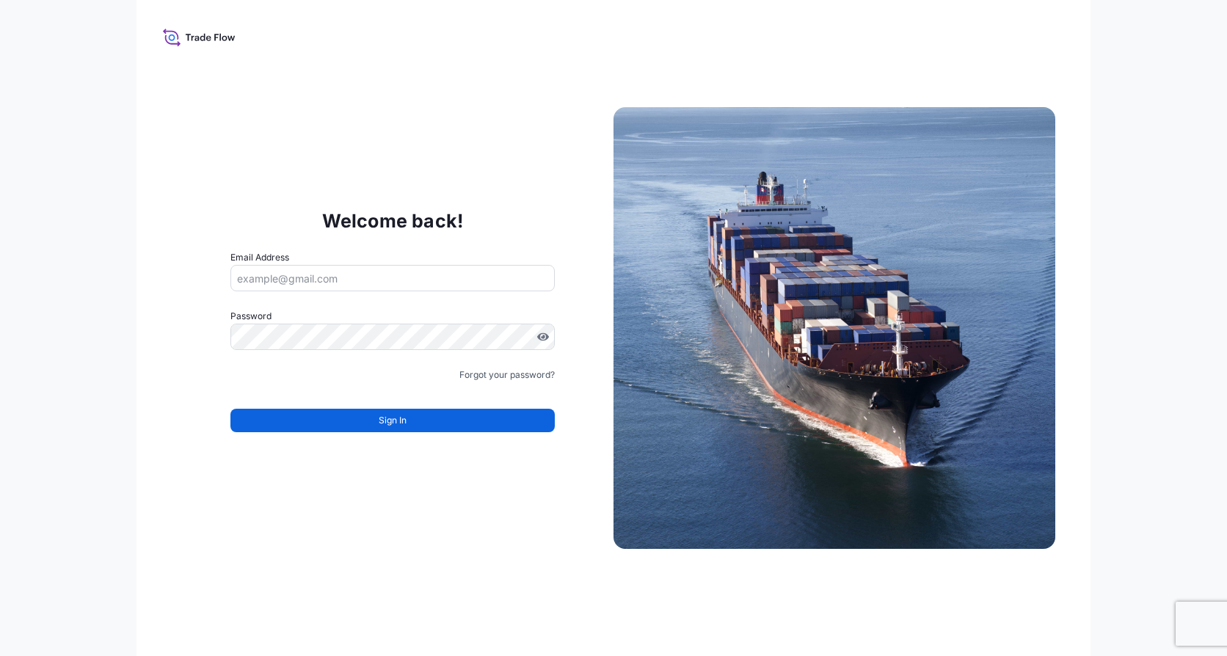
click at [396, 272] on input "Email Address" at bounding box center [392, 278] width 324 height 26
paste input "jennifer.ellis+denbigh@wtwco.com"
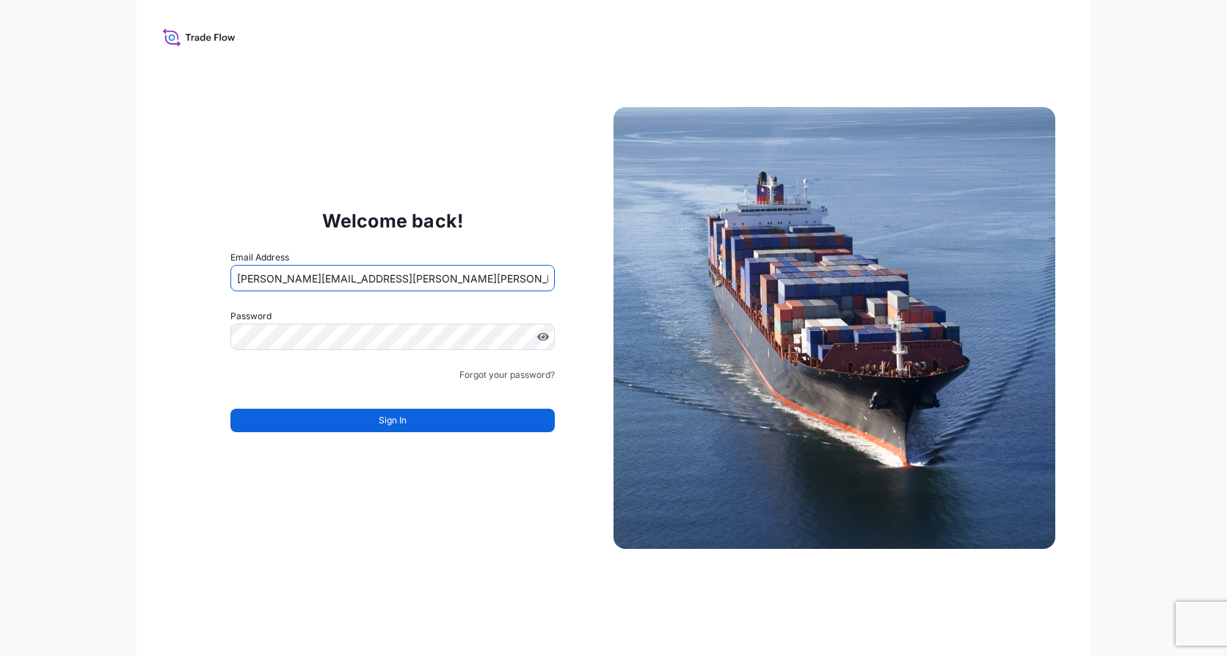
type input "jennifer.ellis+denbigh@wtwco.com"
